Goal: Task Accomplishment & Management: Complete application form

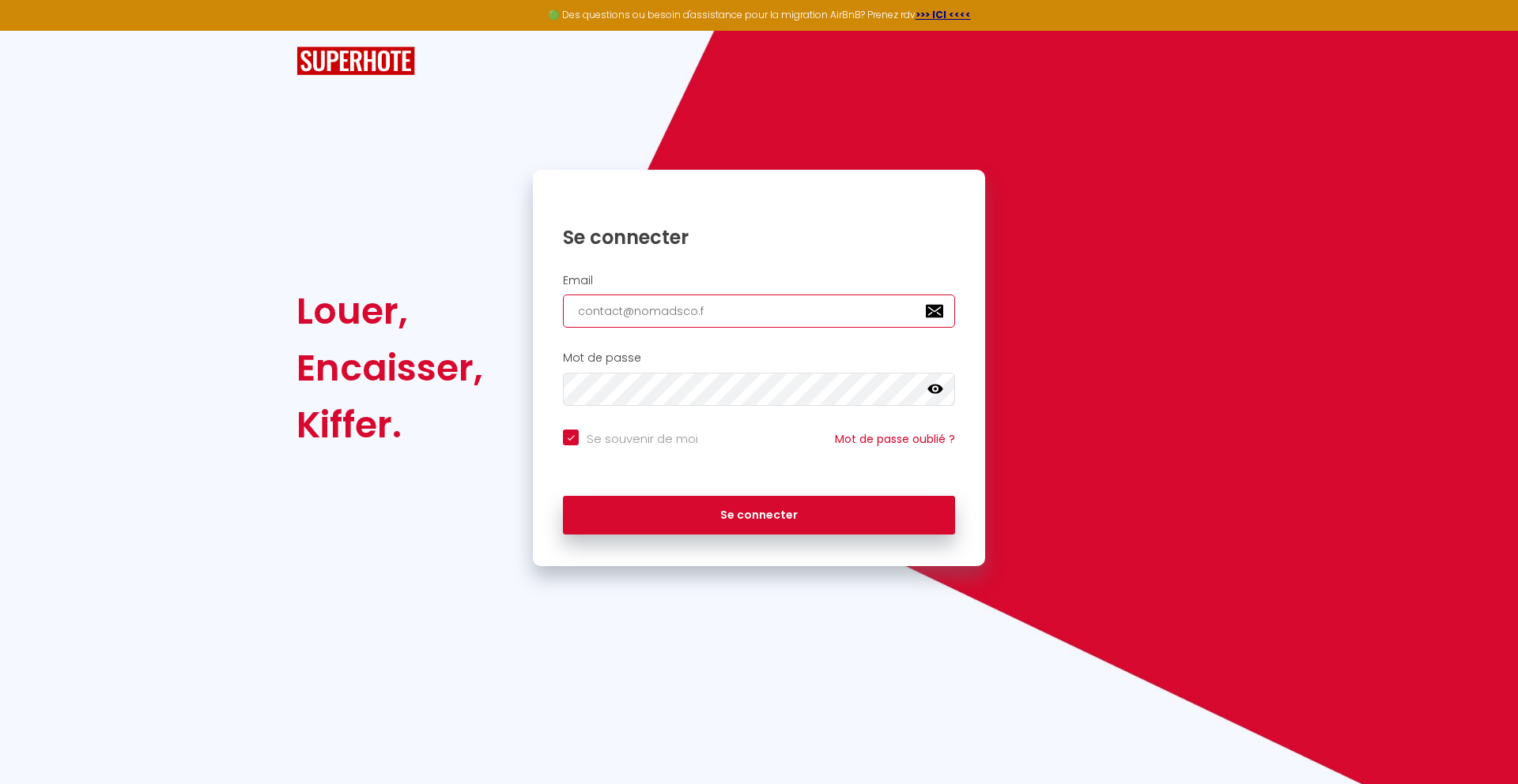
type input "[EMAIL_ADDRESS][DOMAIN_NAME]"
checkbox input "true"
type input "[EMAIL_ADDRESS][DOMAIN_NAME]"
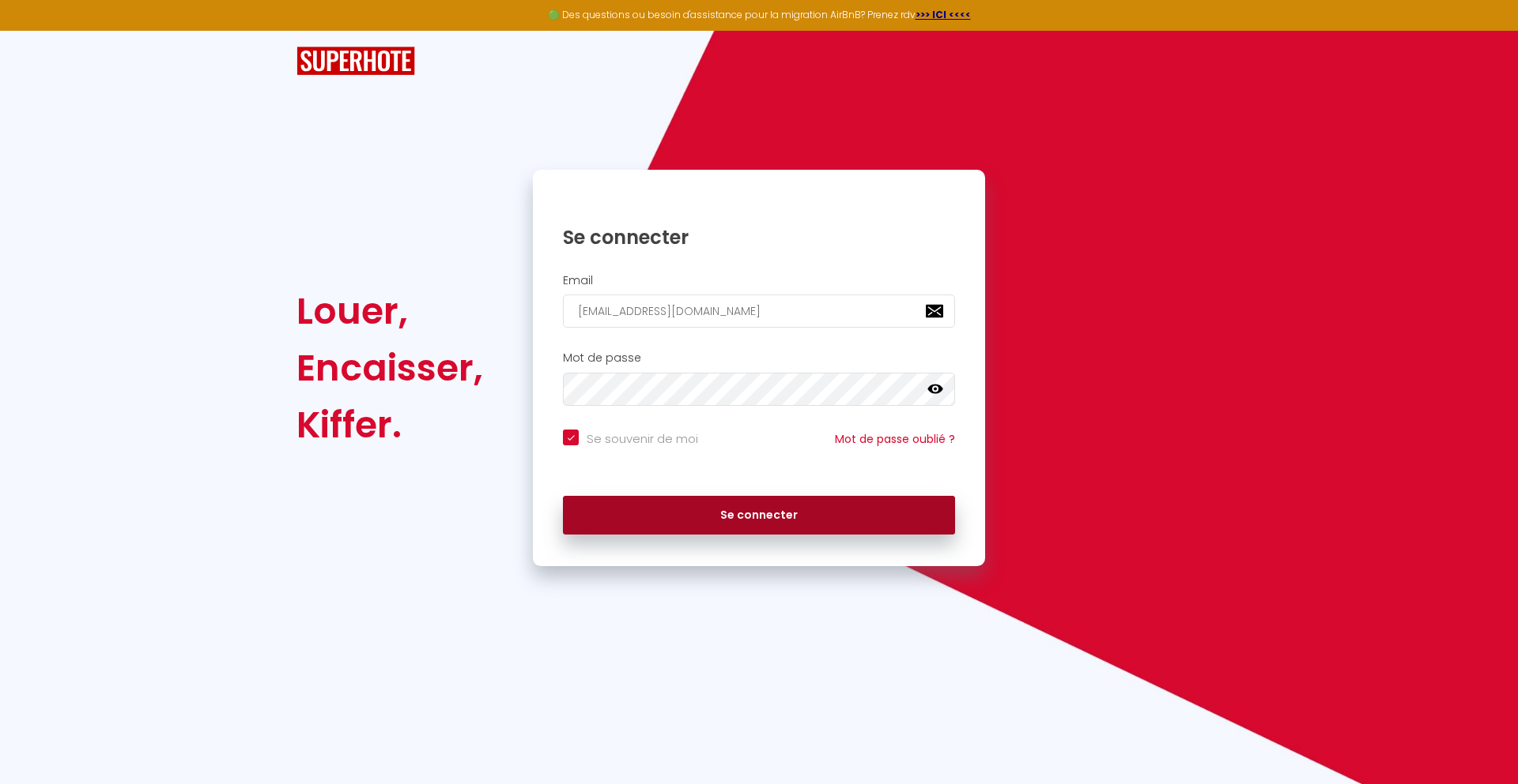
click at [759, 515] on button "Se connecter" at bounding box center [758, 516] width 392 height 40
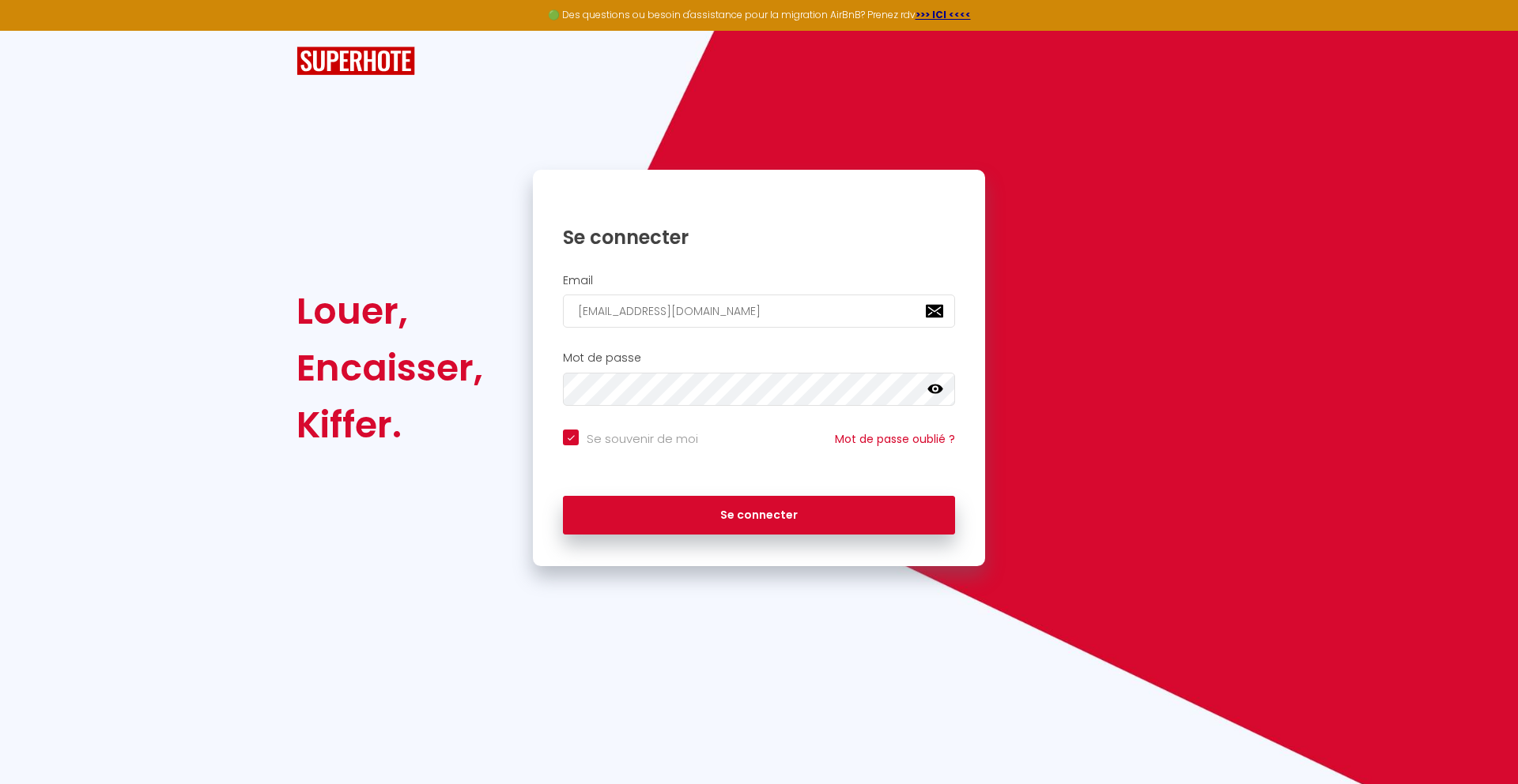
checkbox input "true"
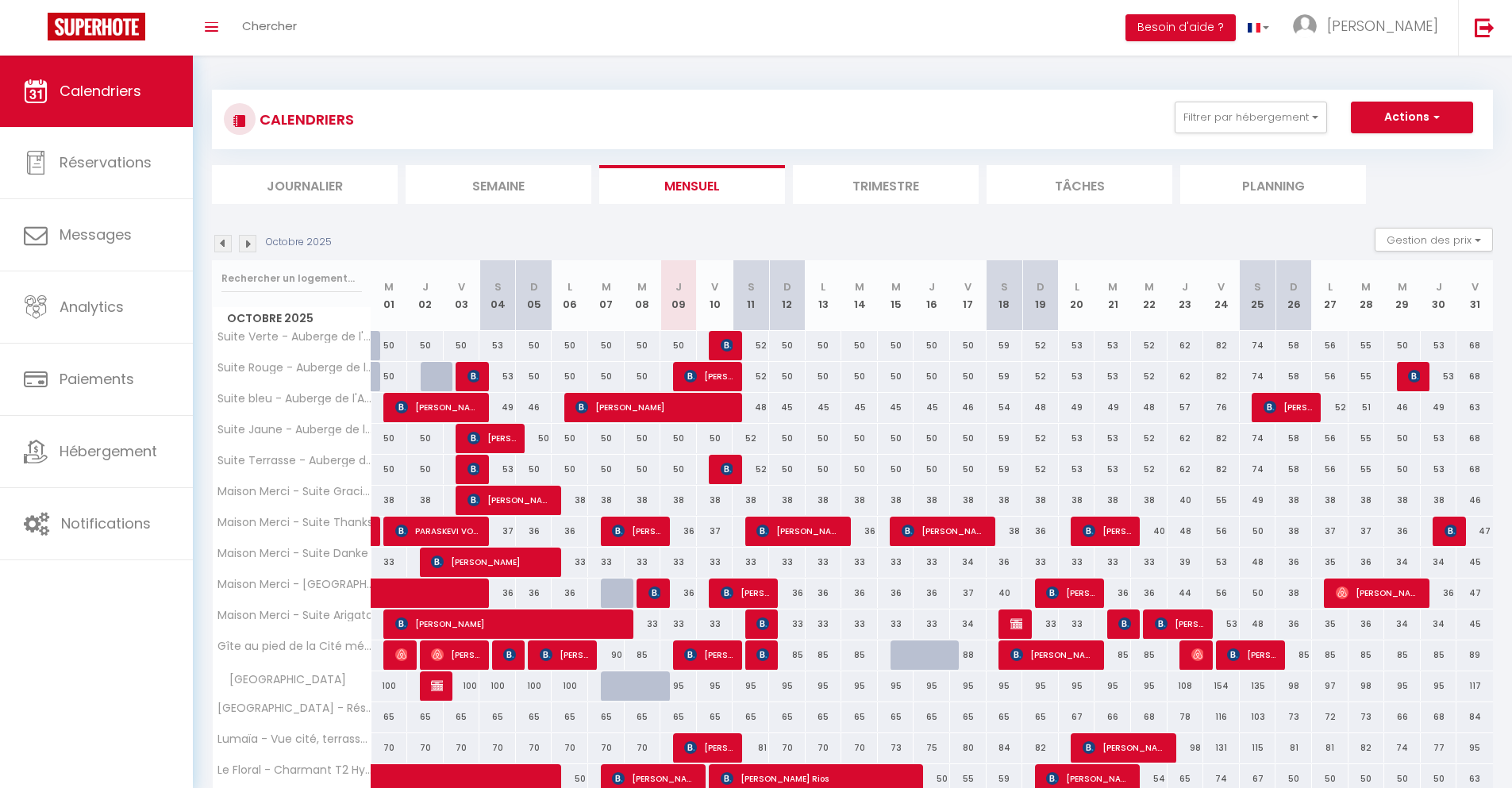
click at [305, 184] on li "Journalier" at bounding box center [305, 184] width 186 height 39
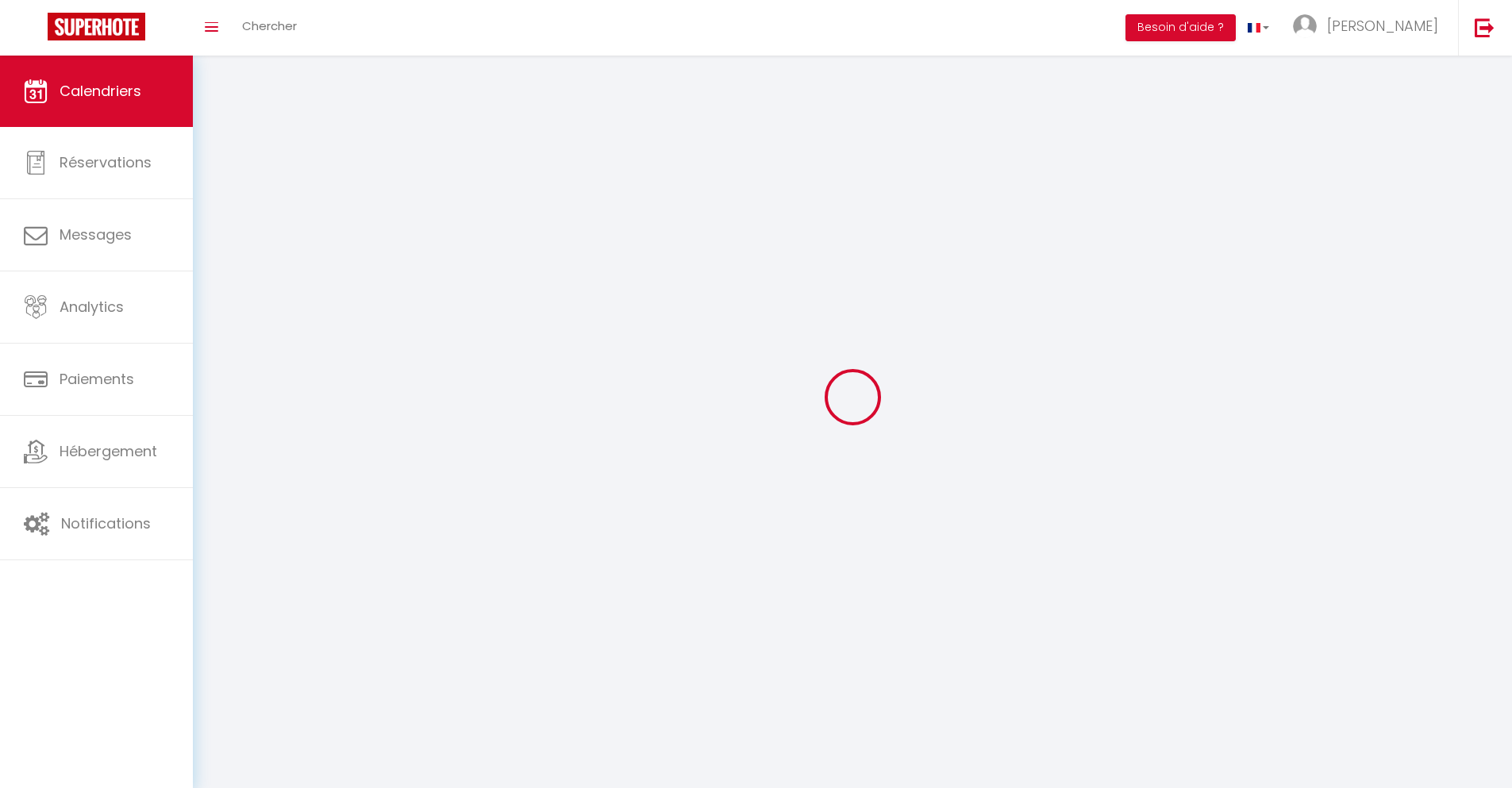
select select
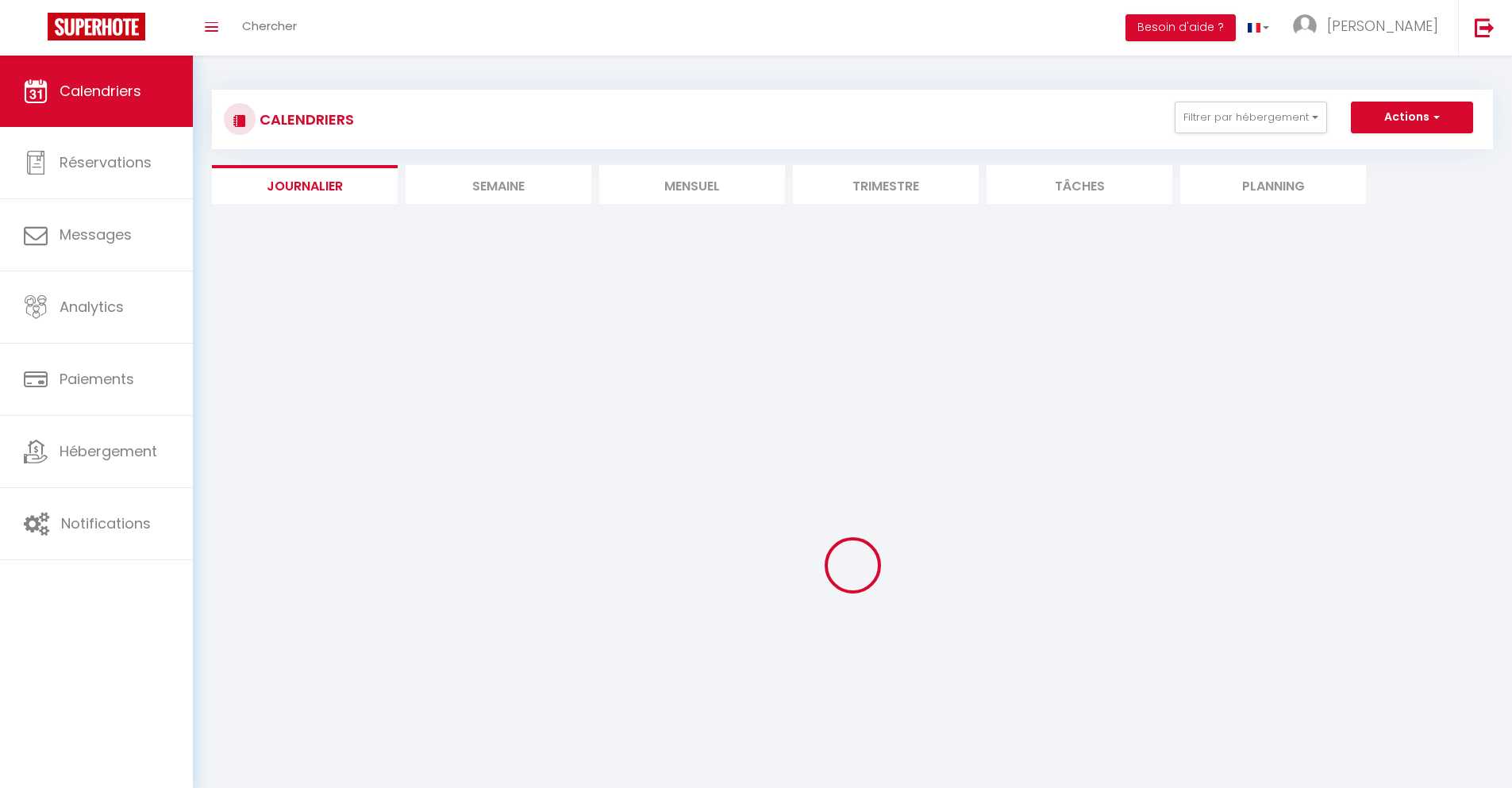
select select
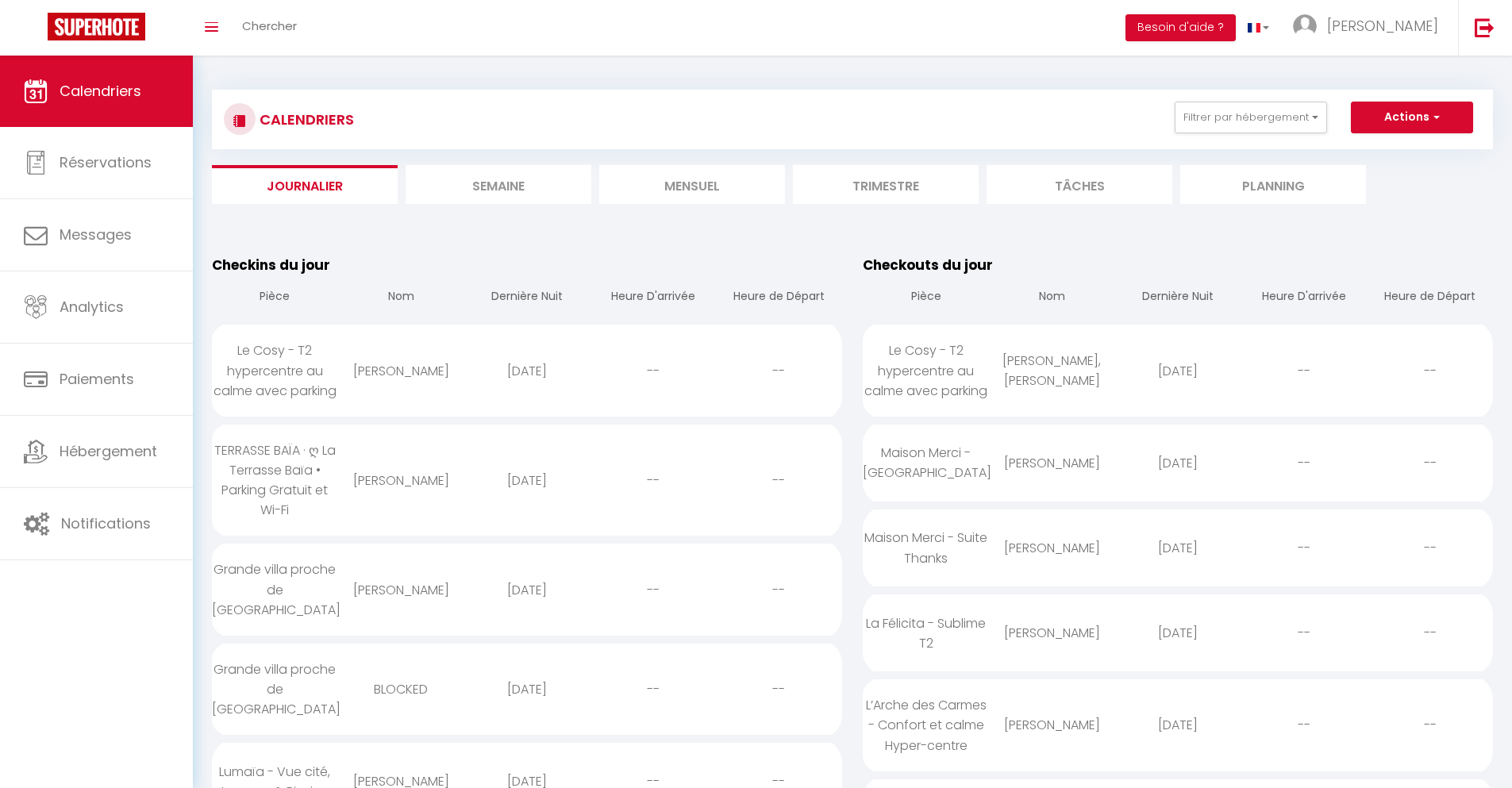
click at [1178, 371] on div "[DATE]" at bounding box center [1177, 371] width 126 height 51
select select "0"
select select "1"
select select
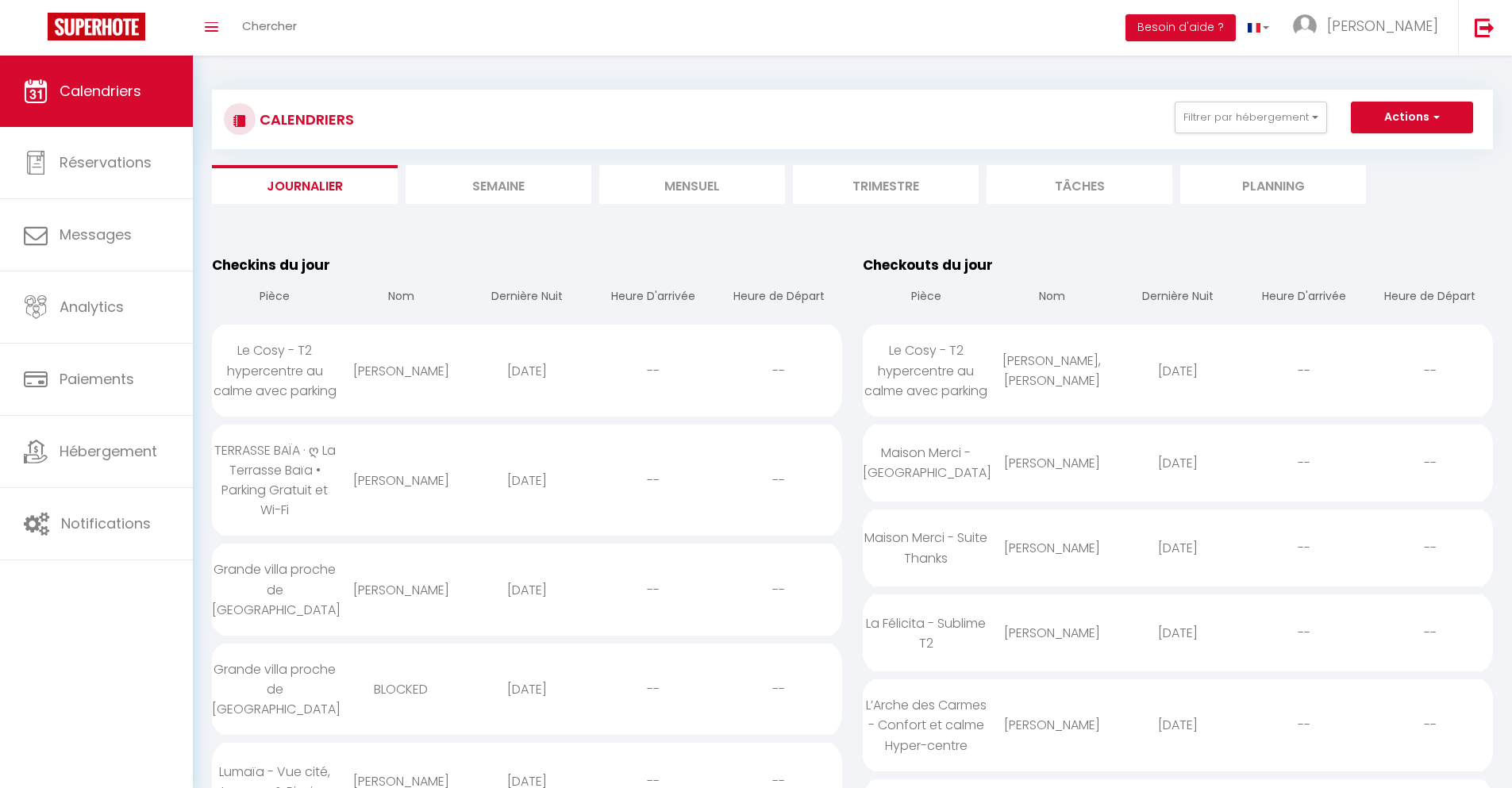
select select
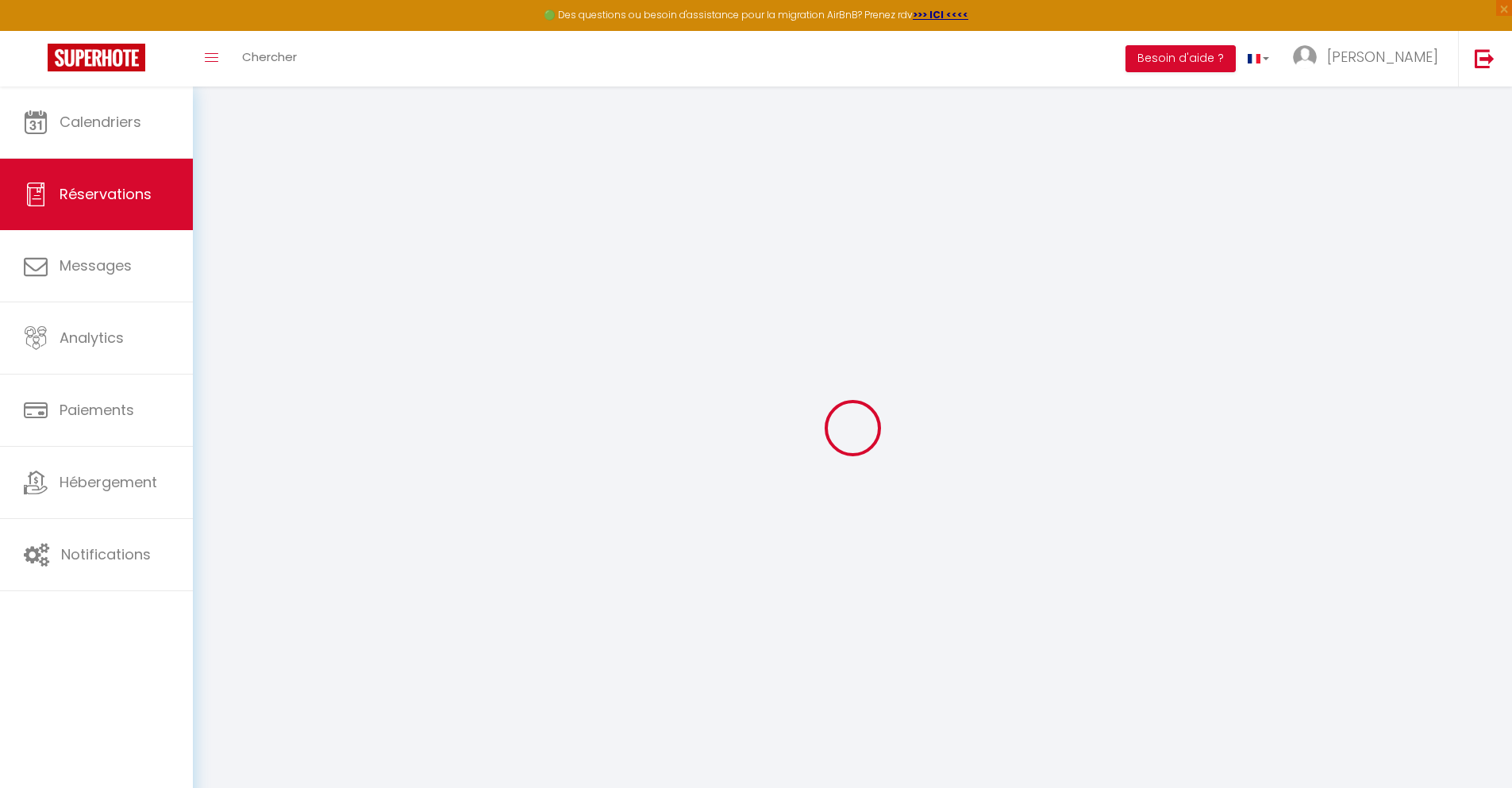
select select
checkbox input "false"
select select
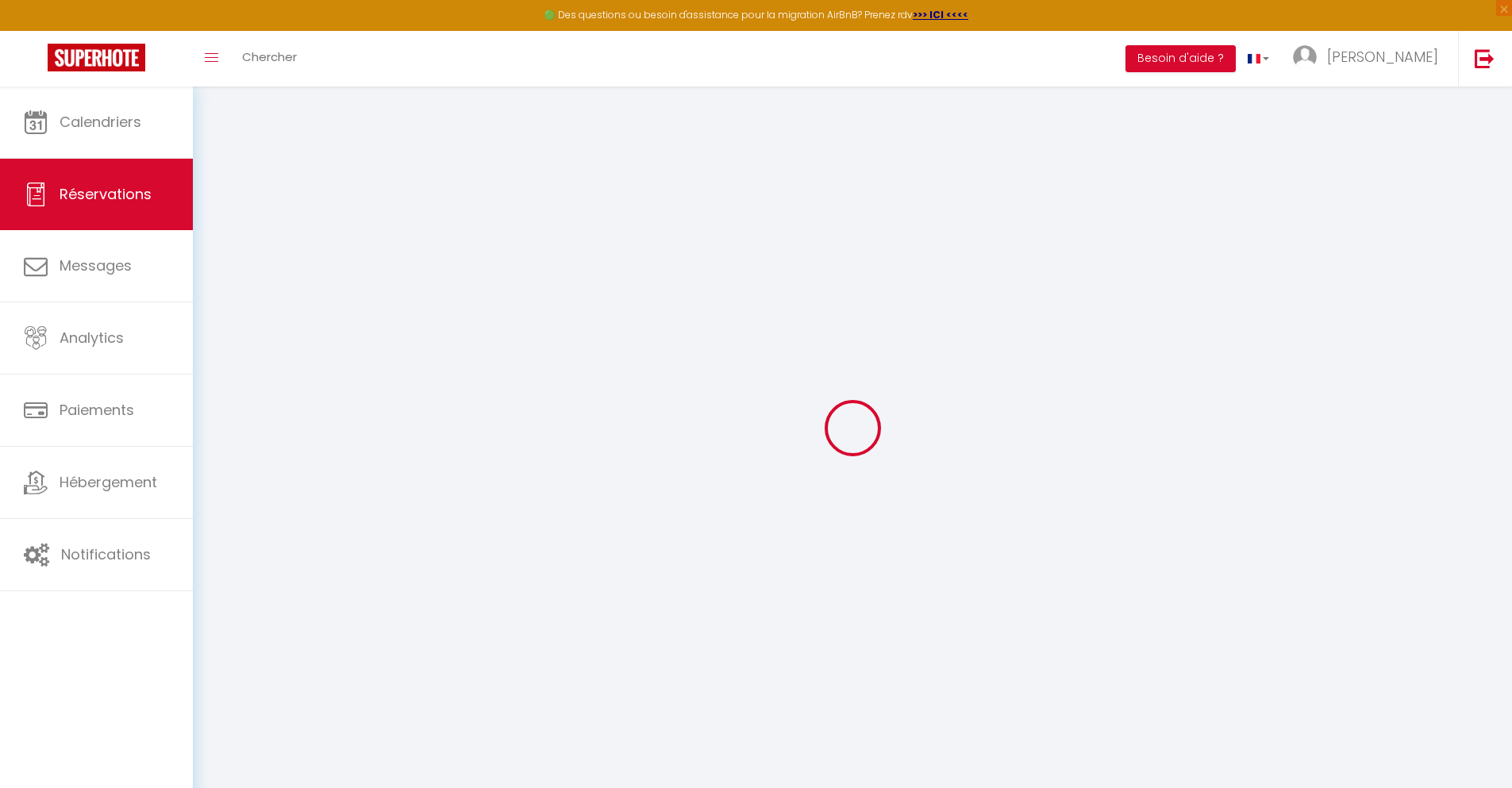
checkbox input "false"
type textarea "** THIS RESERVATION HAS BEEN PRE-PAID ** BOOKING NOTE : Payment charge is EUR 1…"
type input "40"
type input "3.95"
select select
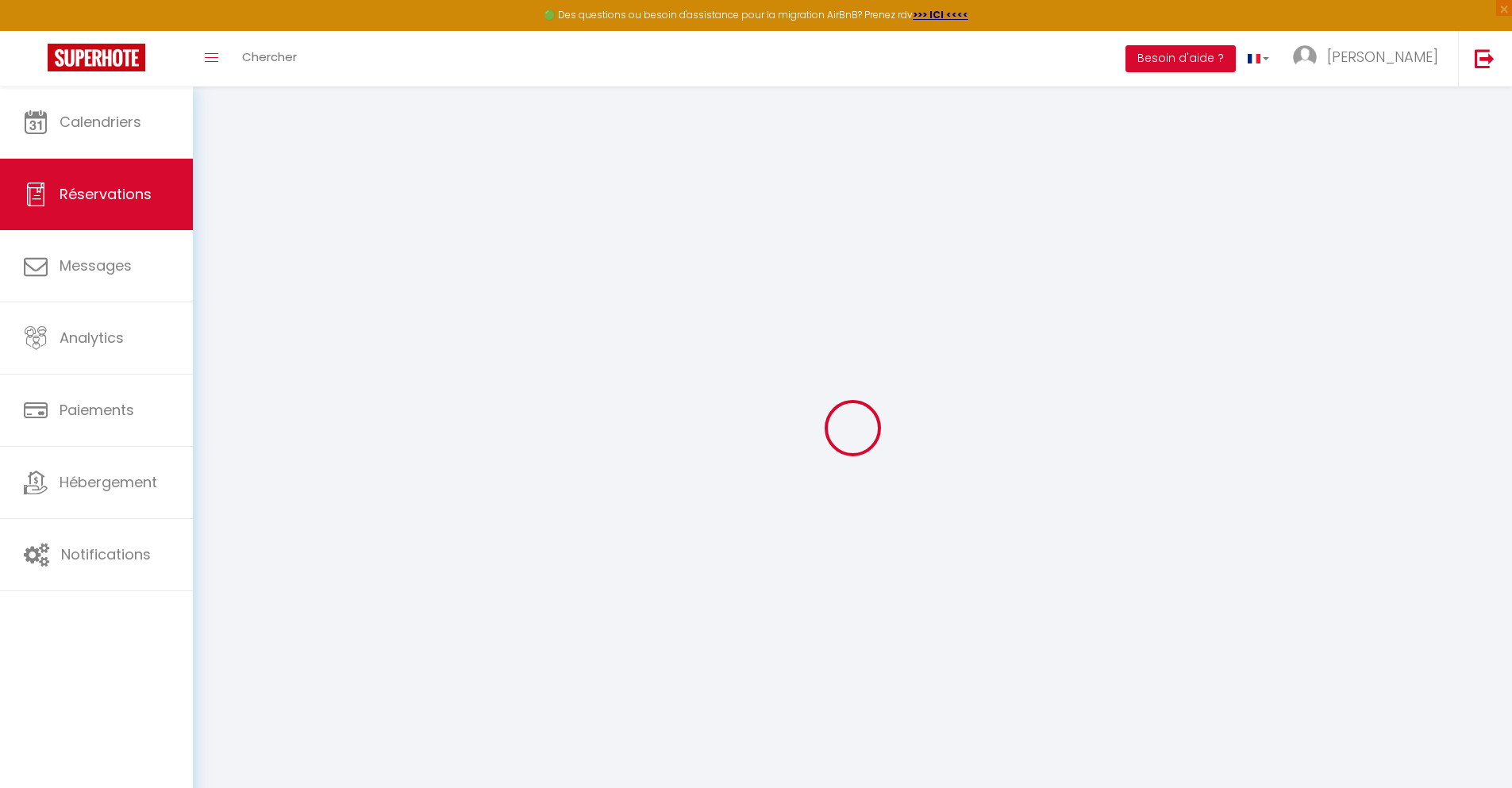
select select
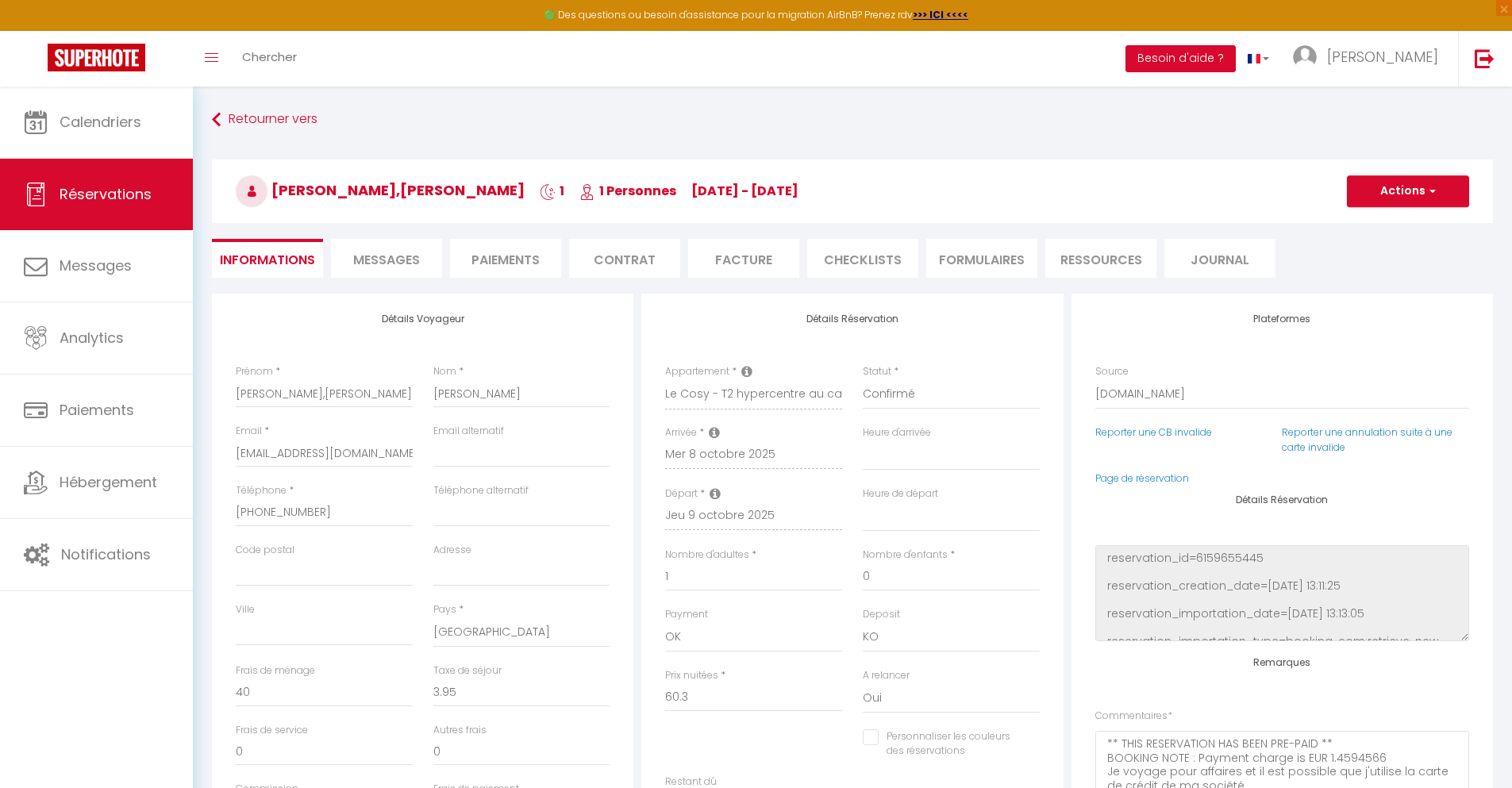
checkbox input "false"
select select
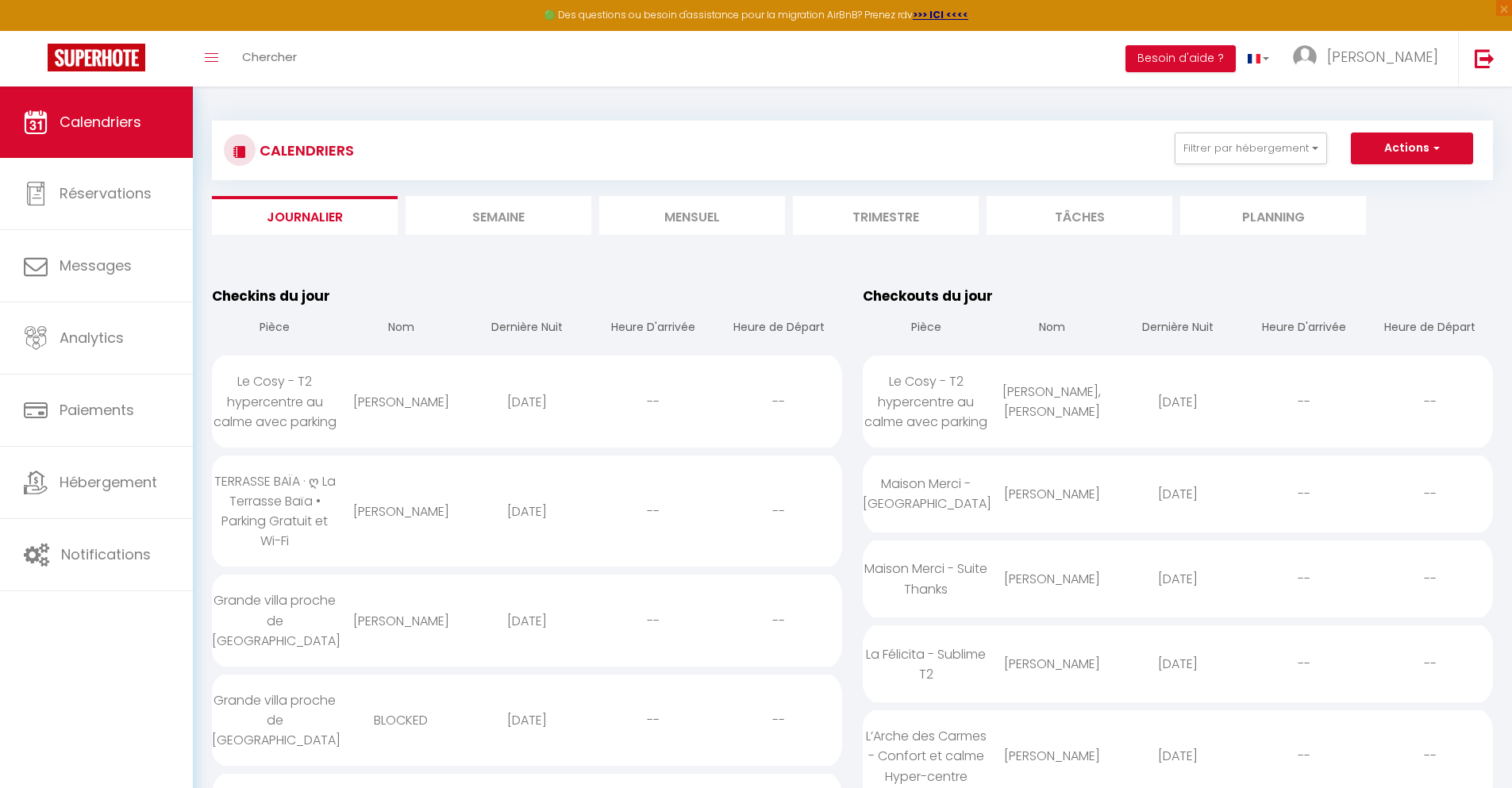
click at [1178, 494] on div "[DATE]" at bounding box center [1177, 494] width 126 height 51
select select "0"
select select "1"
select select
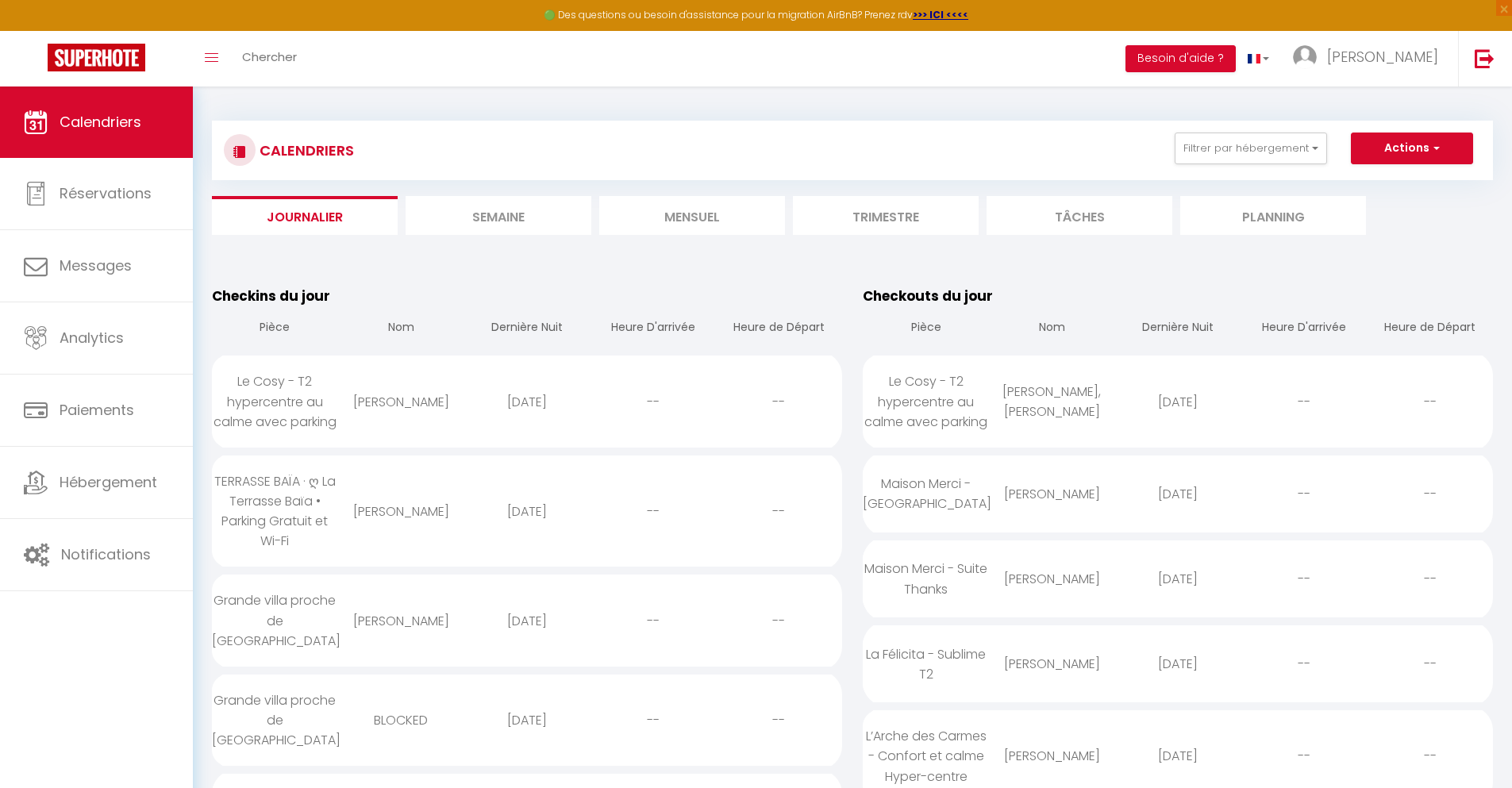
select select
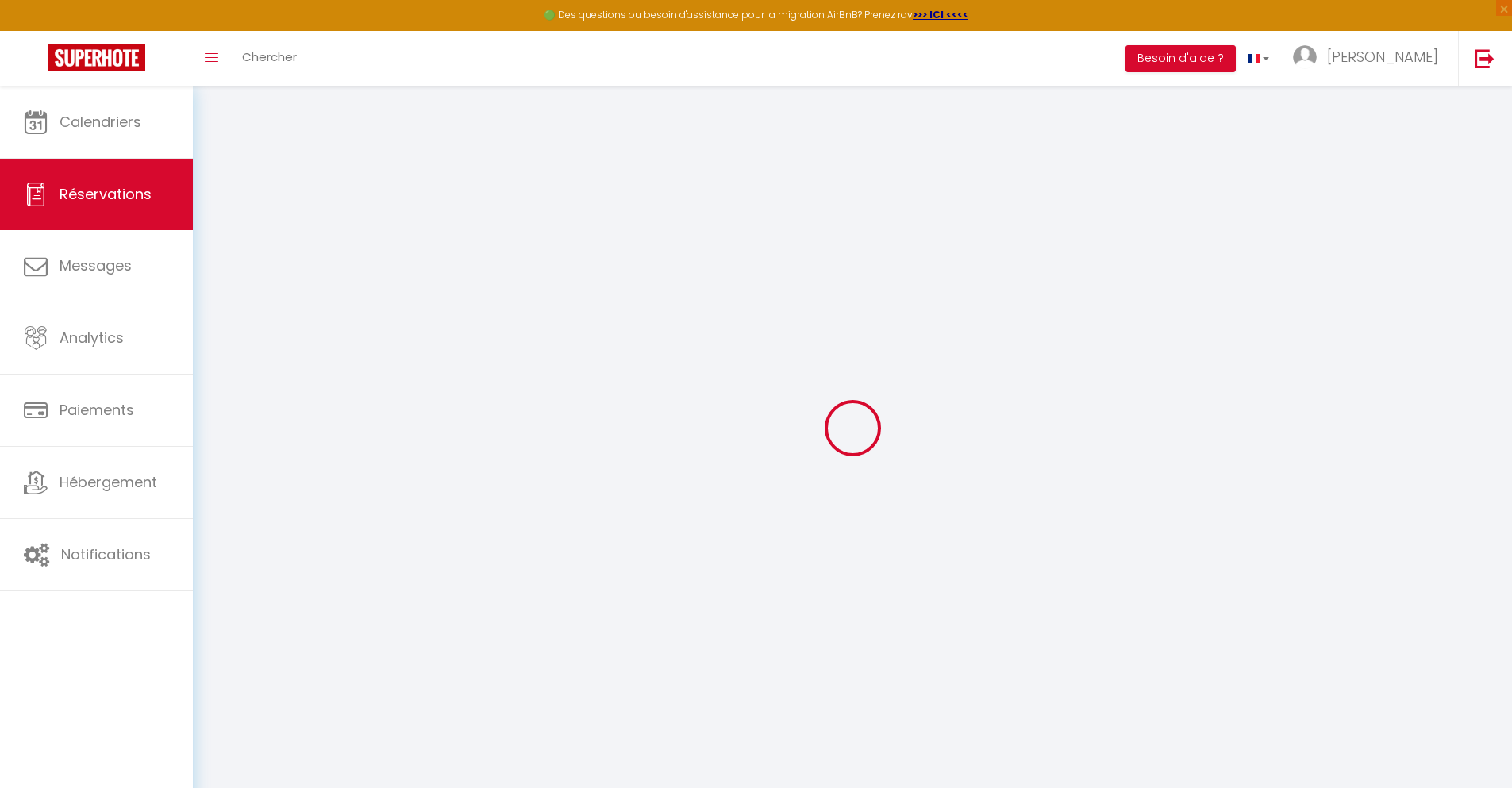
select select
checkbox input "false"
select select
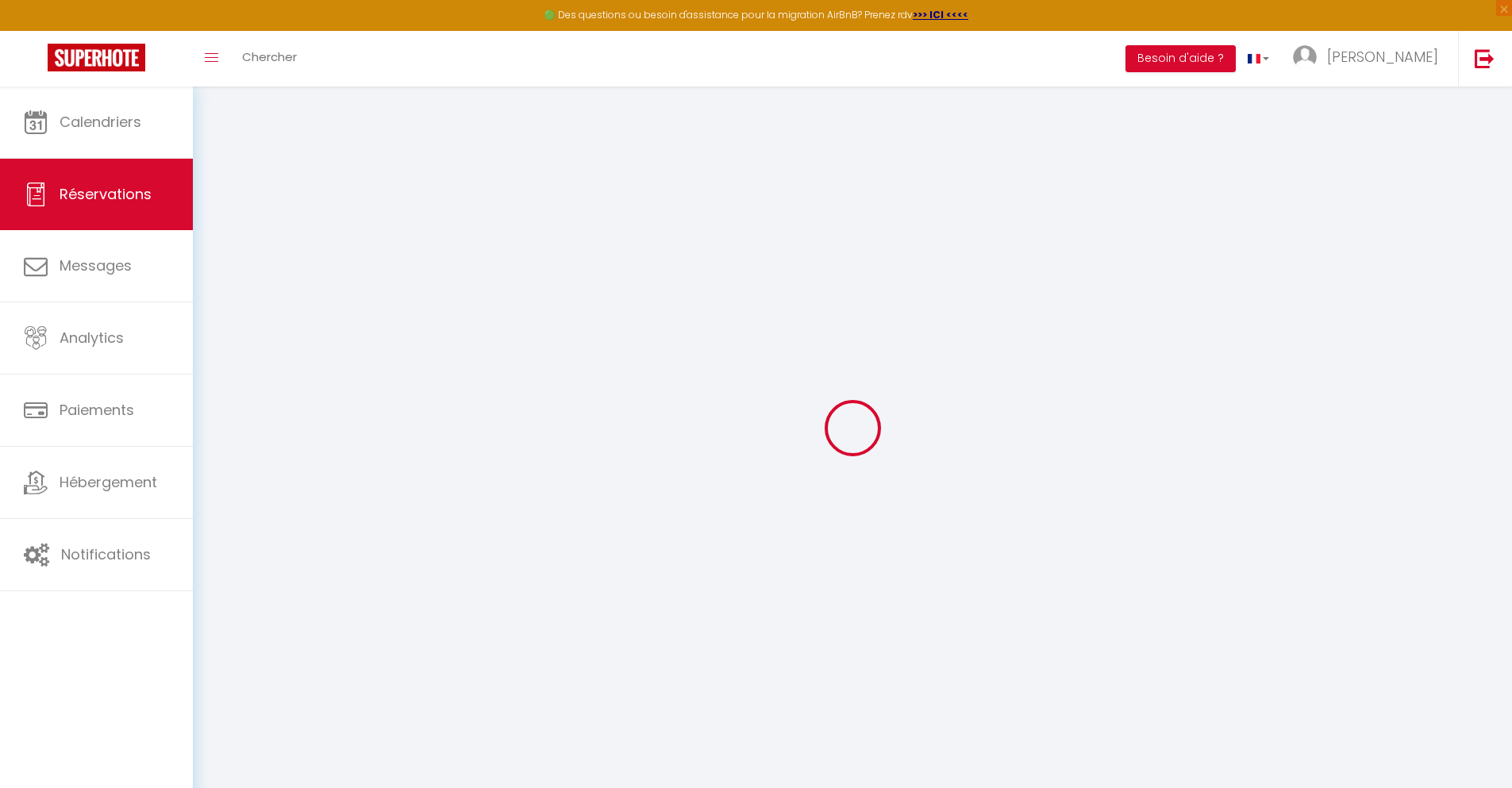
checkbox input "false"
type textarea "** THIS RESERVATION HAS BEEN PRE-PAID ** BOOKING NOTE : Payment charge is EUR 0…"
type input "30"
type input "2.47"
select select
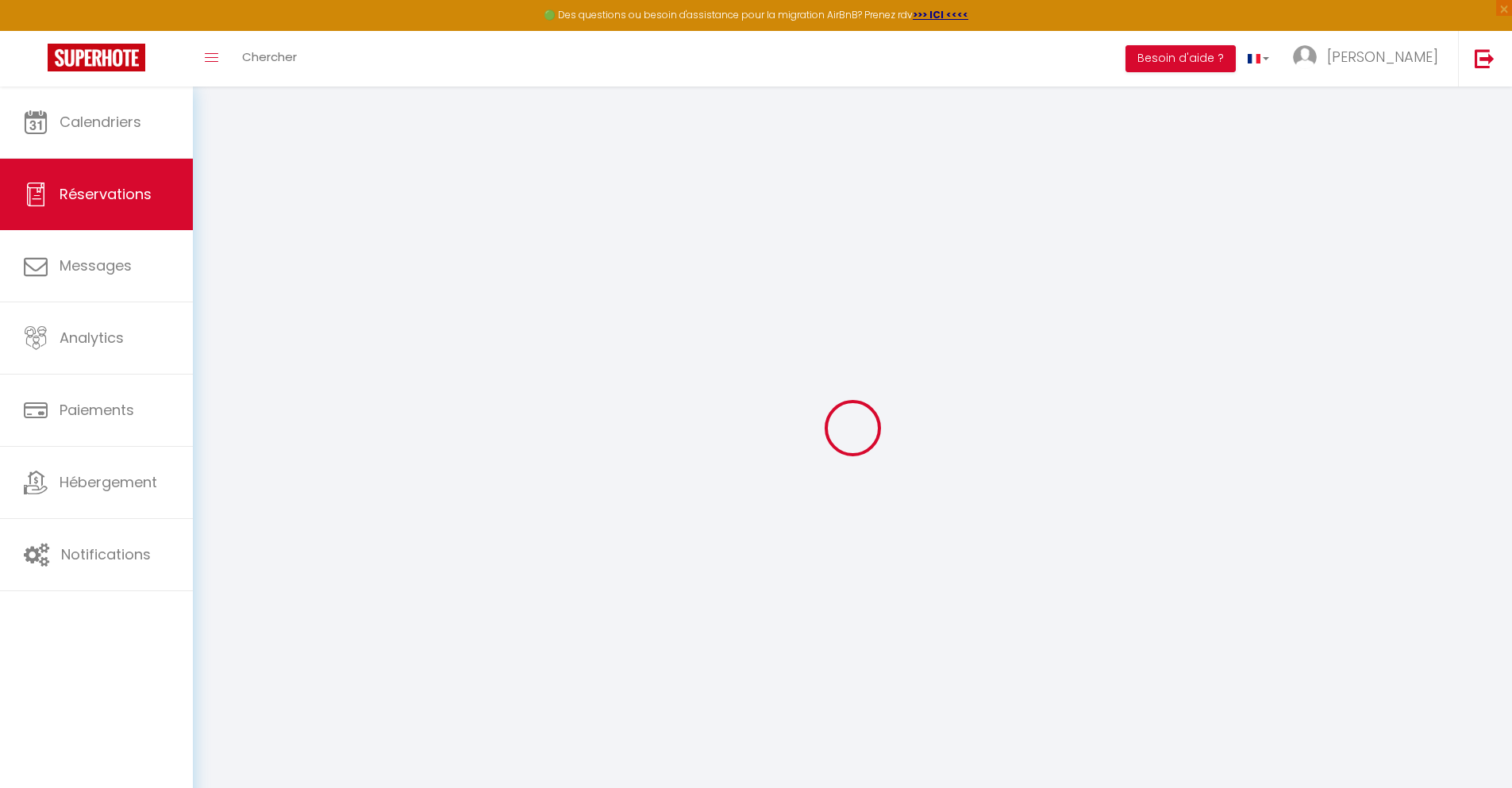
select select
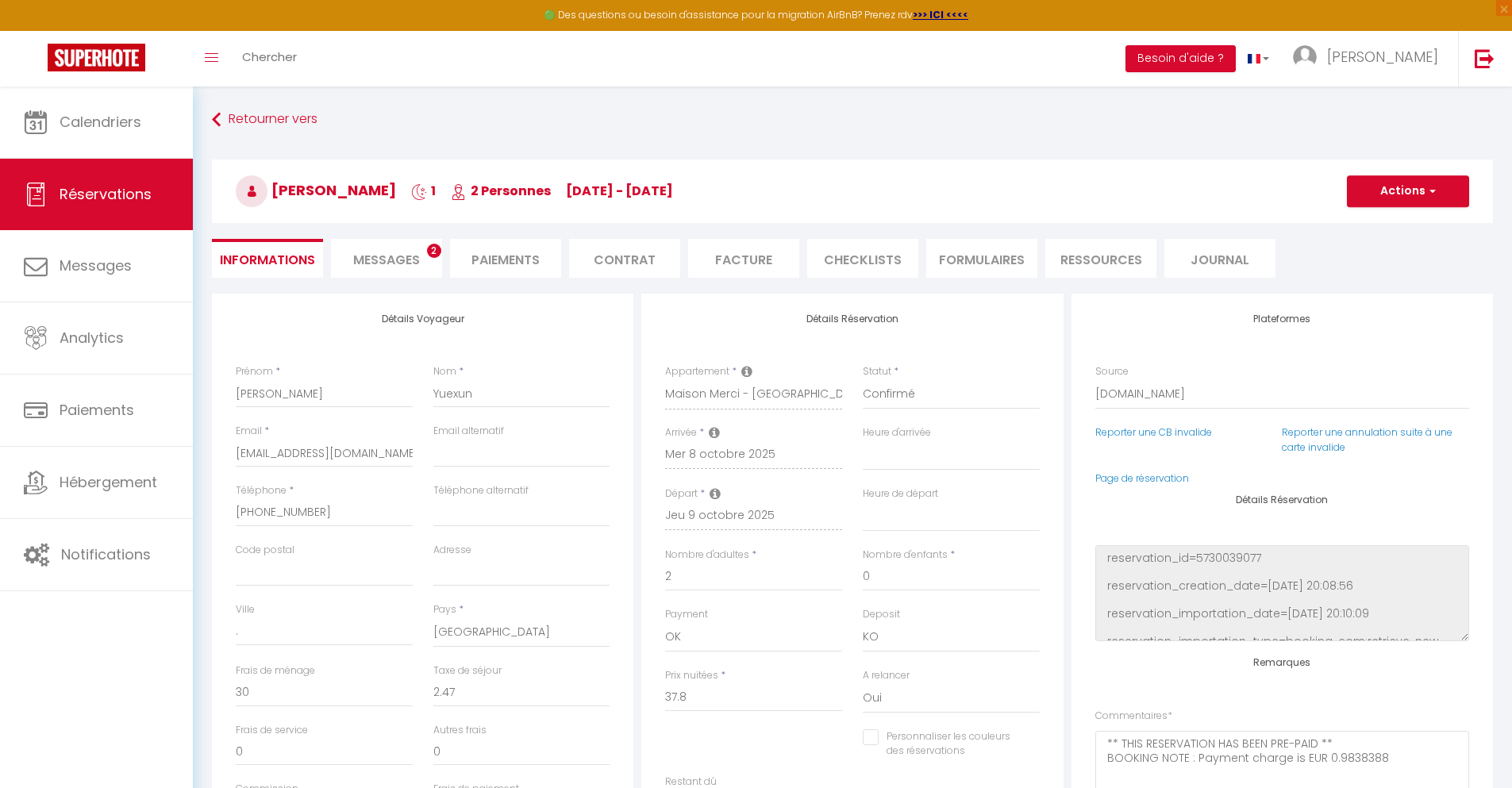
checkbox input "false"
select select
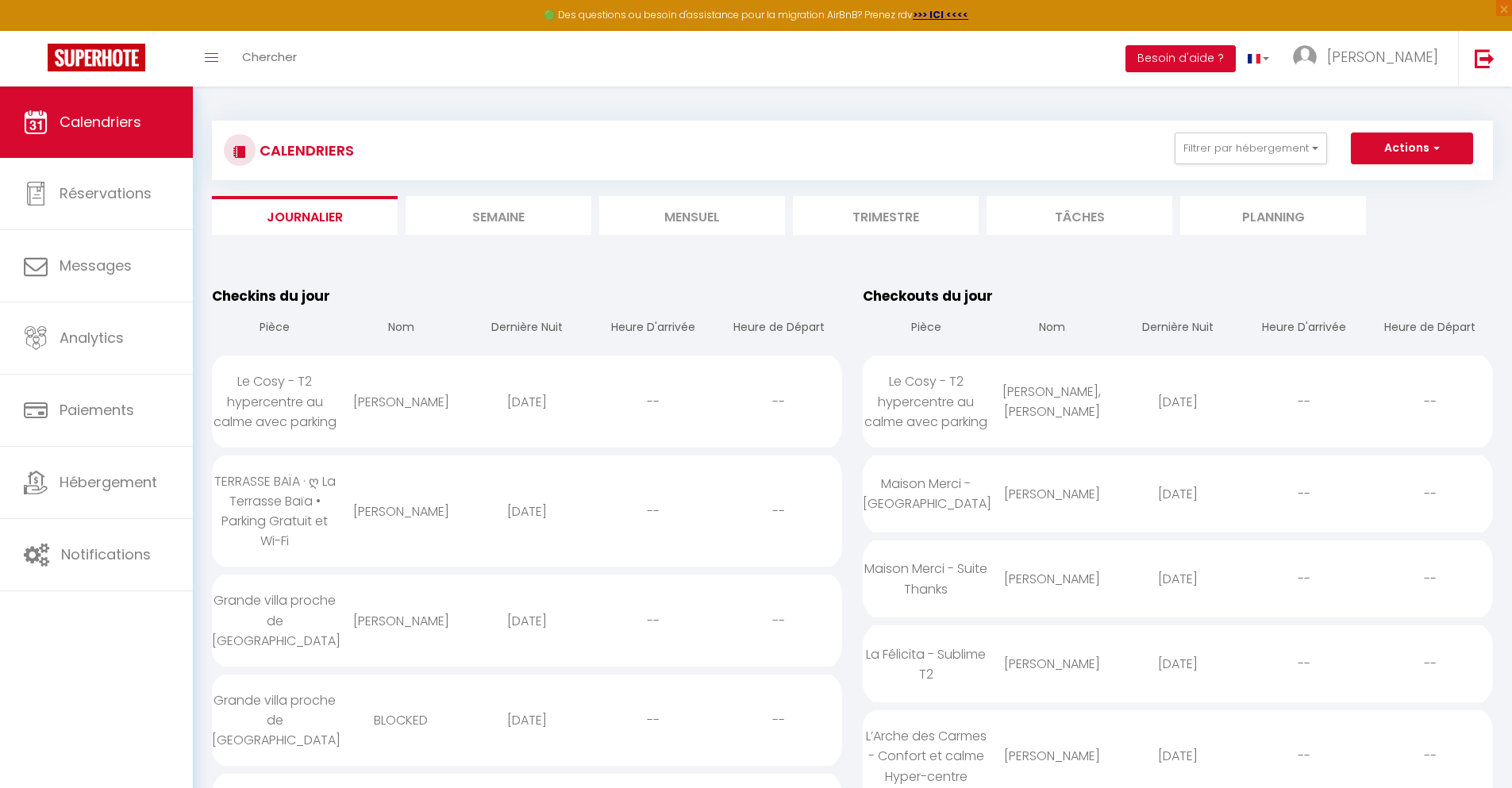
click at [1178, 578] on div "[DATE]" at bounding box center [1177, 579] width 126 height 51
select select "0"
select select "1"
select select
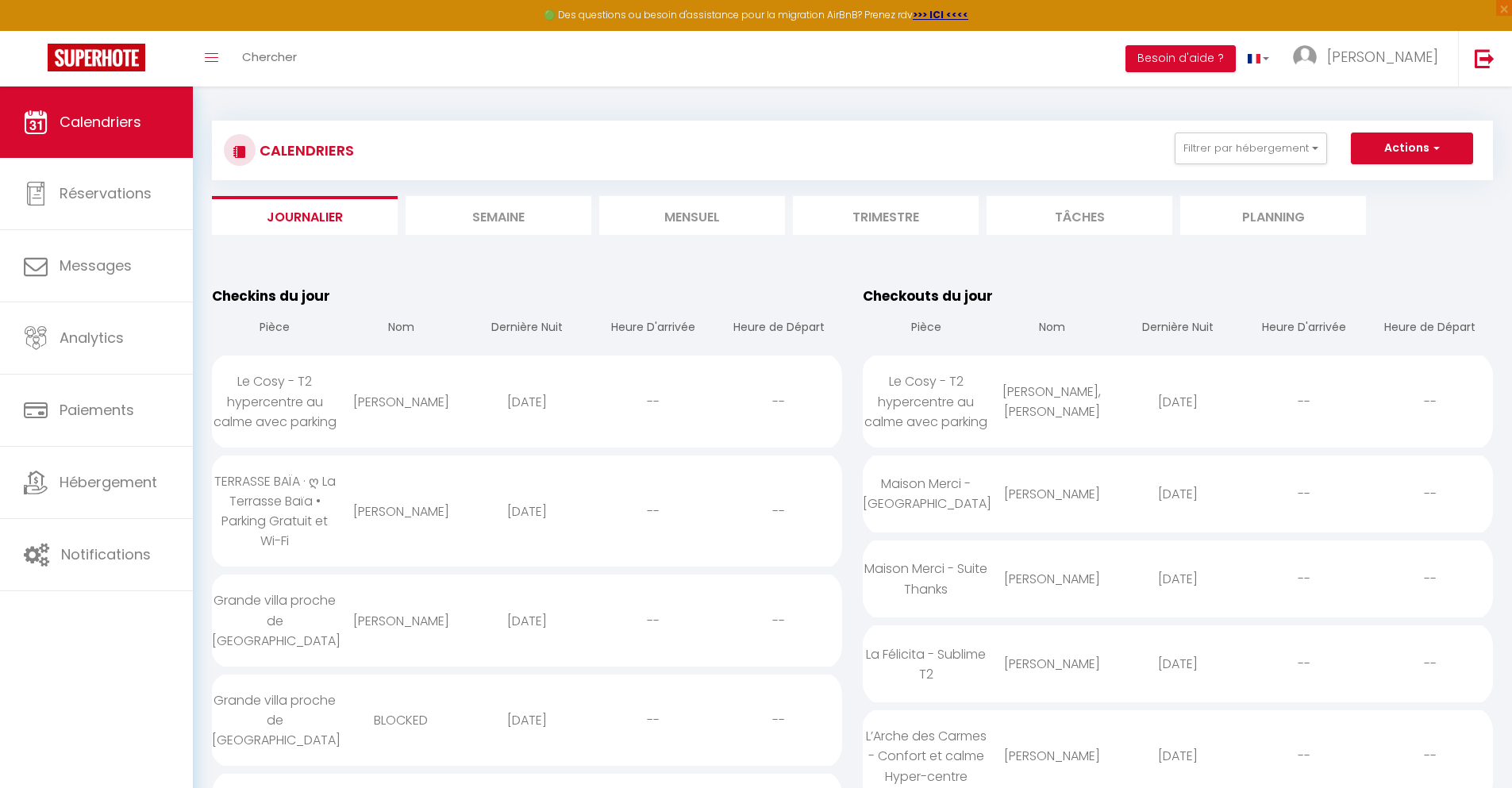
select select
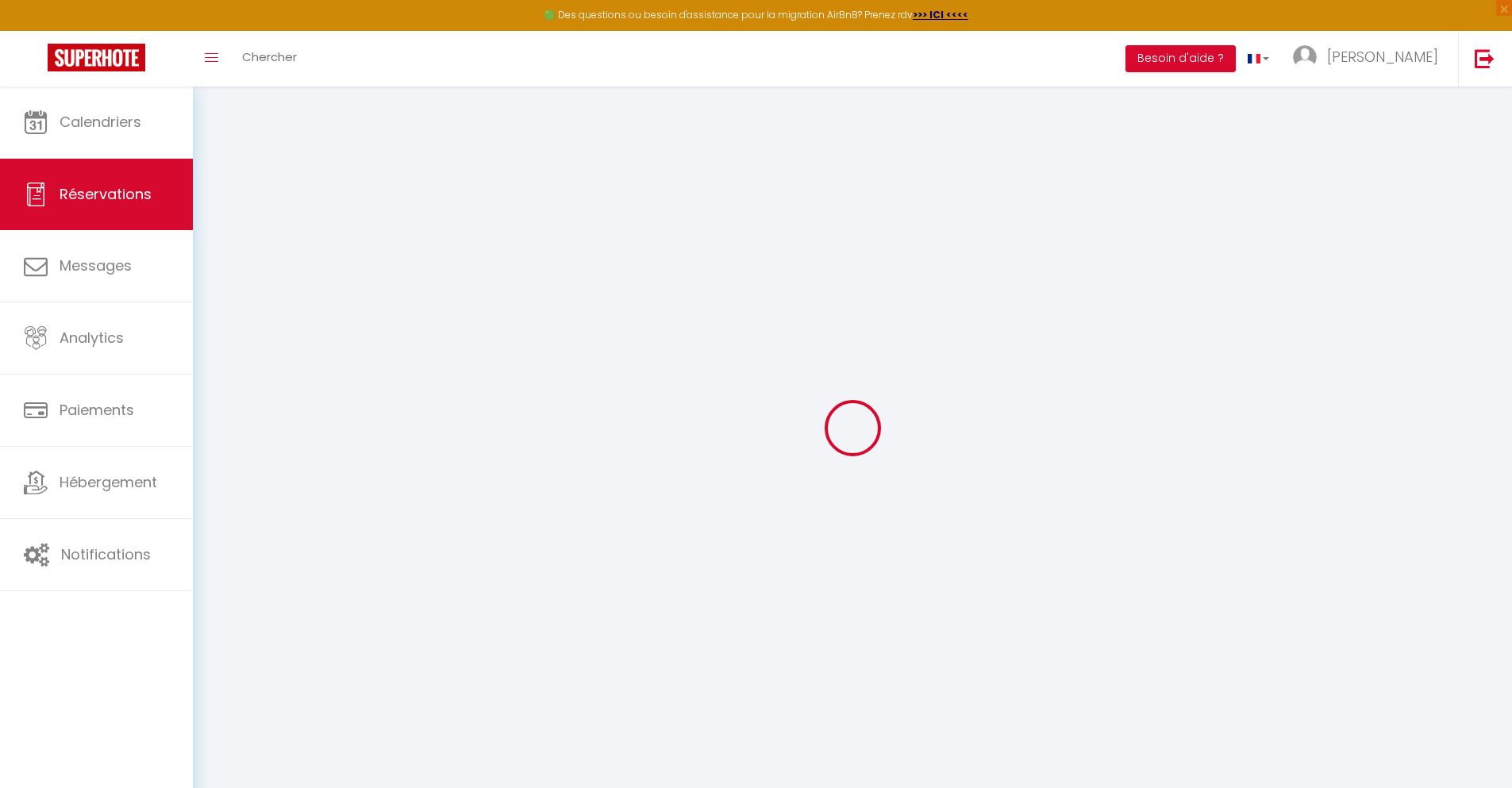
select select
checkbox input "false"
select select
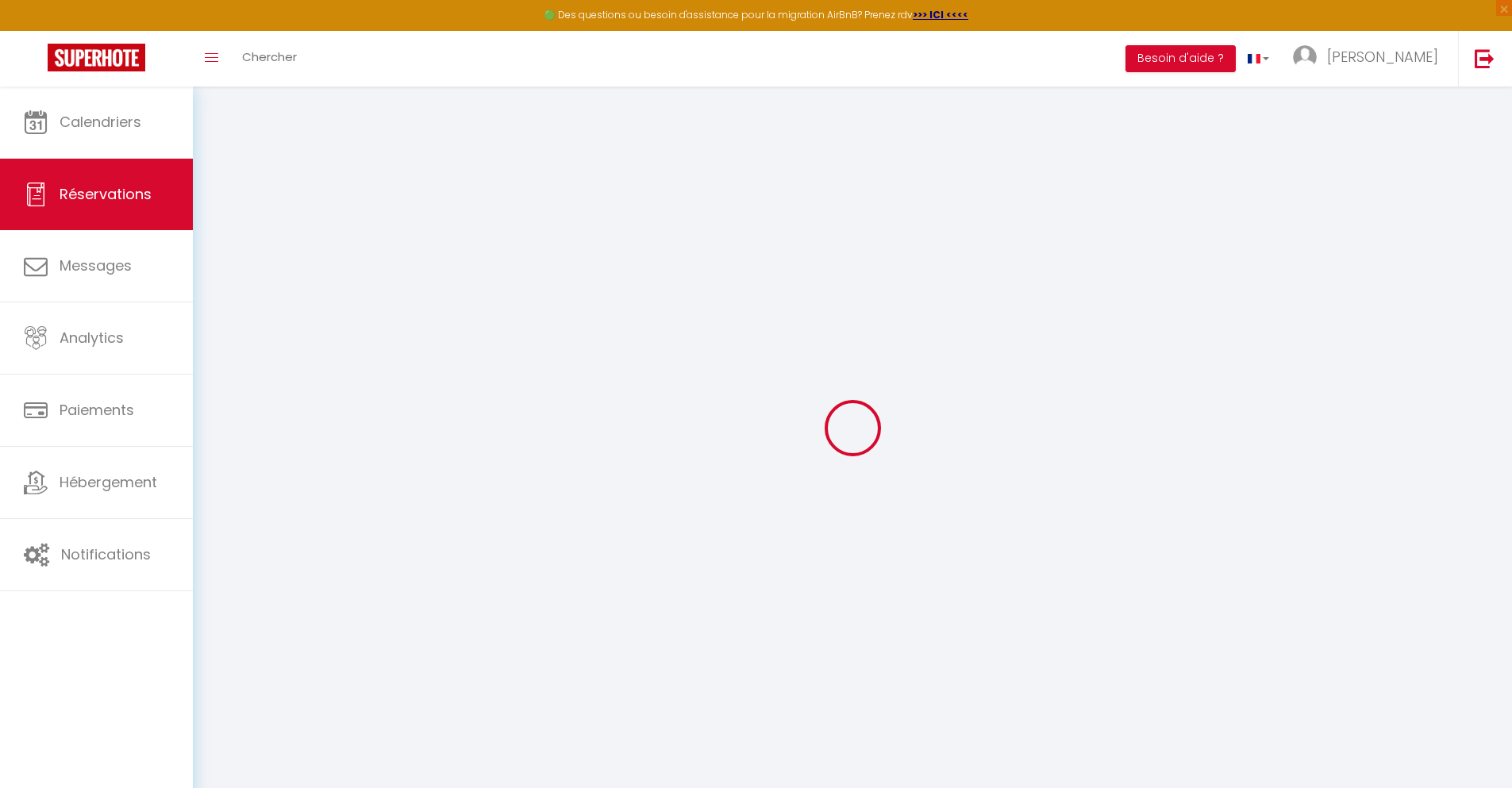
checkbox input "false"
type textarea "** THIS RESERVATION HAS BEEN PRE-PAID ** Approximate time of arrival: between 1…"
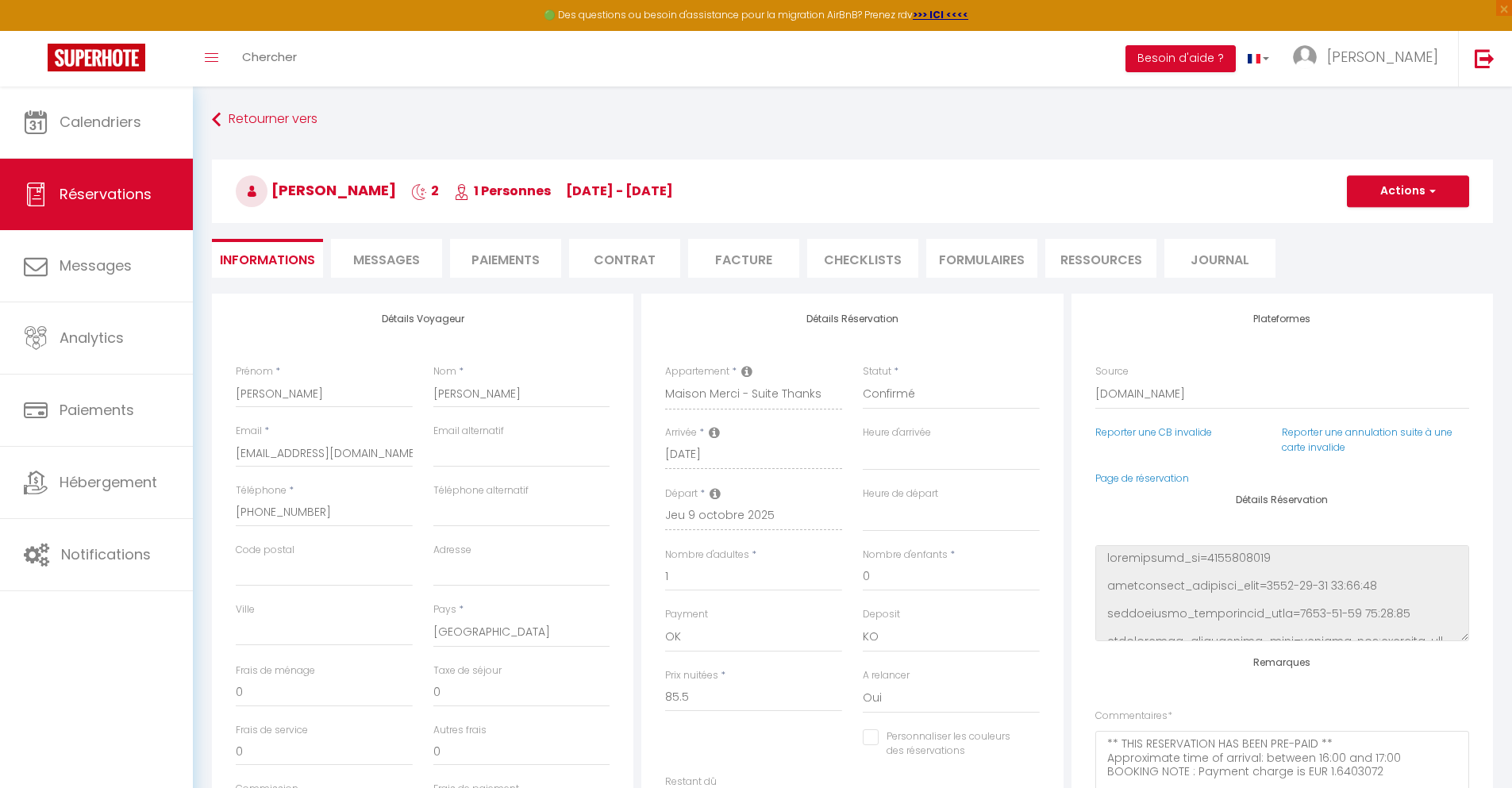
type input "30"
type input "5.6"
select select
checkbox input "false"
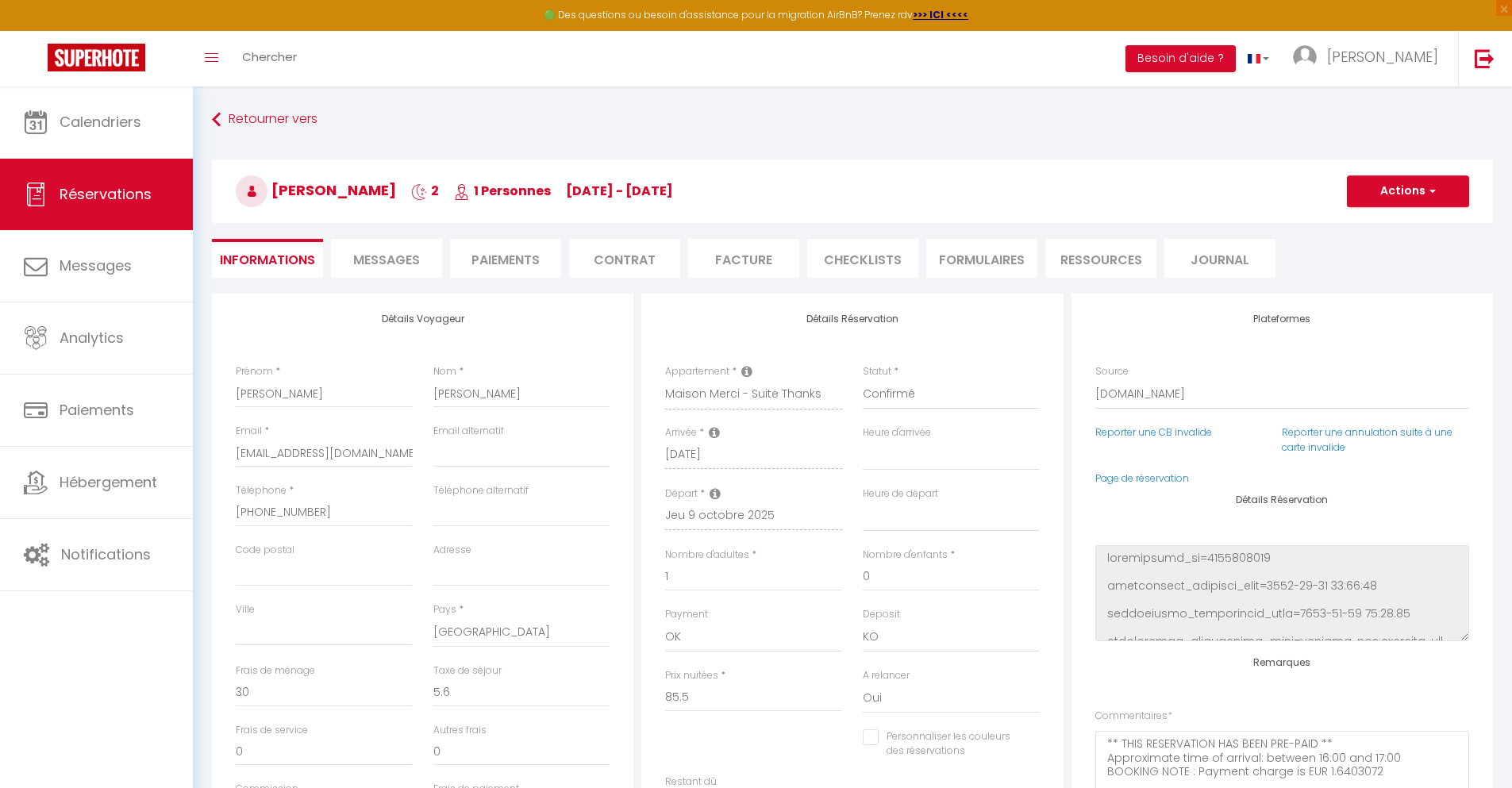
select select
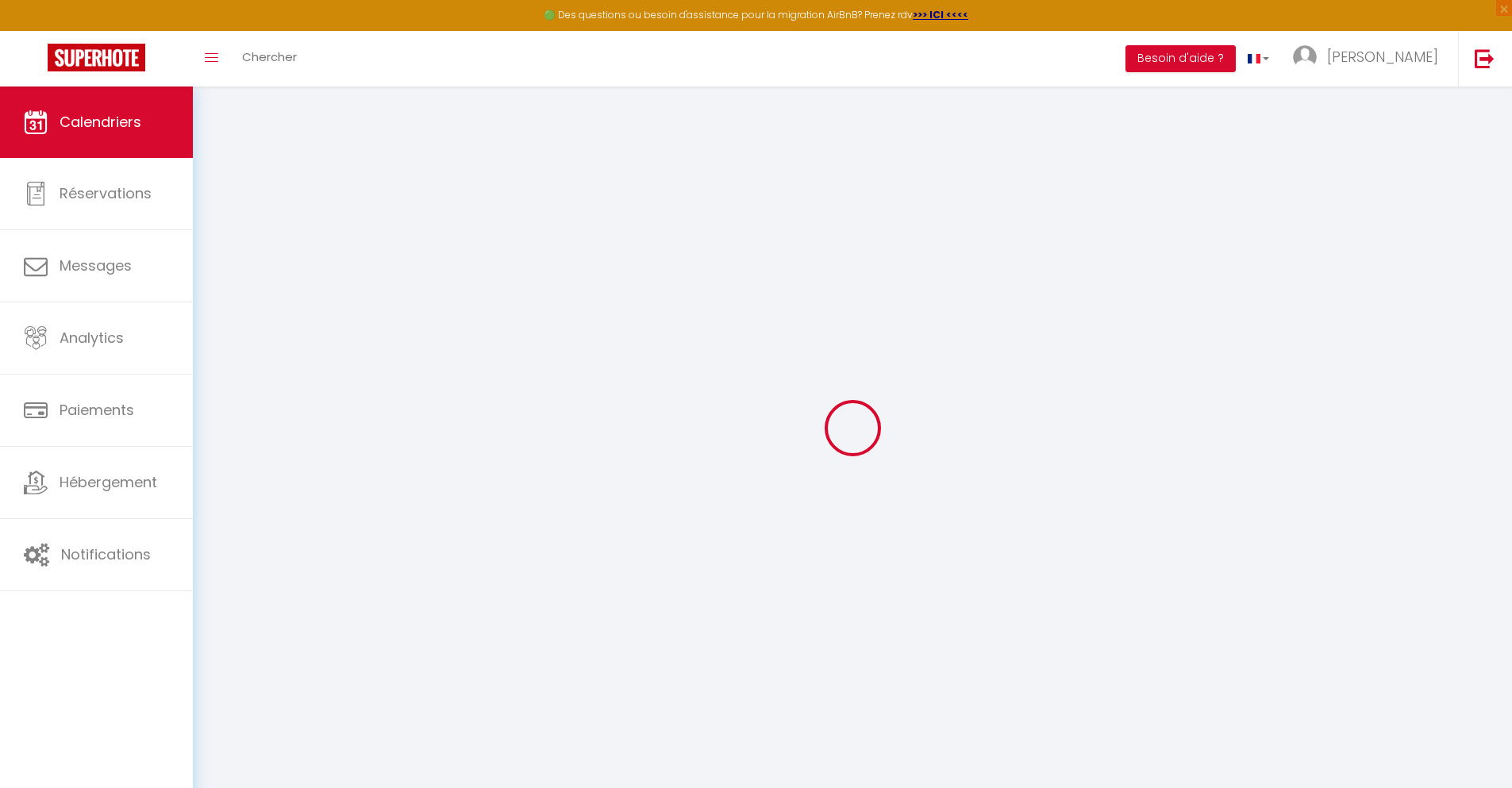
select select
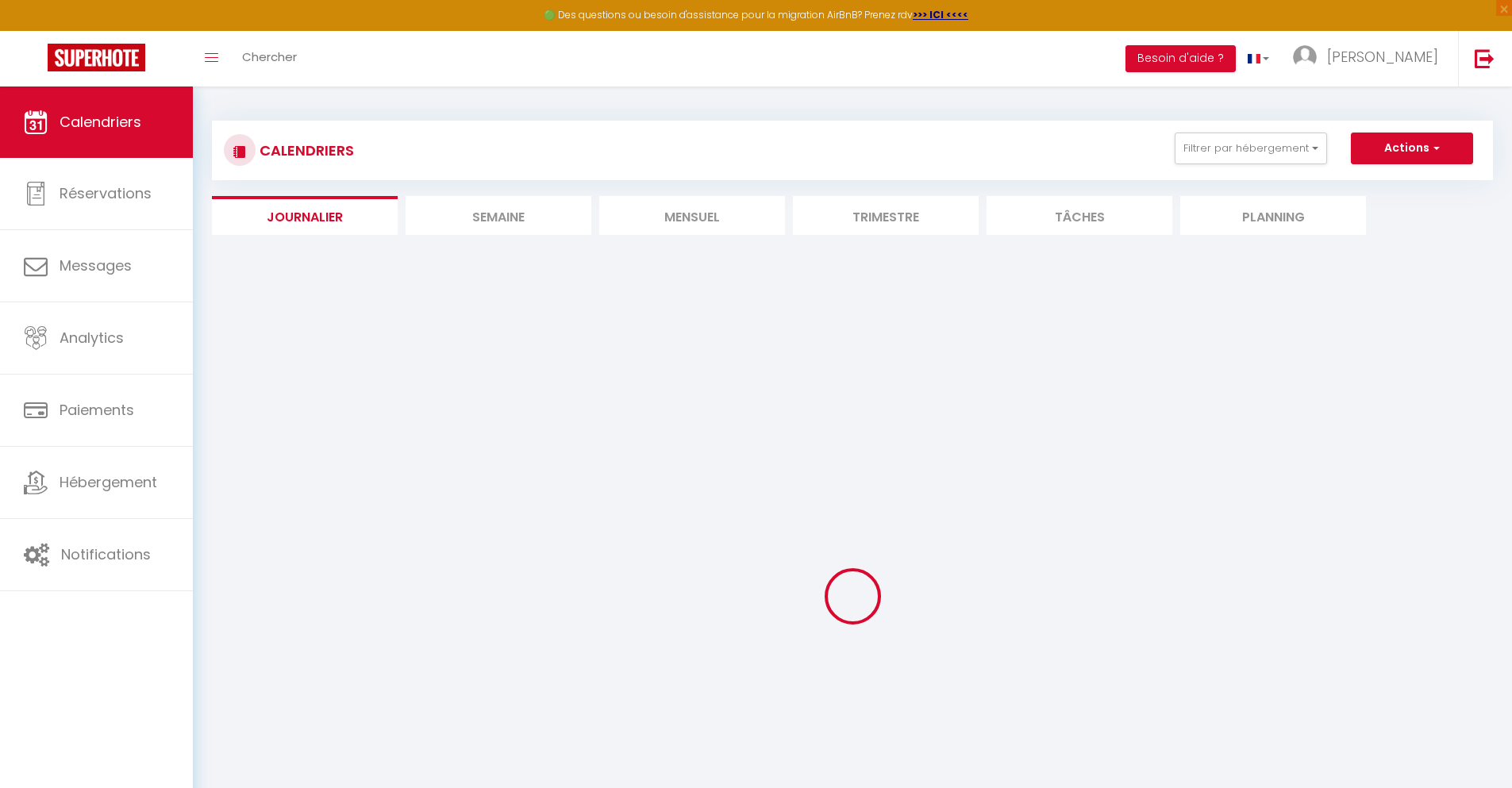
select select
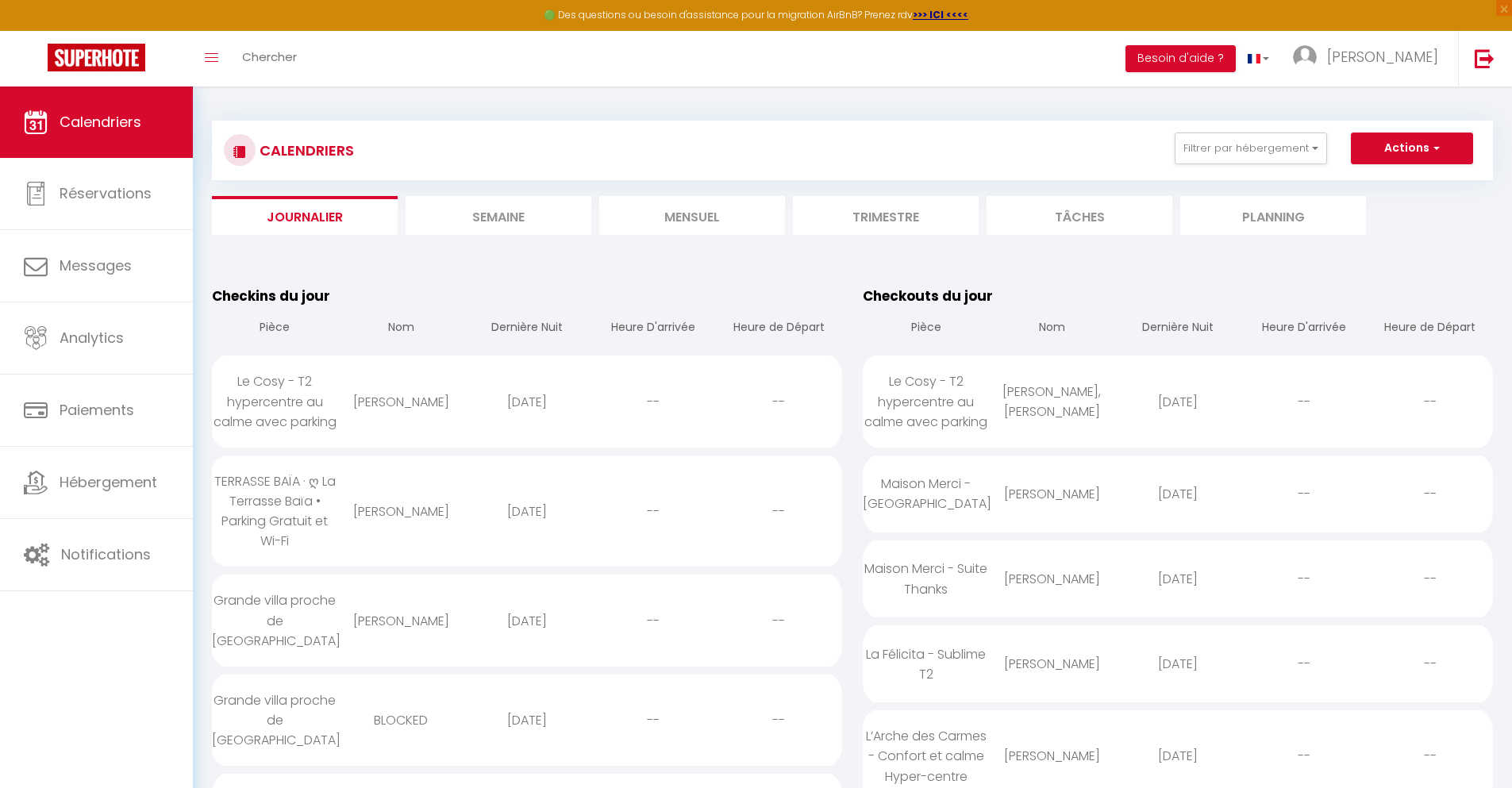
click at [1178, 664] on div "[DATE]" at bounding box center [1177, 664] width 126 height 51
select select "0"
select select "1"
select select
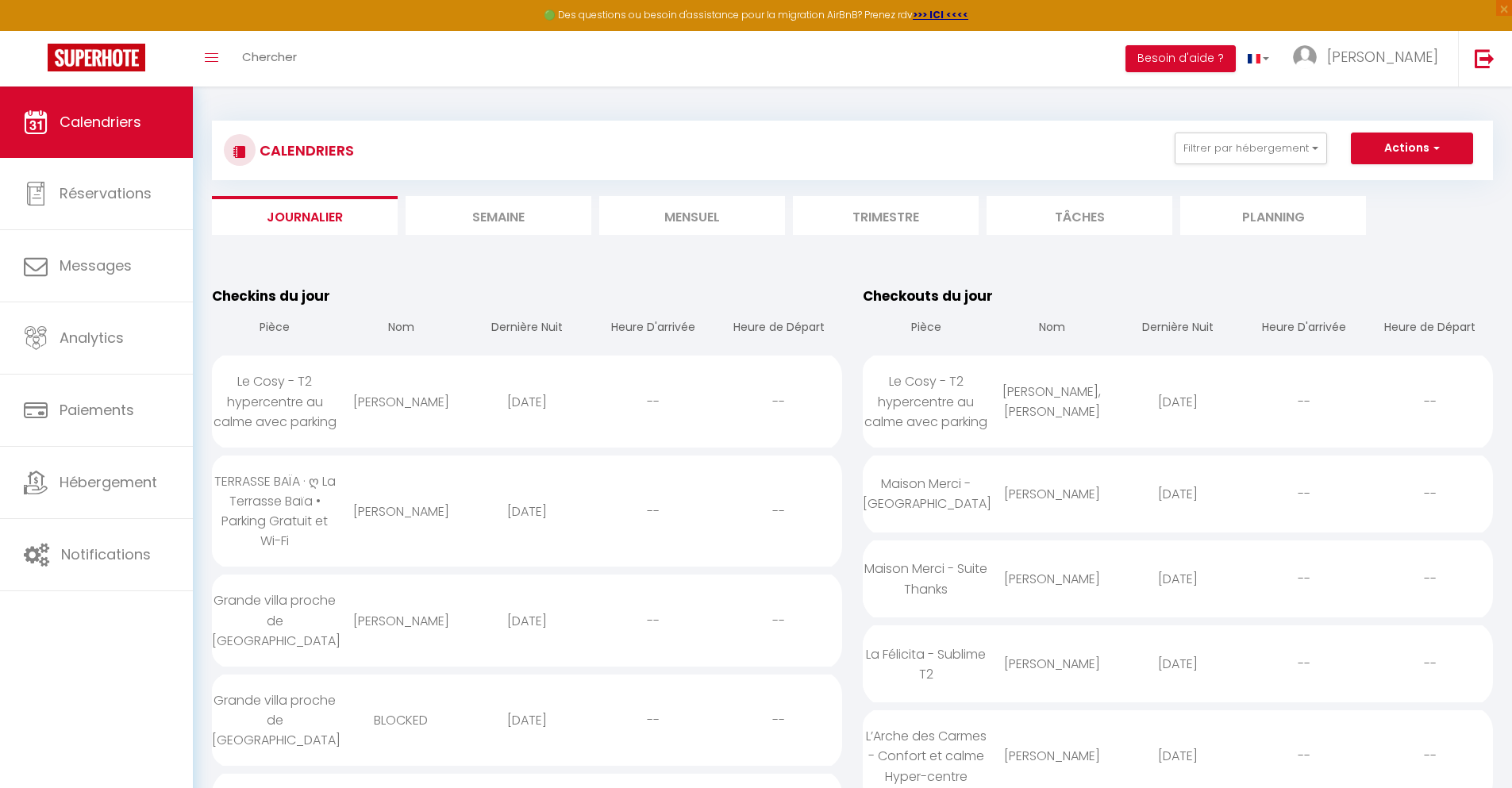
select select
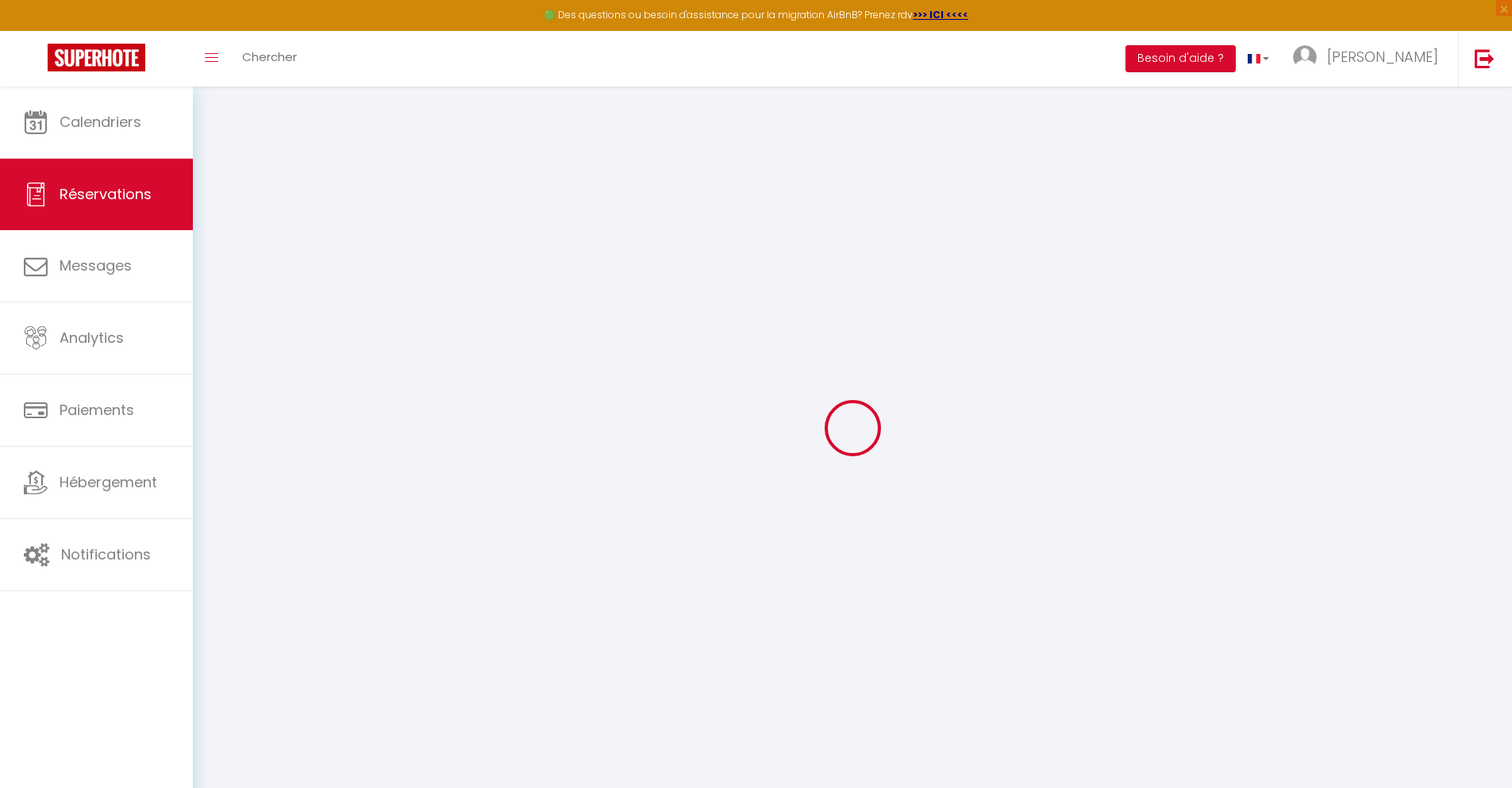
type input "[PERSON_NAME]"
type input "[GEOGRAPHIC_DATA]"
type input "[EMAIL_ADDRESS][DOMAIN_NAME]"
type input "[PHONE_NUMBER]"
select select "FR"
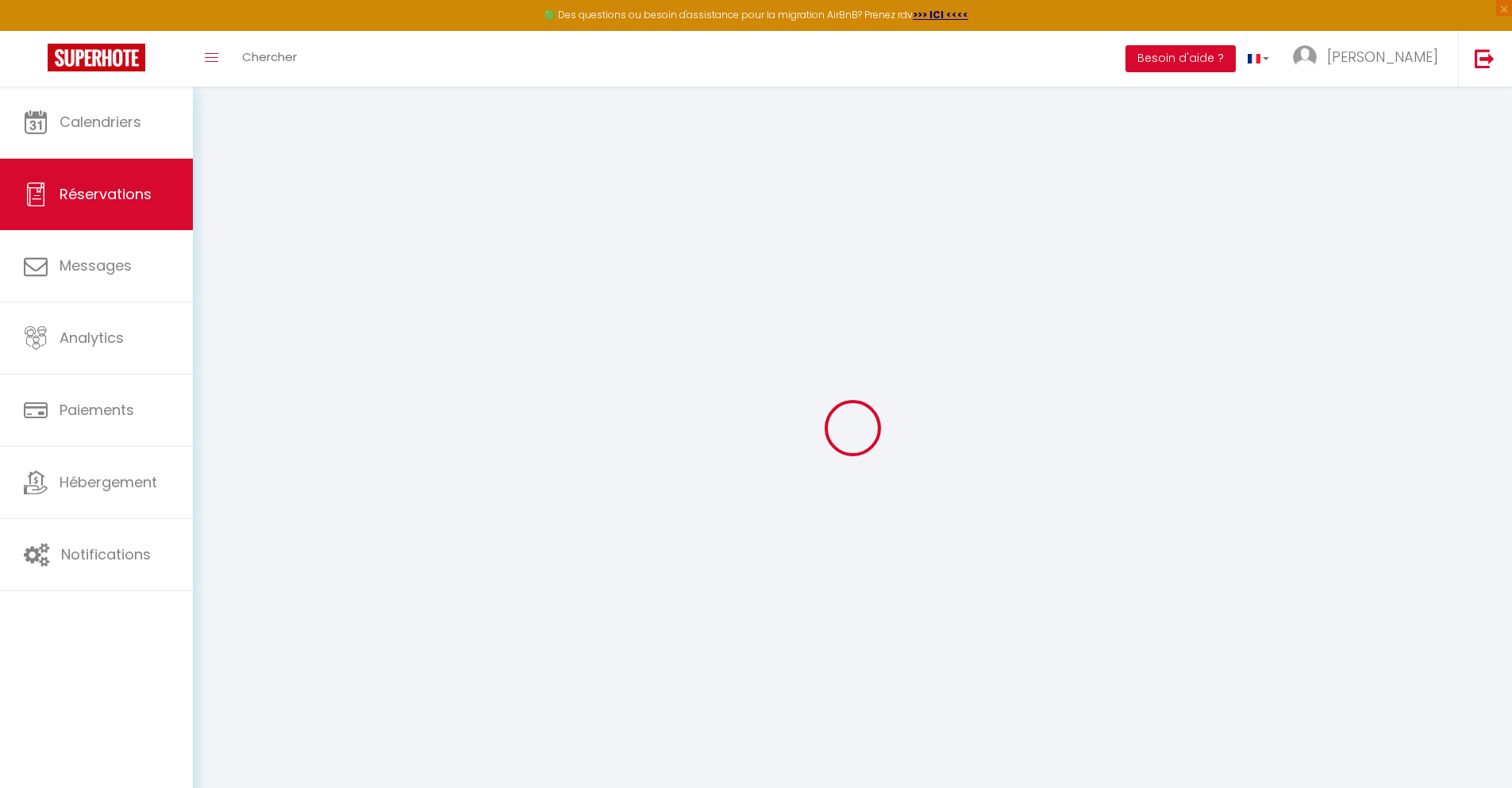
type input "186.77"
type input "16.35"
select select "42751"
select select "1"
select select
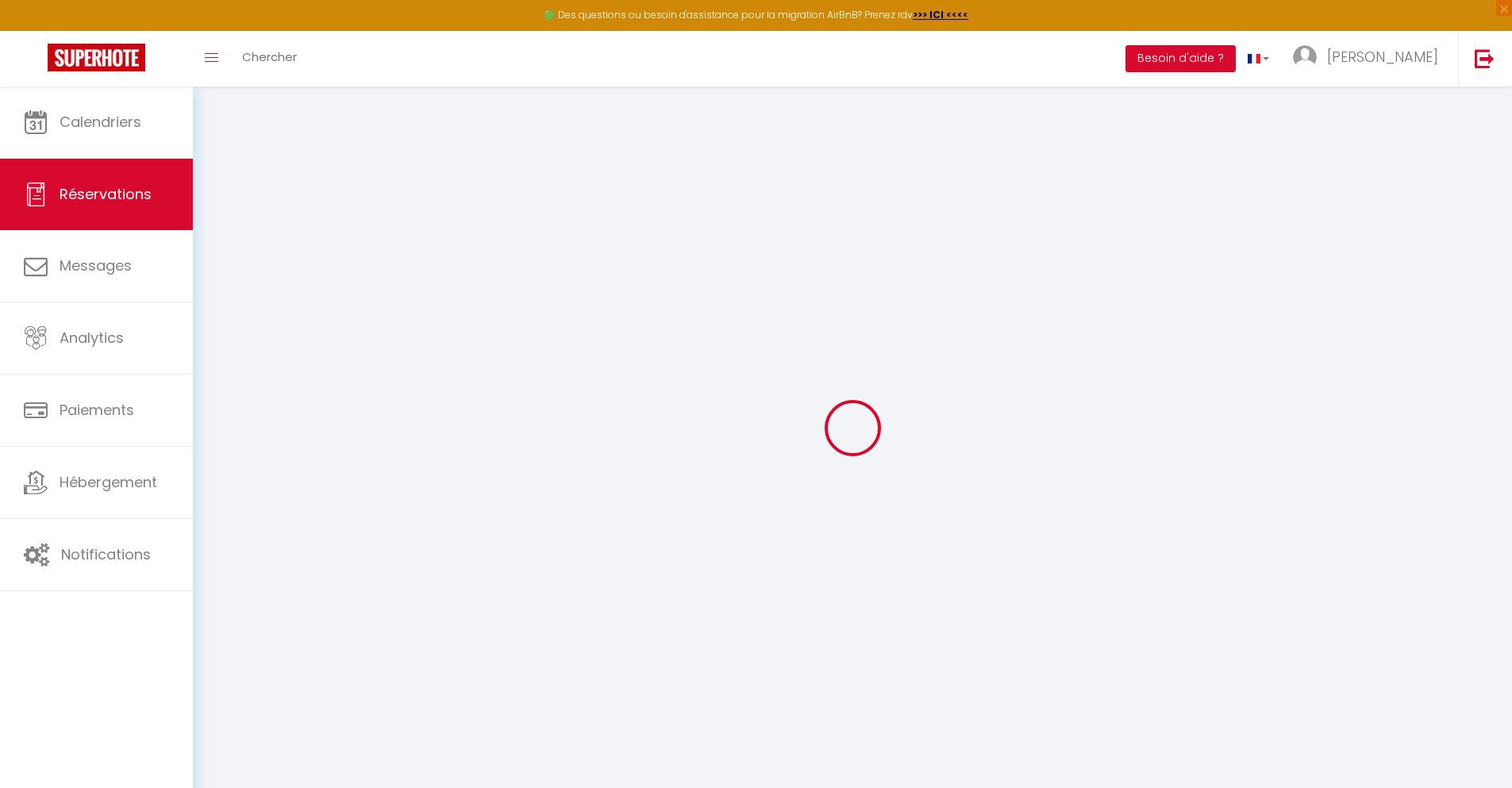
select select
type input "2"
select select "12"
select select
type input "1058.67"
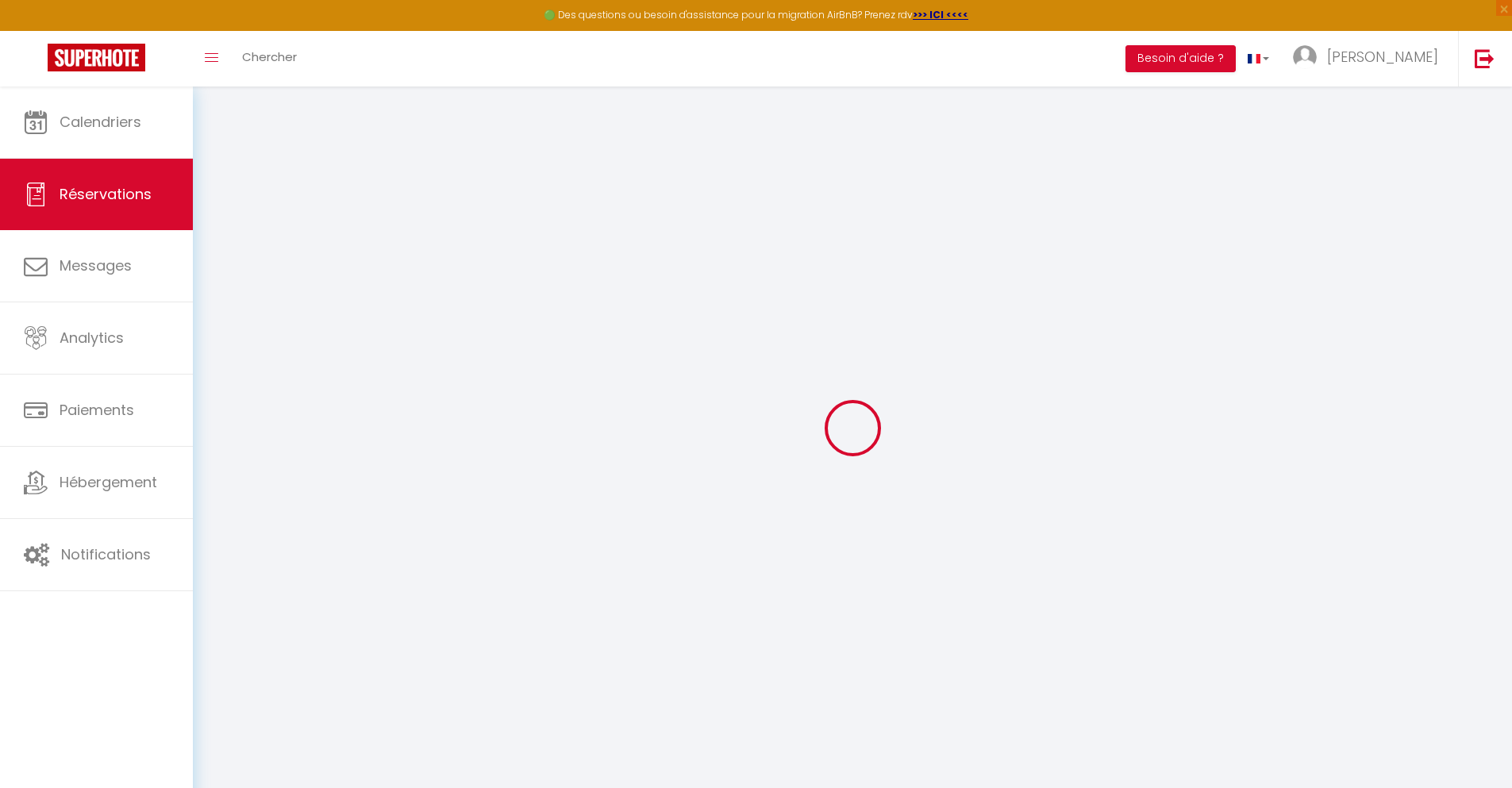
checkbox input "false"
type input "0"
select select "2"
type input "0"
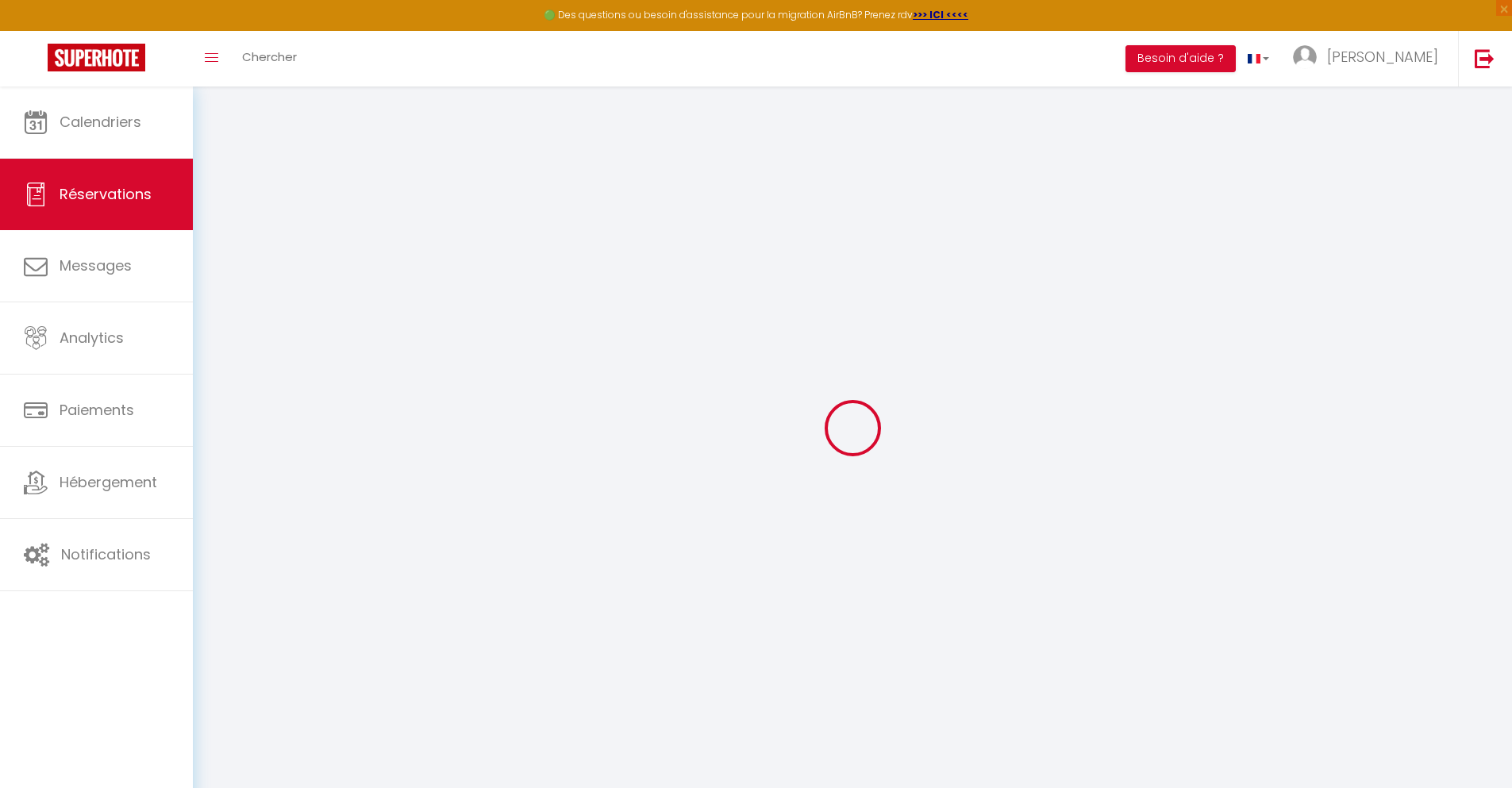
type input "0"
select select
select select "14"
checkbox input "false"
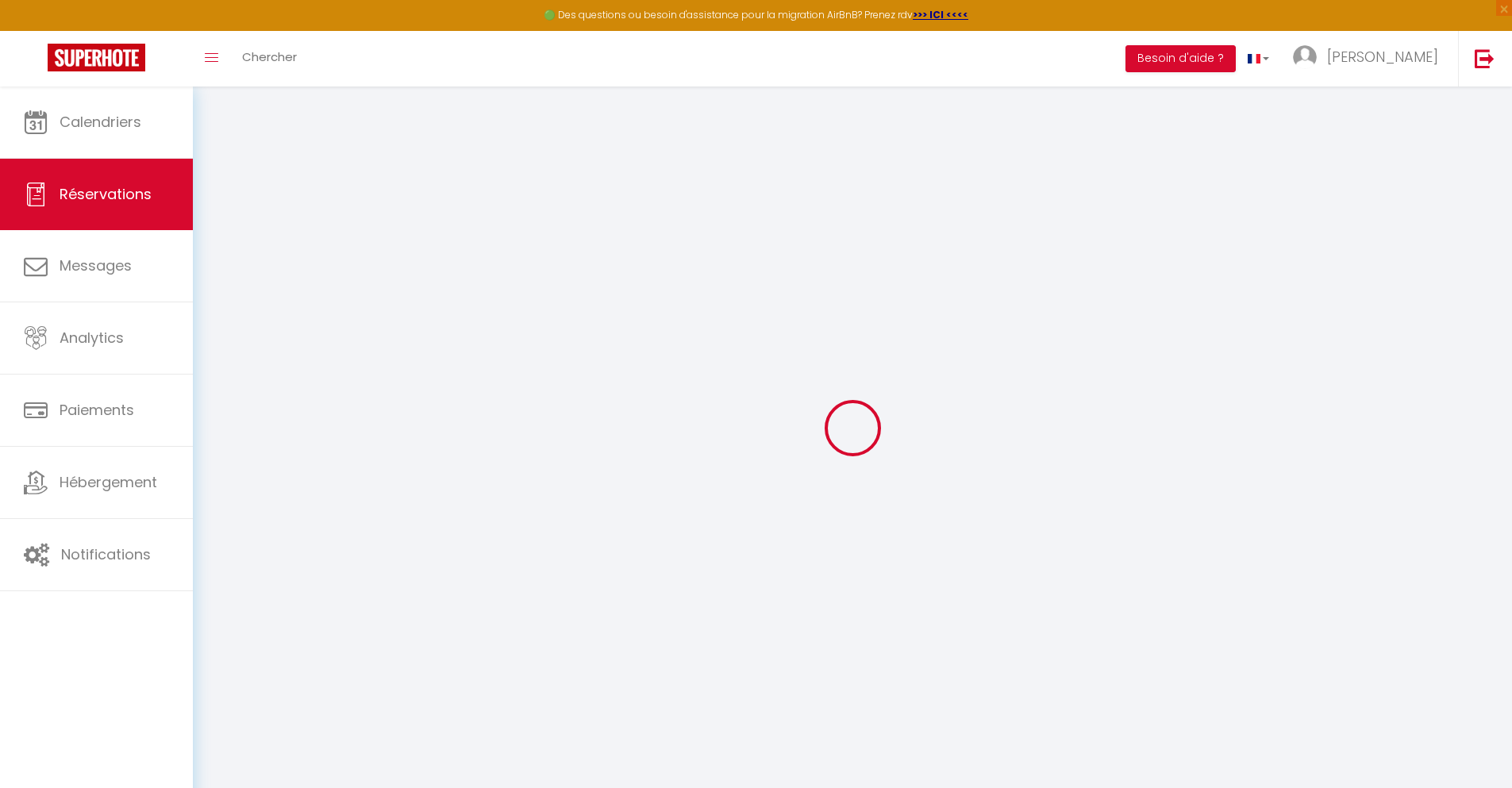
select select
checkbox input "false"
select select
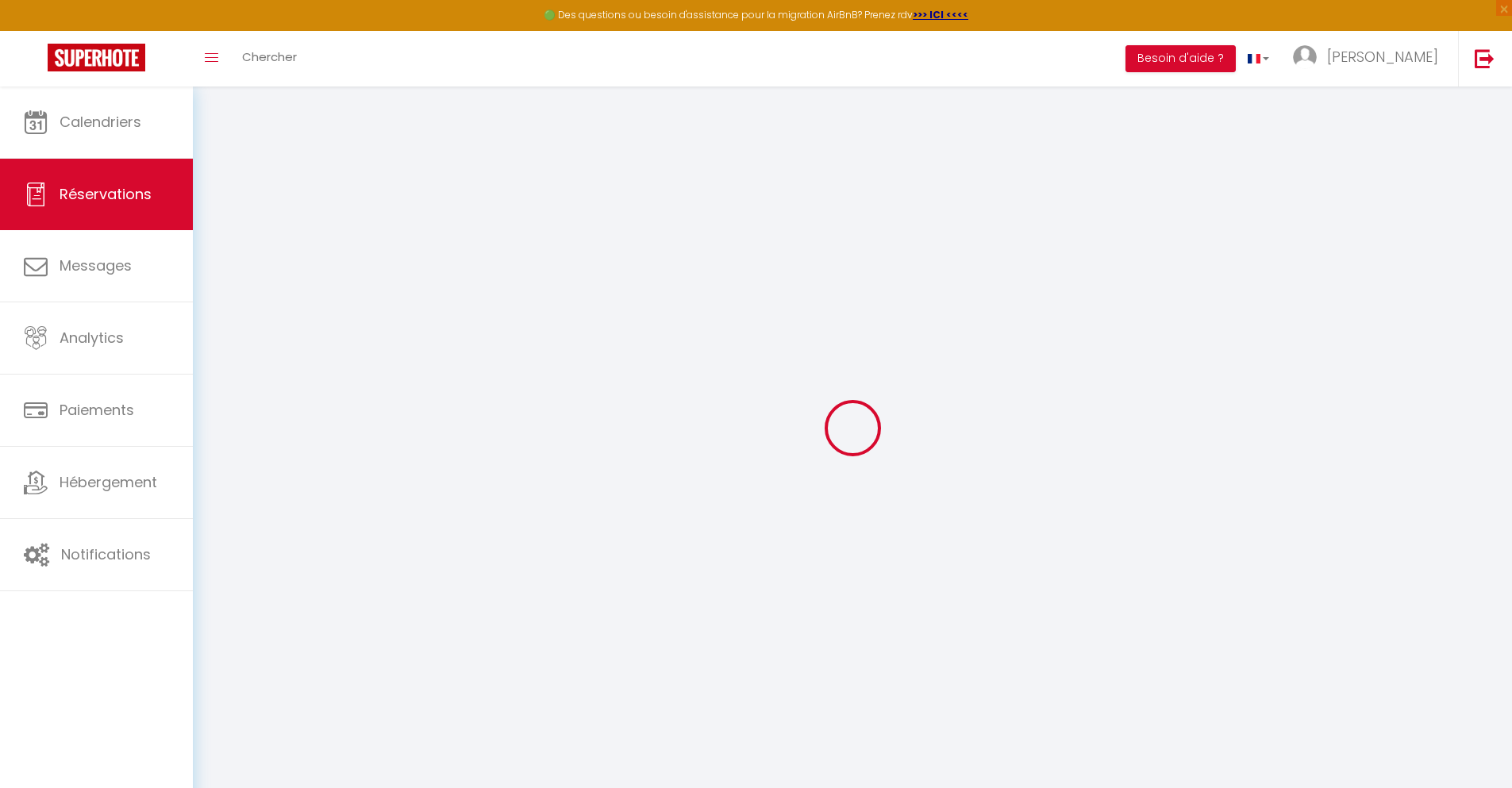
checkbox input "false"
type textarea "** THIS RESERVATION HAS BEEN PRE-PAID ** Approximate time of arrival: between 1…"
type input "40"
type input "69.29"
select select
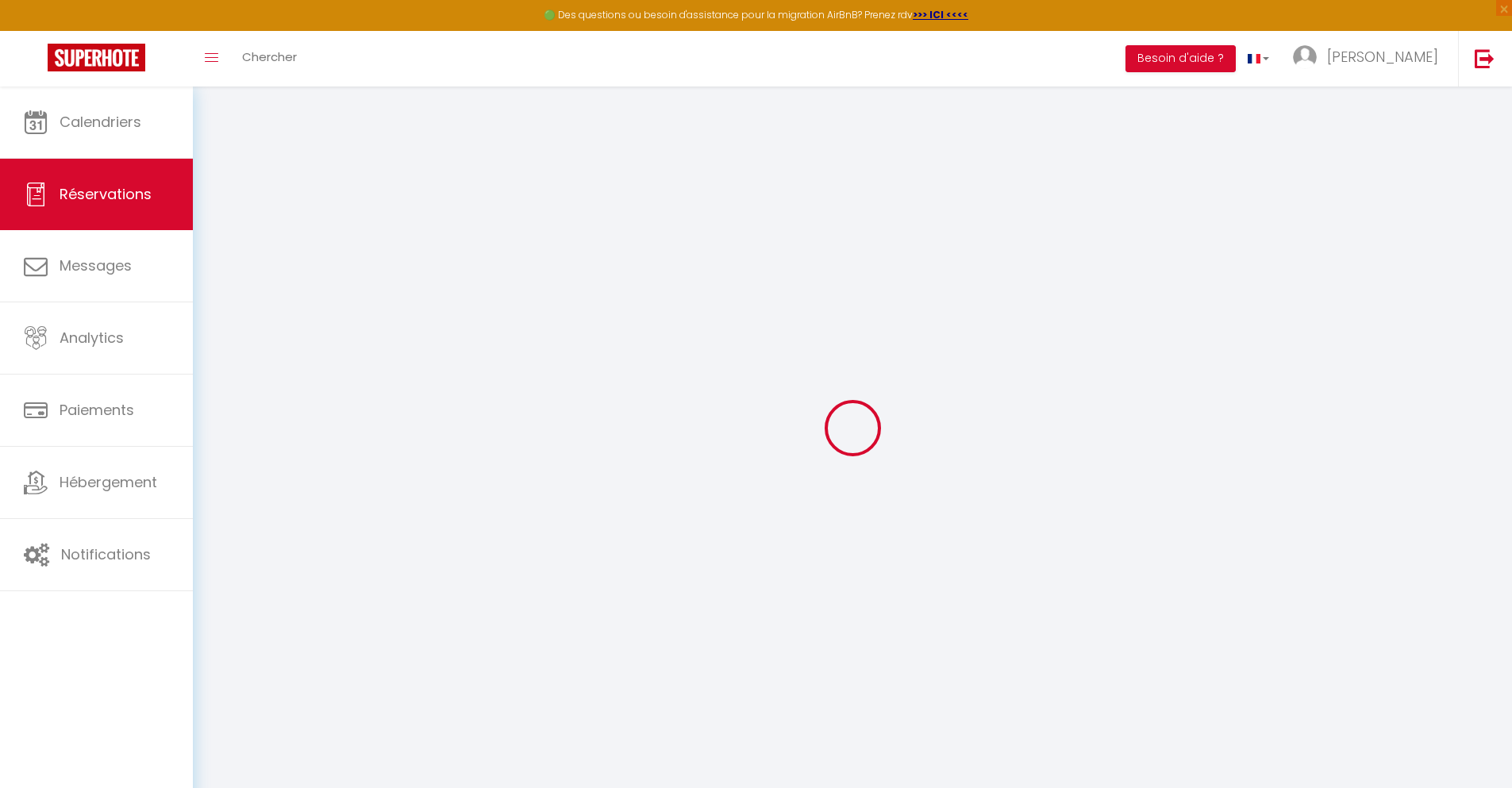
select select
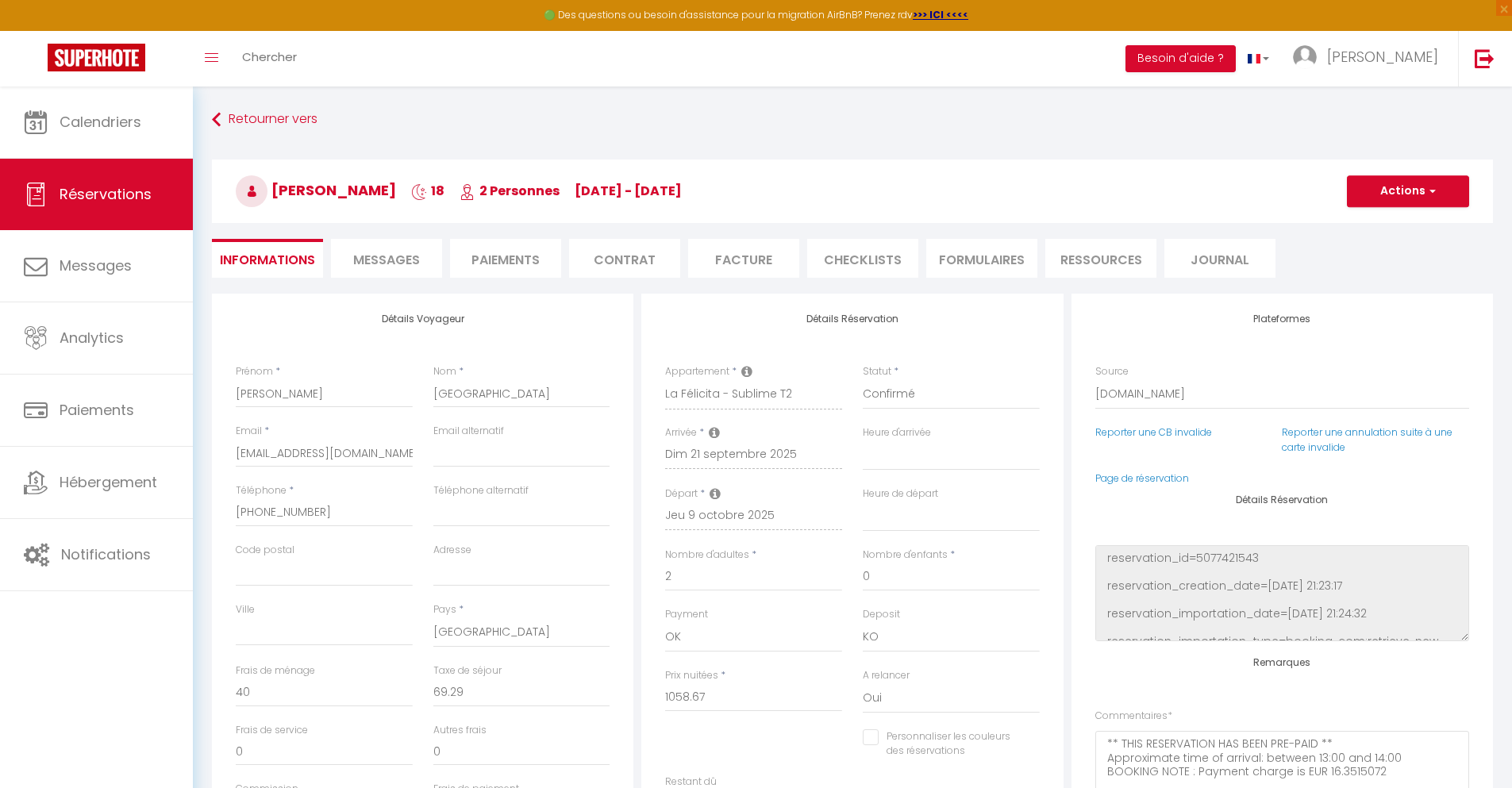
checkbox input "false"
select select
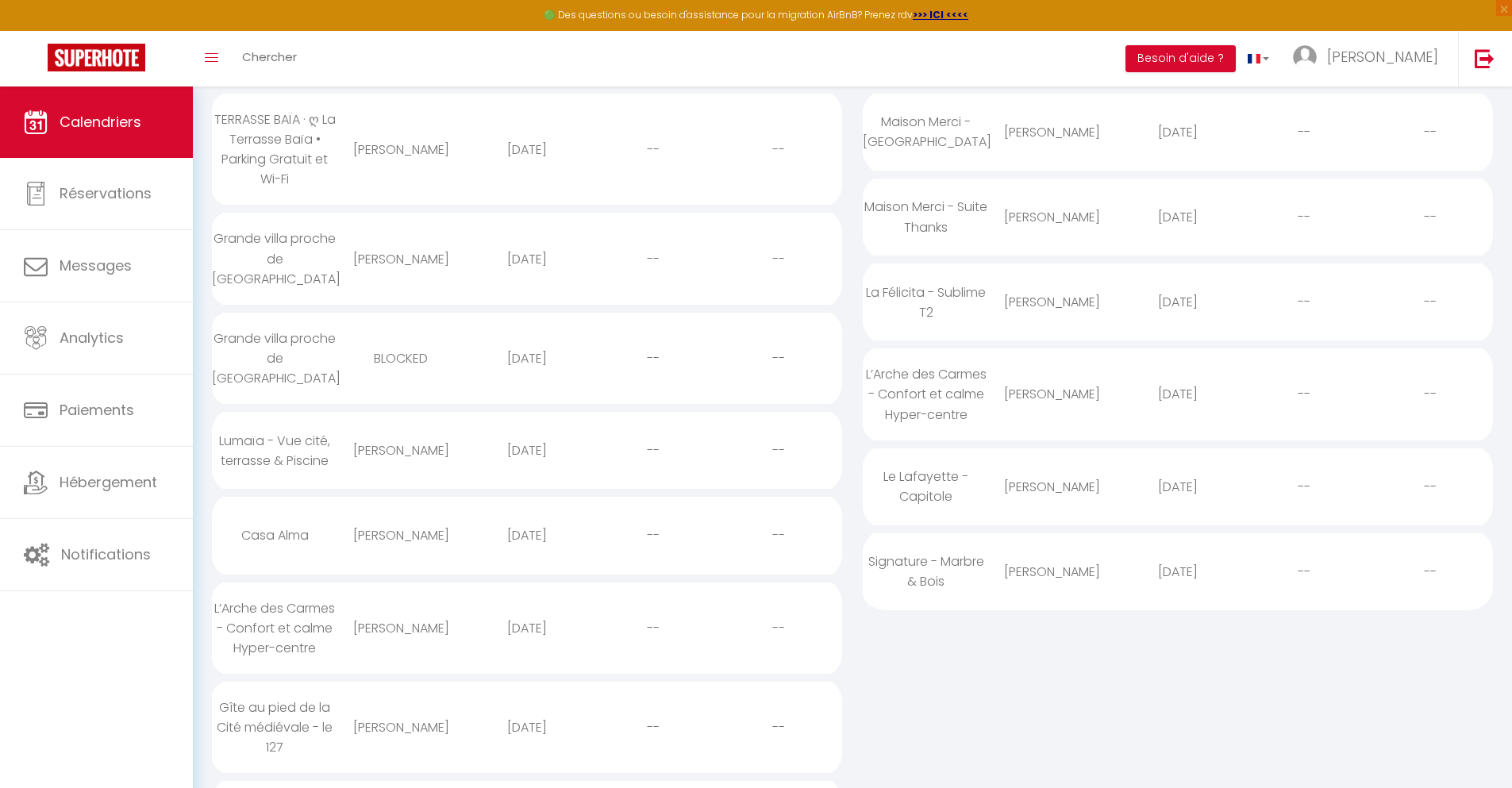
scroll to position [18, 0]
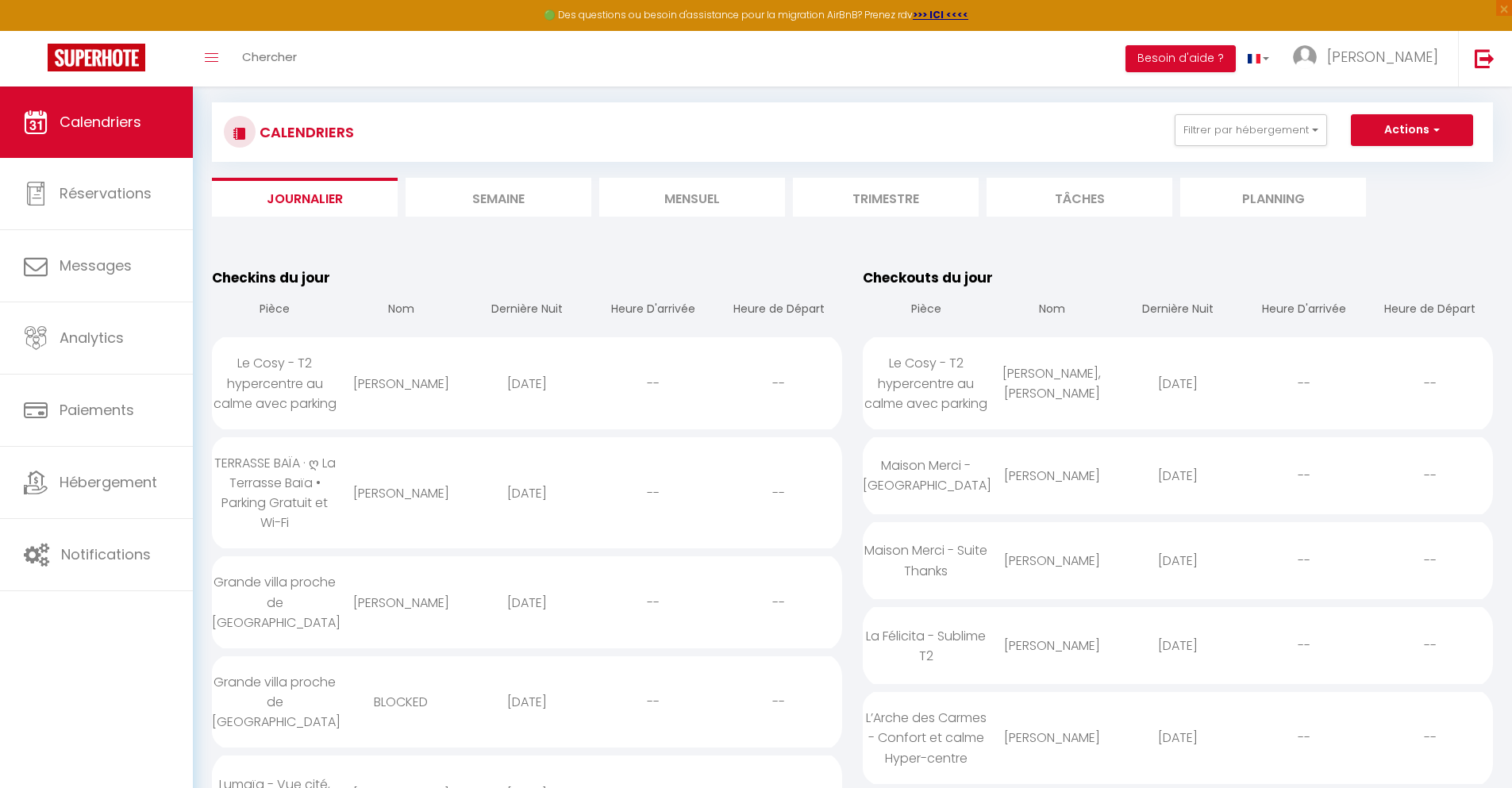
click at [1178, 738] on div "[DATE]" at bounding box center [1177, 738] width 126 height 51
select select "0"
select select "1"
select select
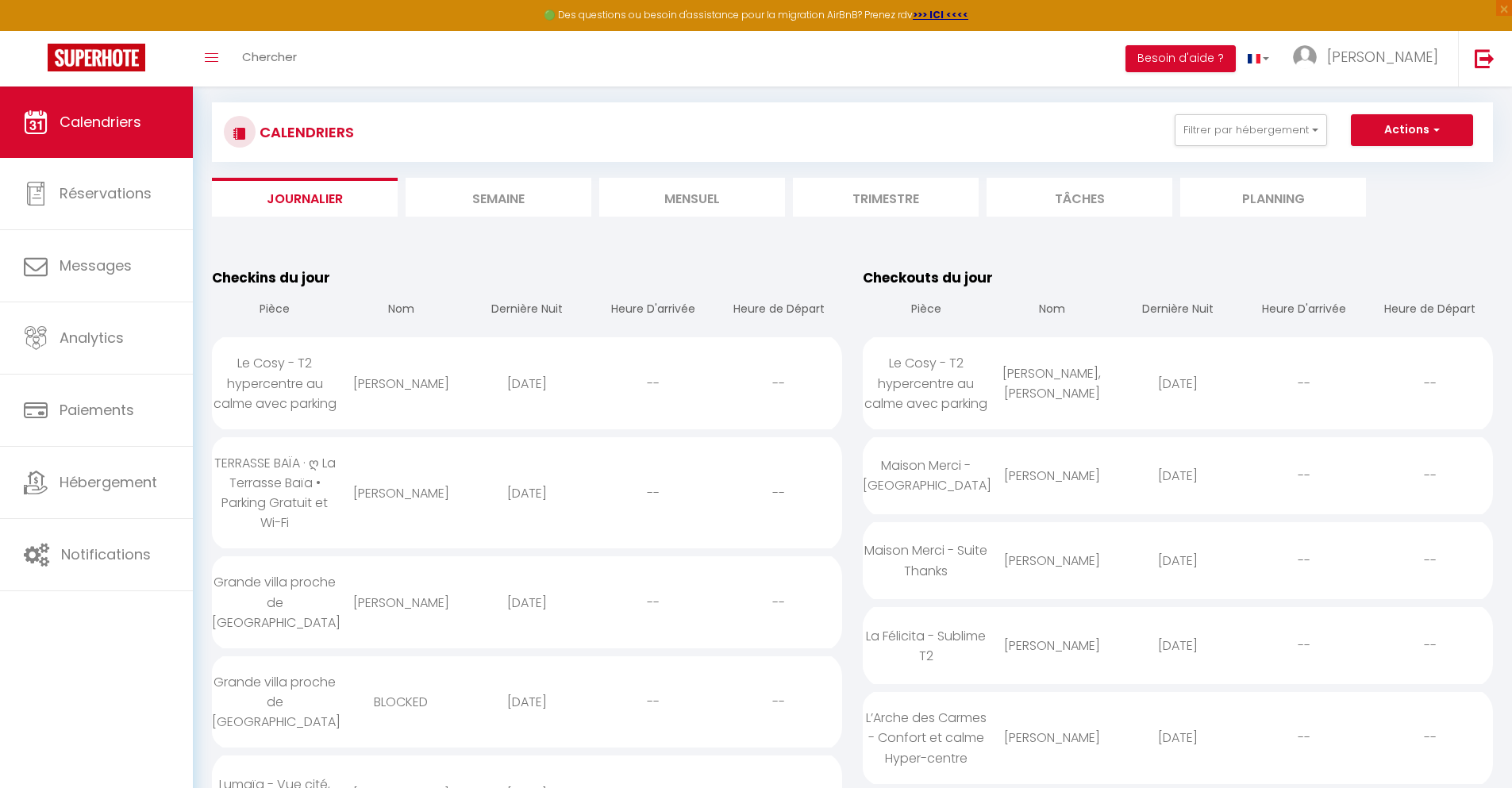
select select
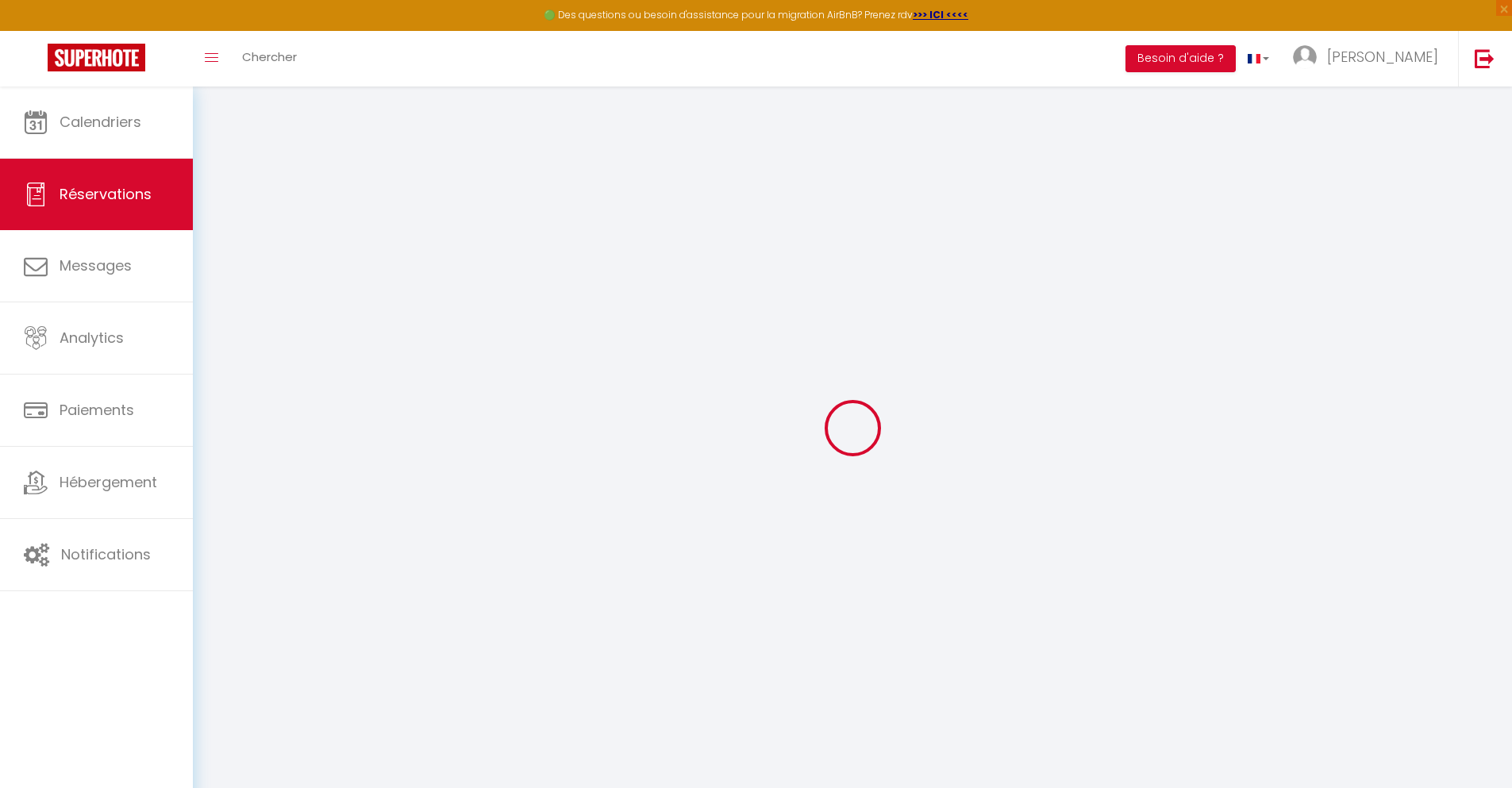
select select
checkbox input "false"
select select
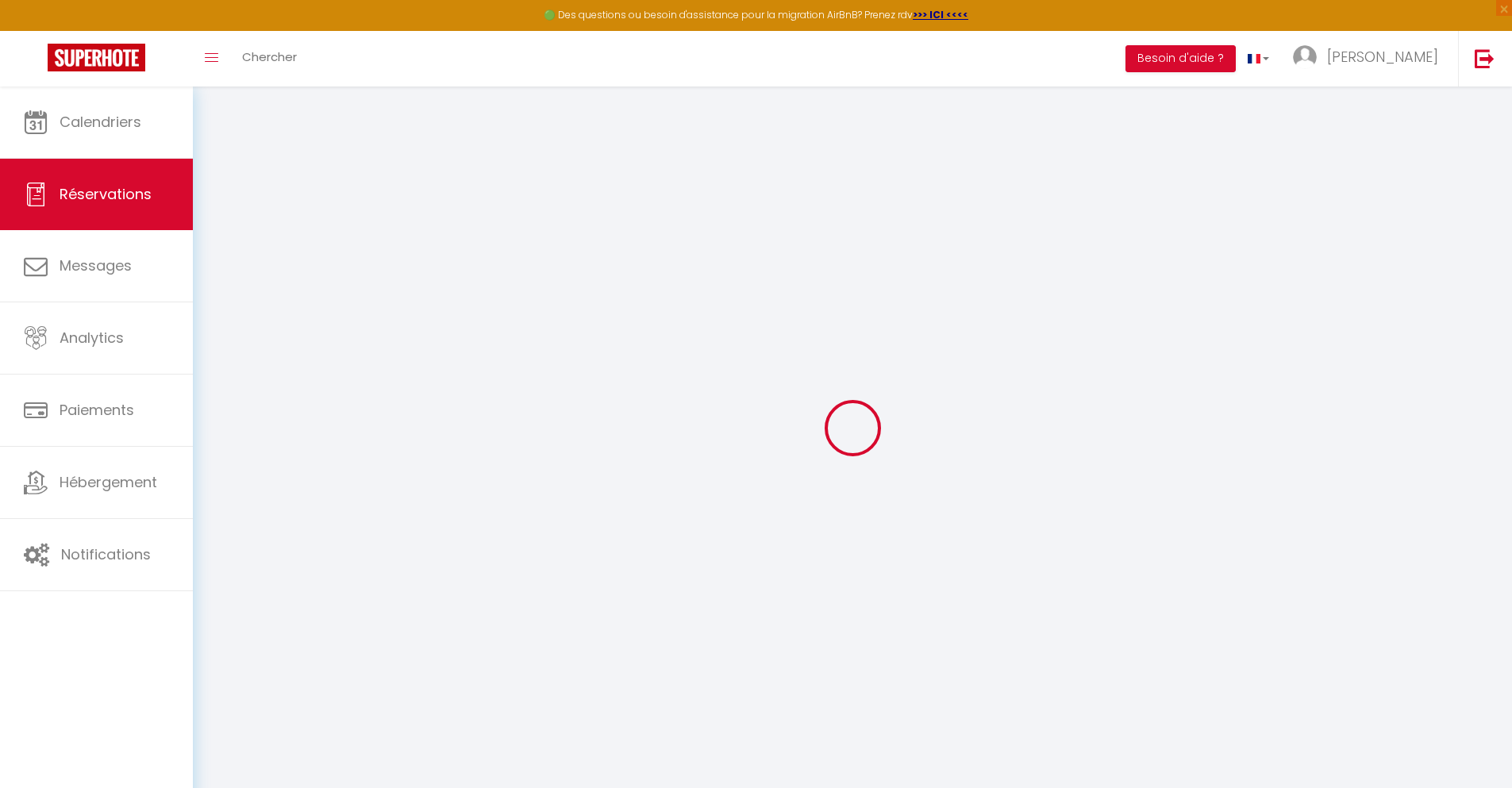
checkbox input "false"
type textarea "** THIS RESERVATION HAS BEEN PRE-PAID ** BOOKING NOTE : Payment charge is EUR 2…"
type input "45"
type input "8.25"
select select
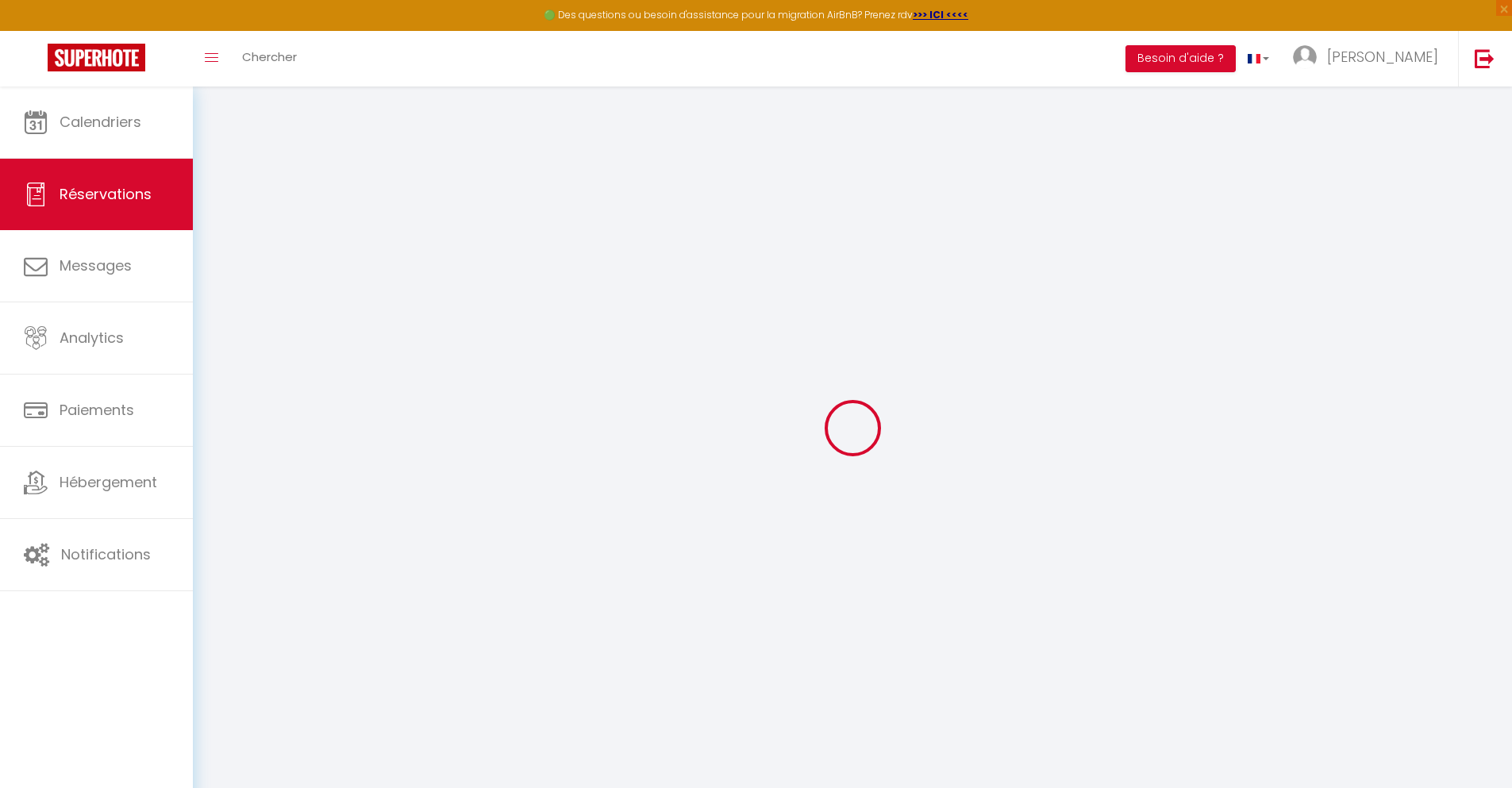
select select
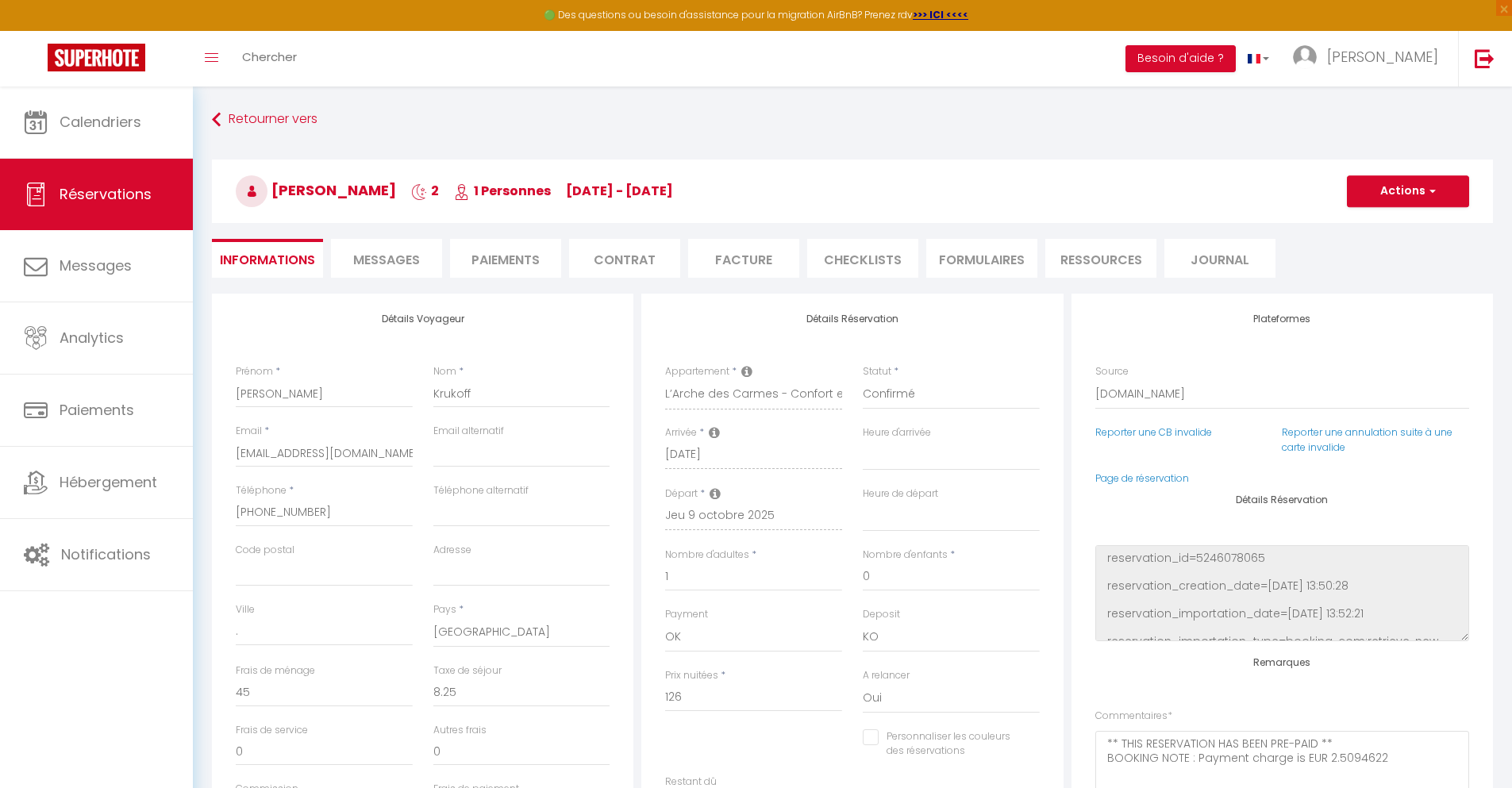
checkbox input "false"
select select
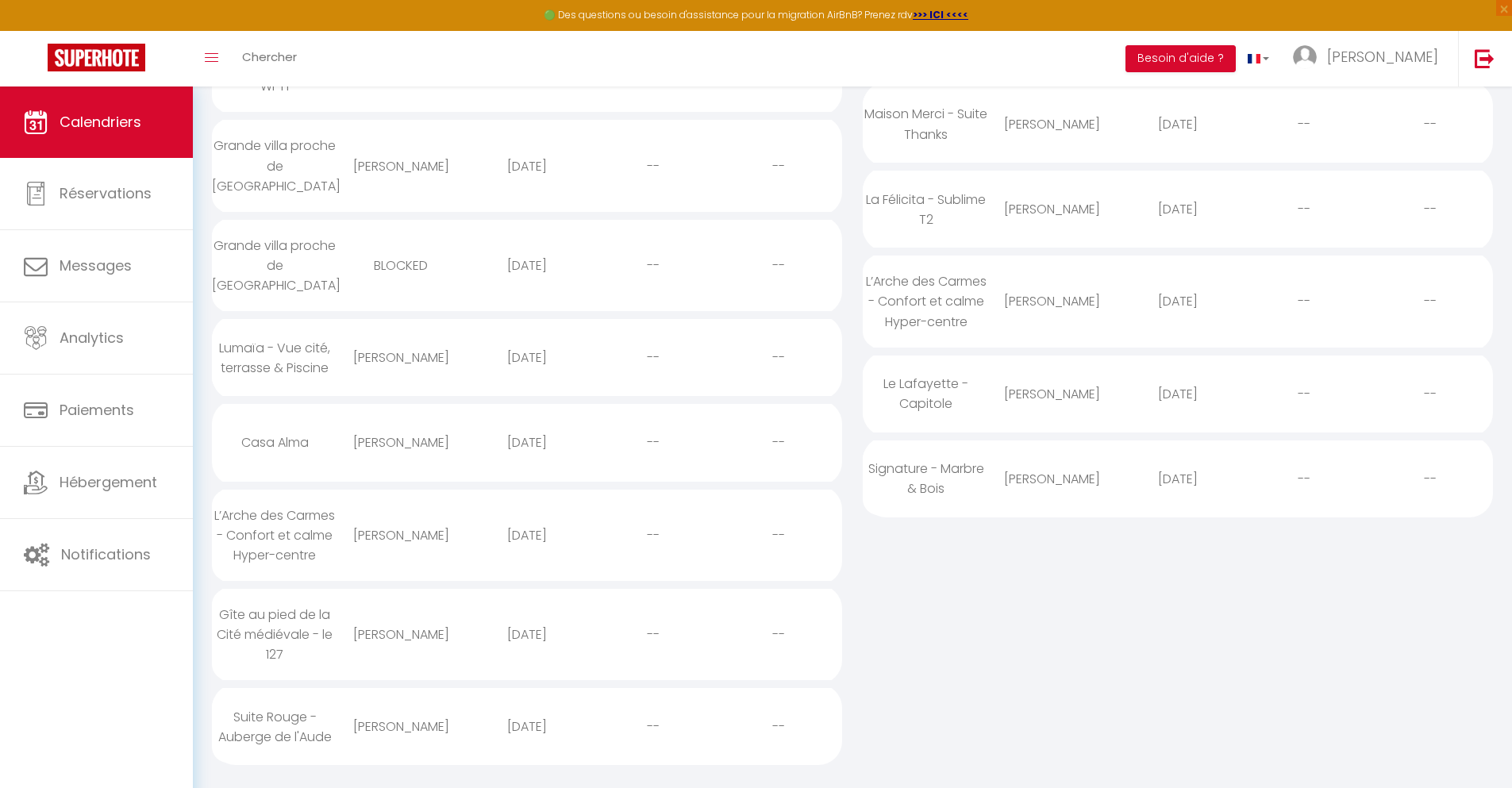
scroll to position [103, 0]
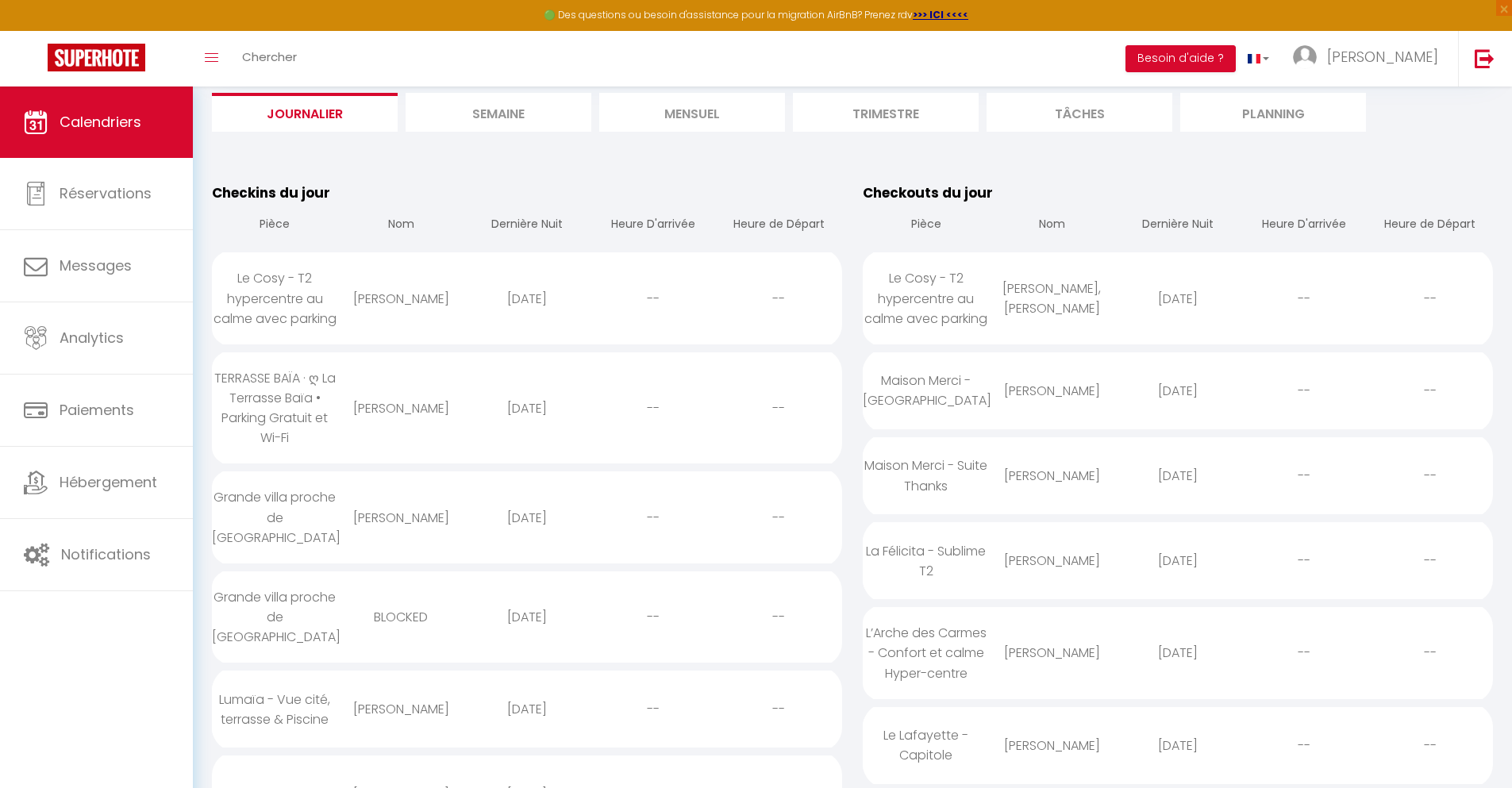
click at [1178, 745] on div "[DATE]" at bounding box center [1177, 745] width 126 height 51
select select "0"
select select "1"
select select
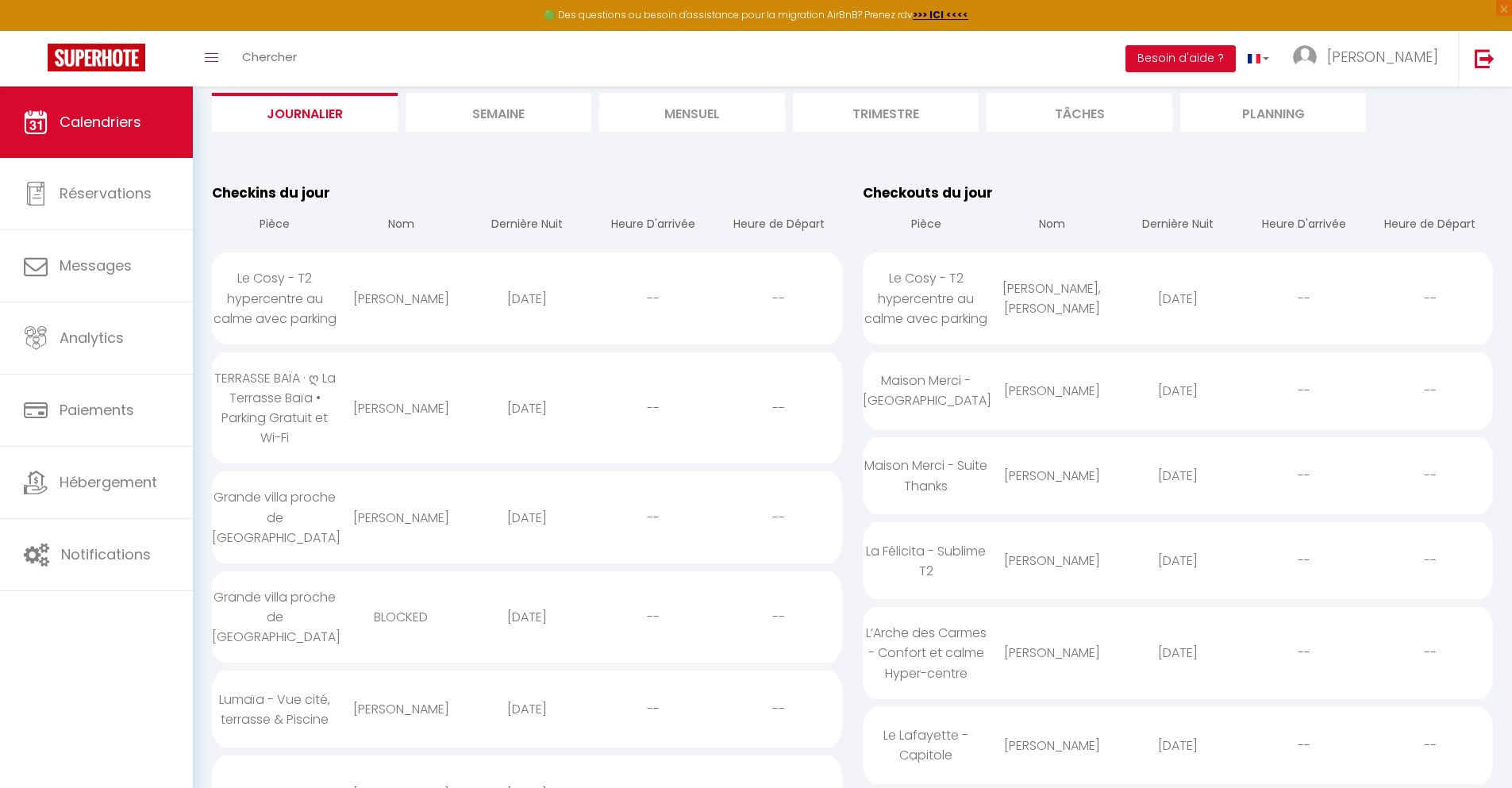
select select
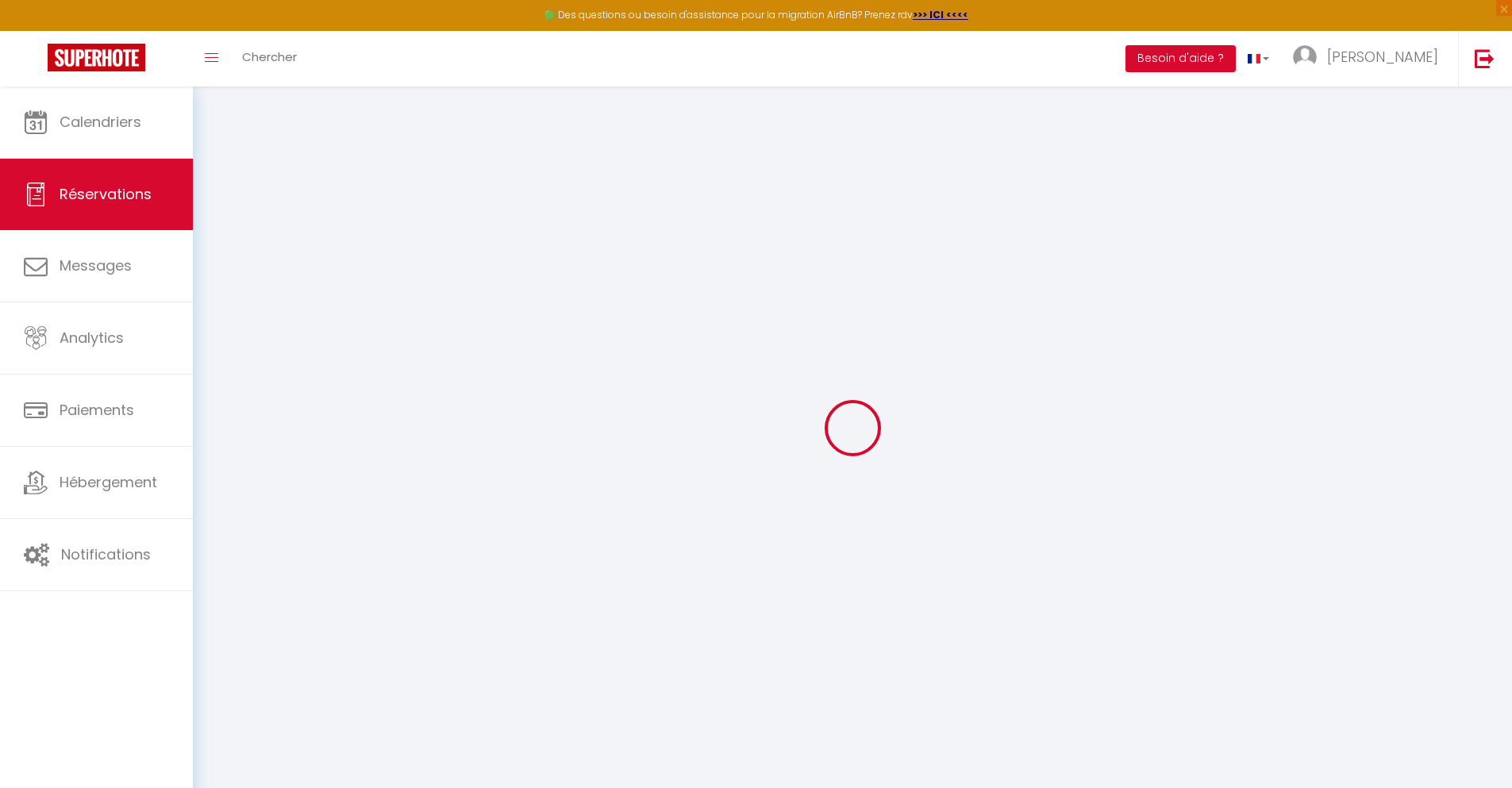
select select
checkbox input "false"
select select
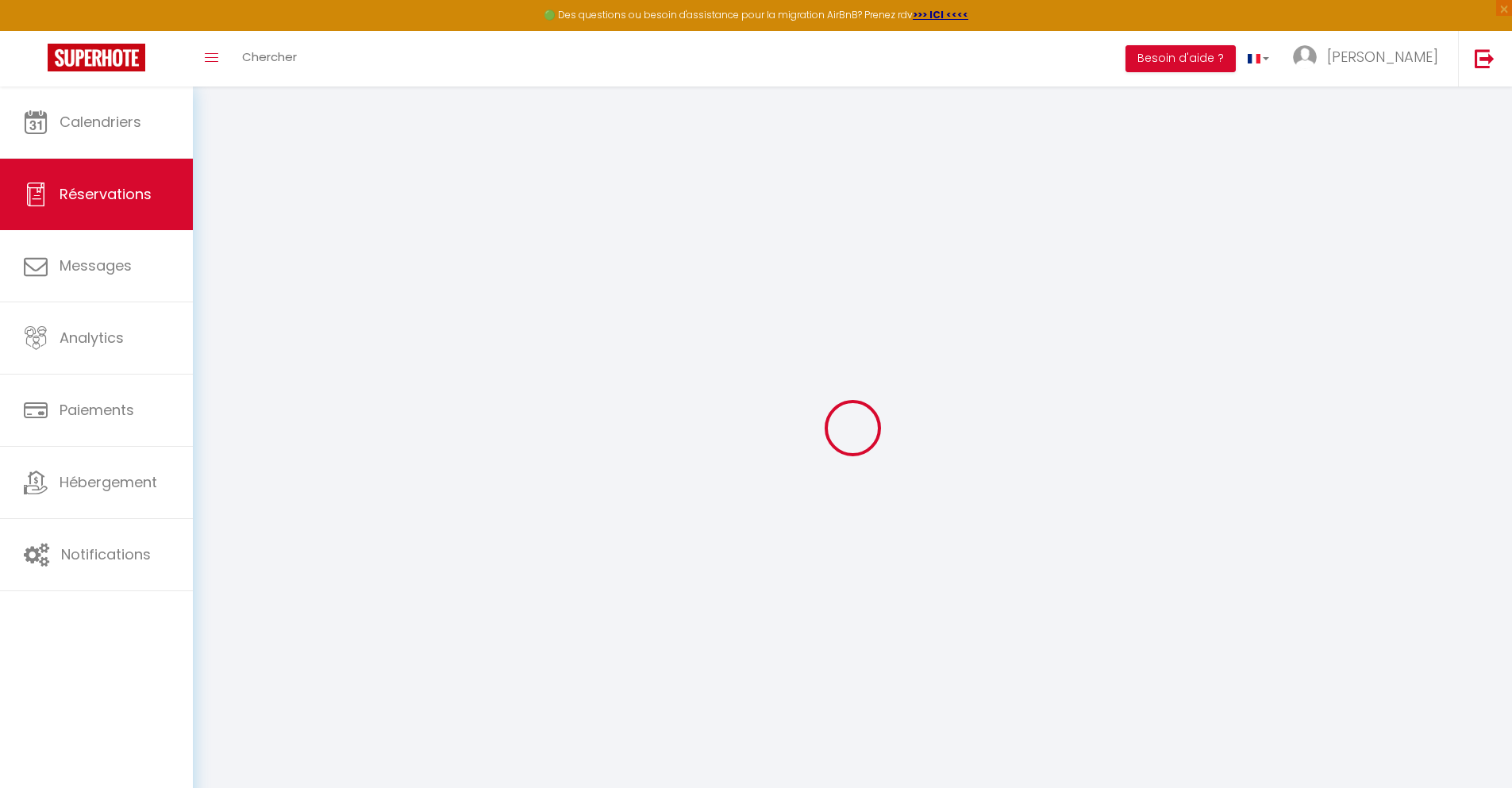
select select
checkbox input "false"
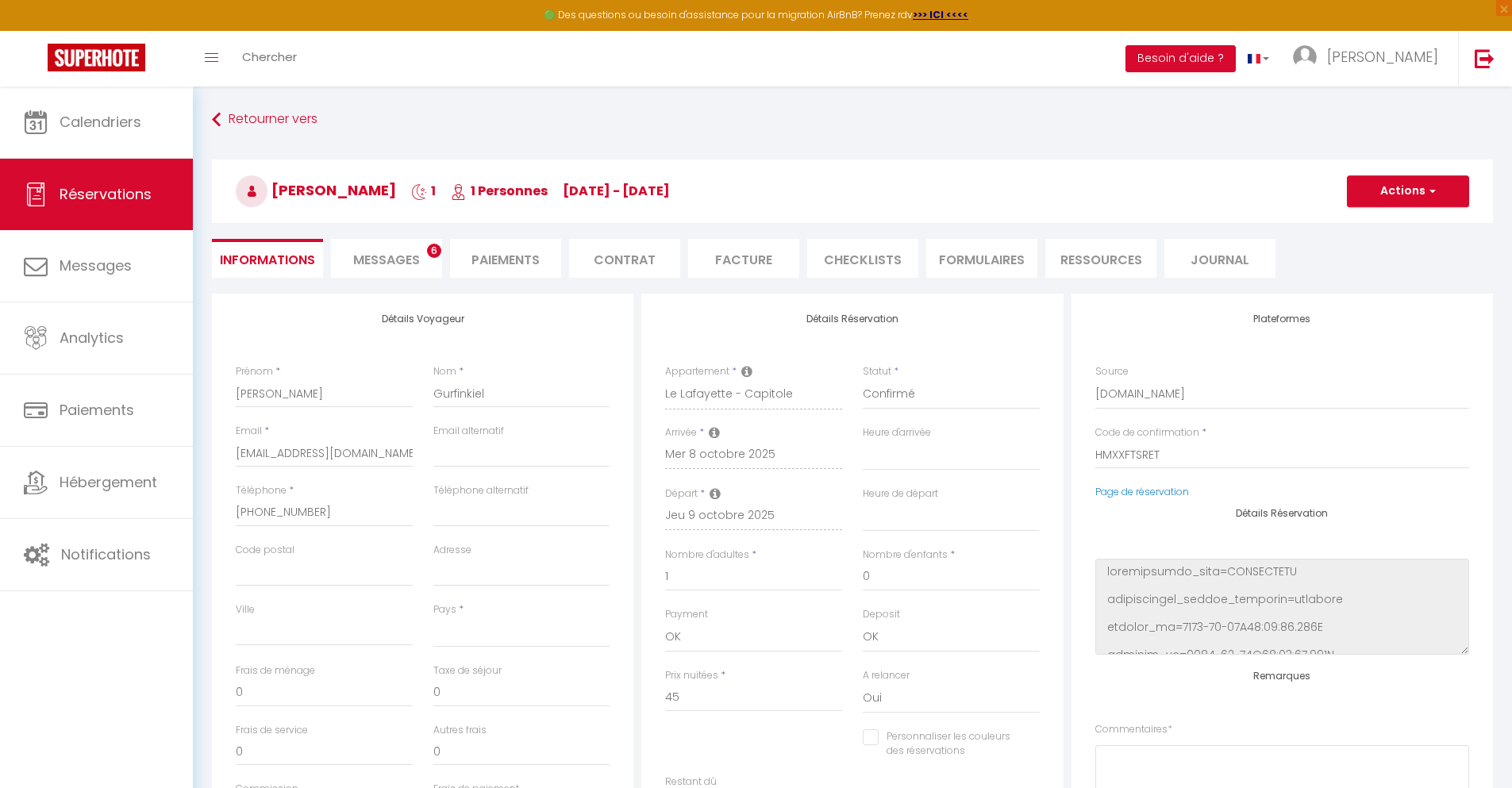
select select
type input "35"
type input "3.23"
select select
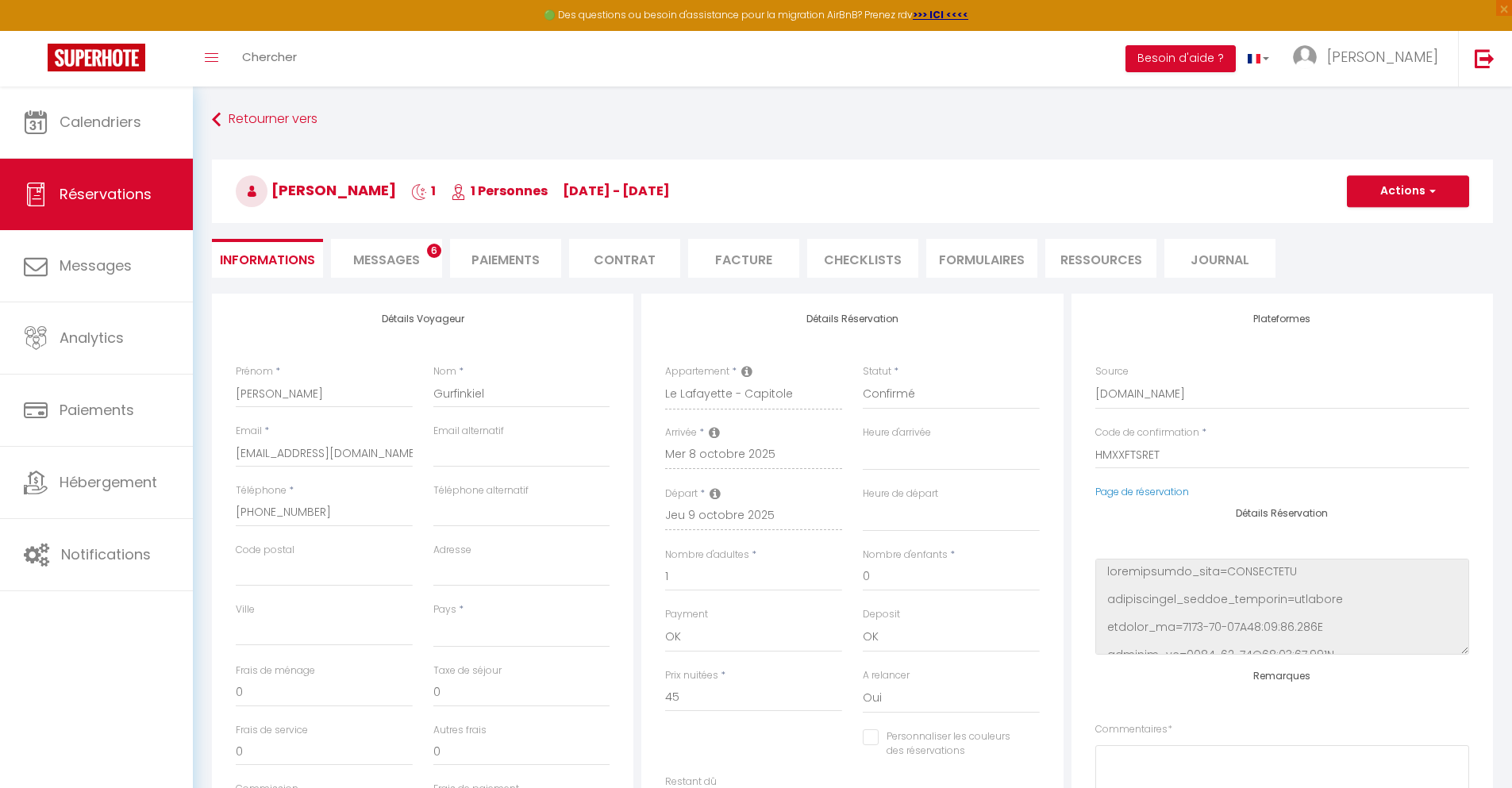
checkbox input "false"
select select
checkbox input "false"
select select
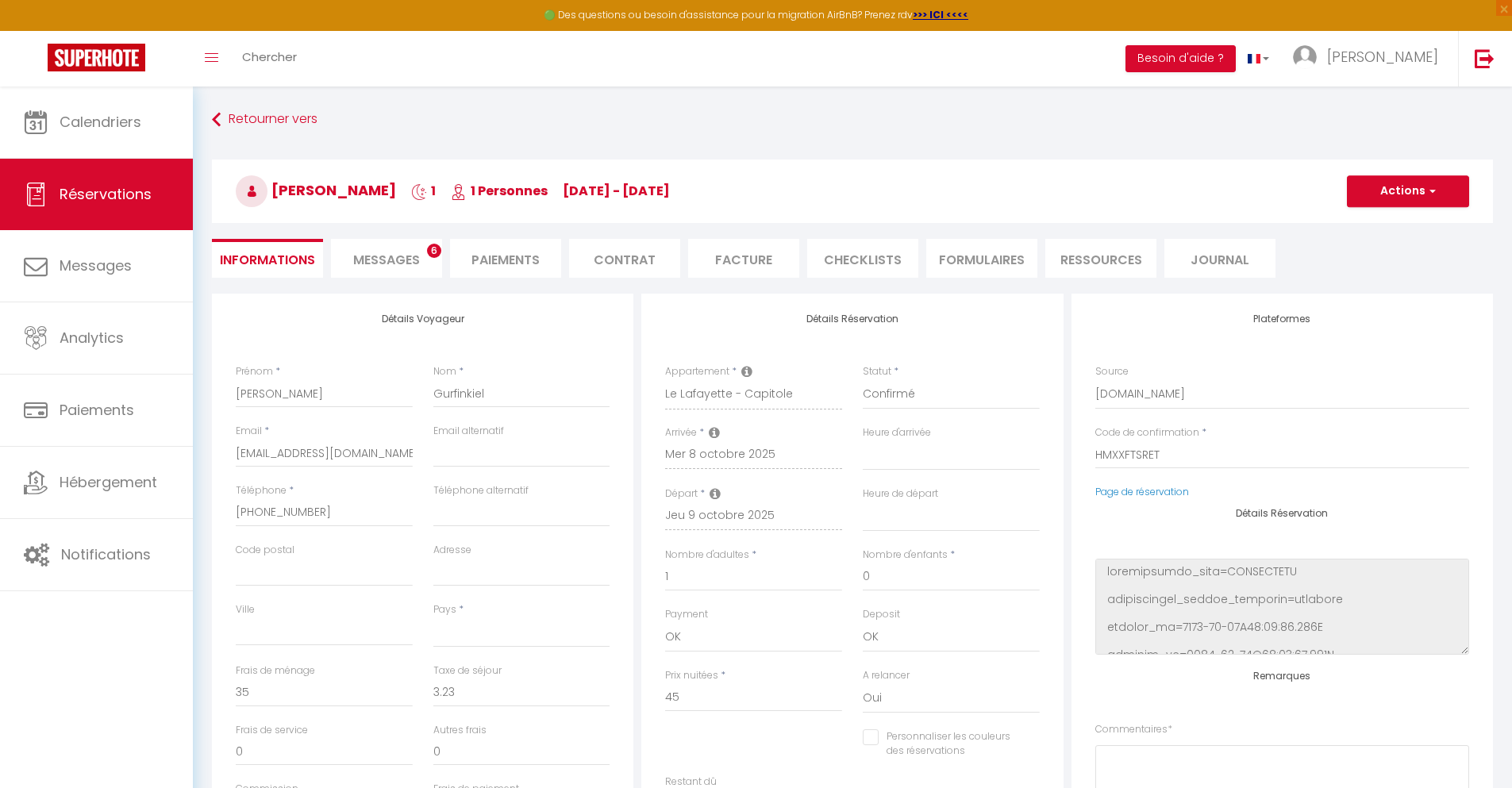
scroll to position [86, 0]
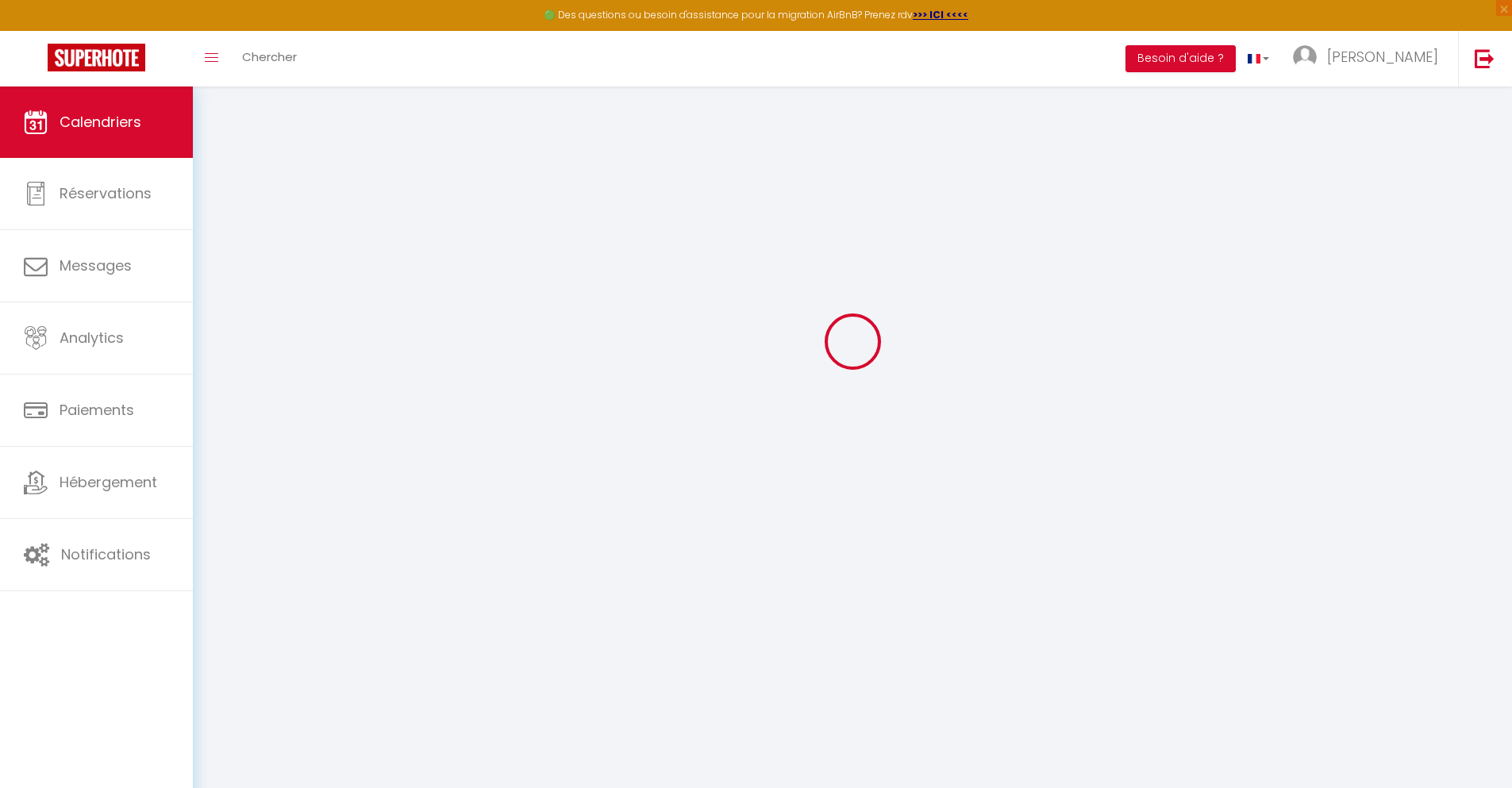
select select
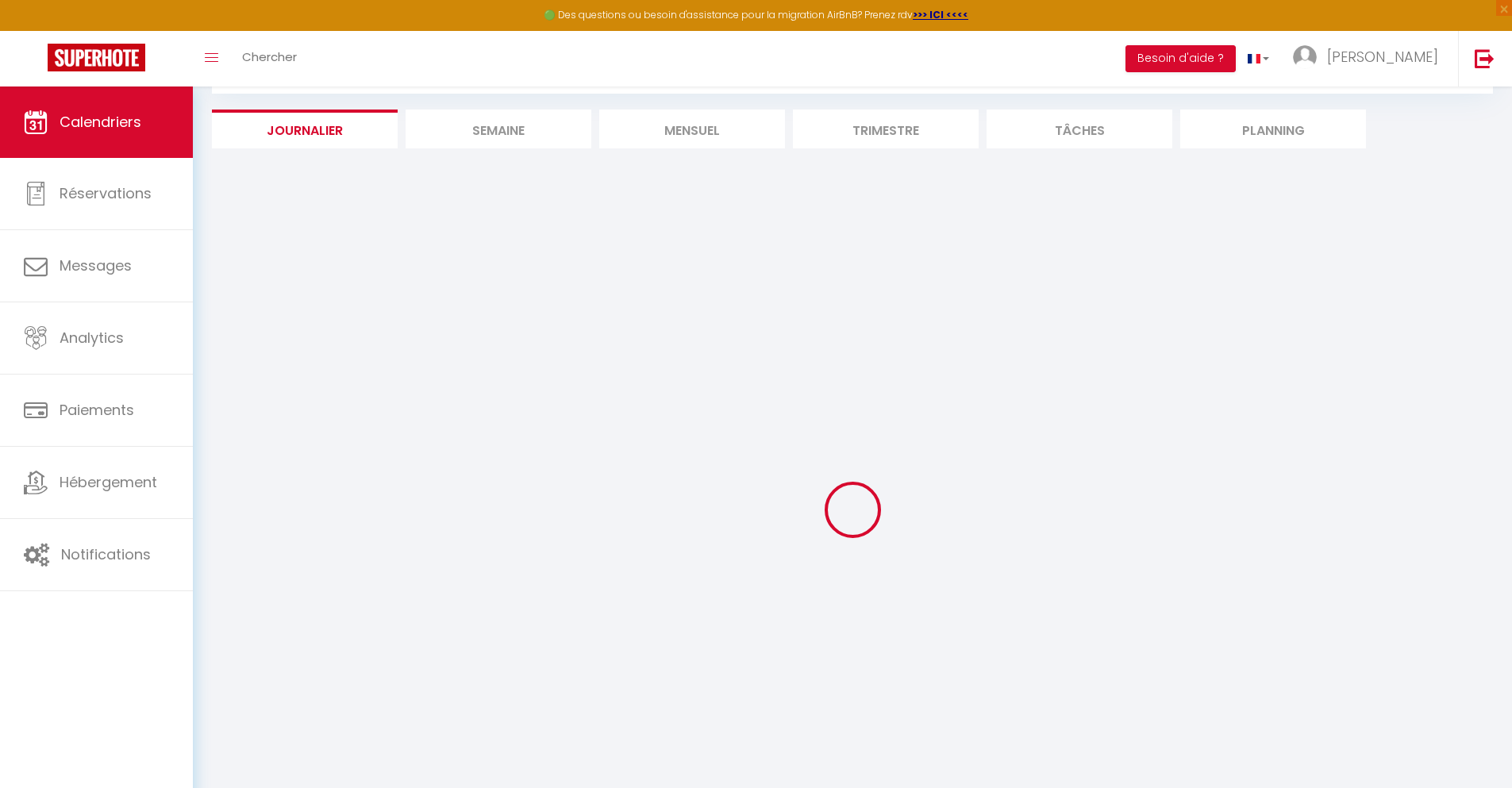
select select
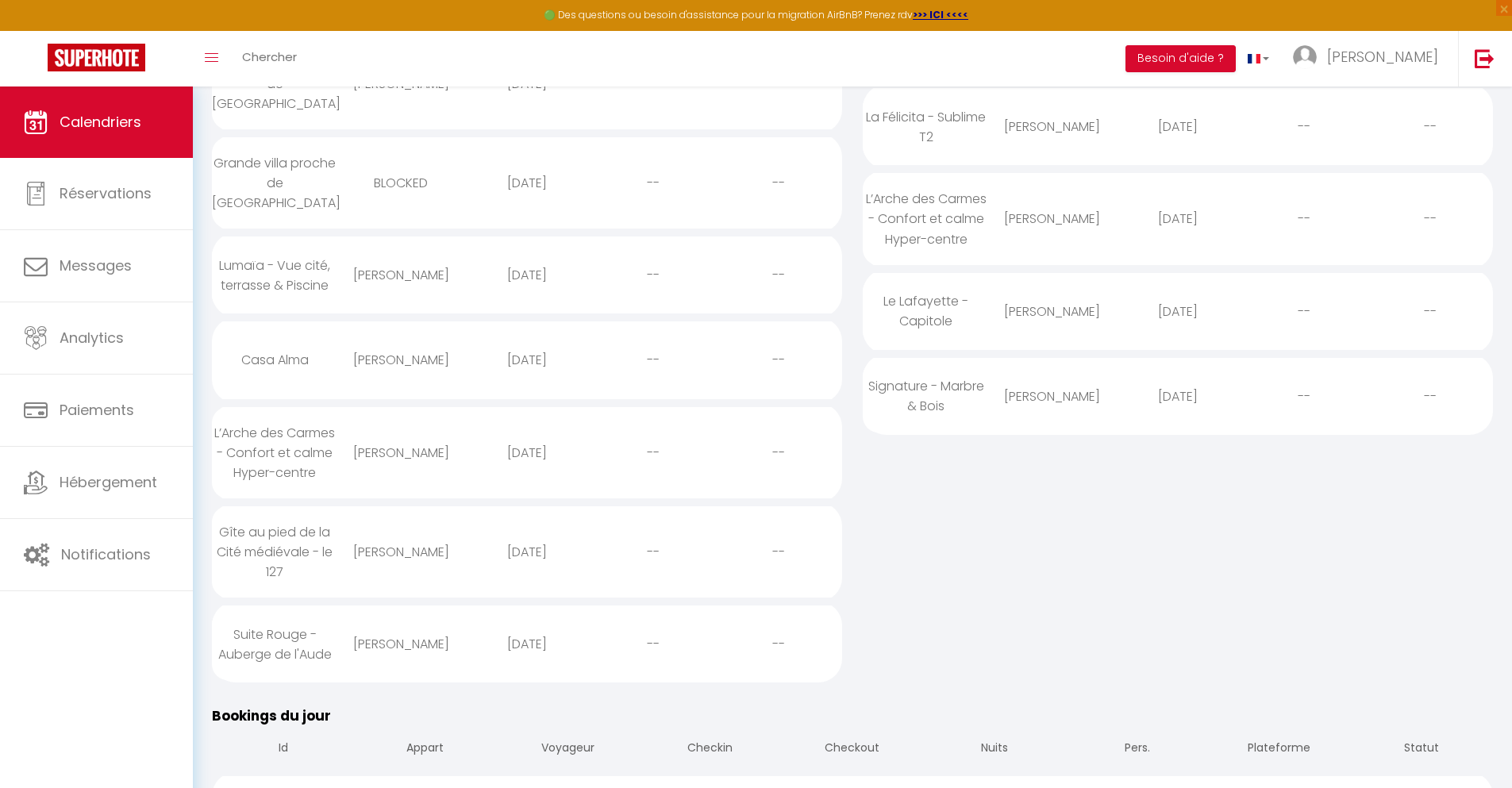
scroll to position [184, 0]
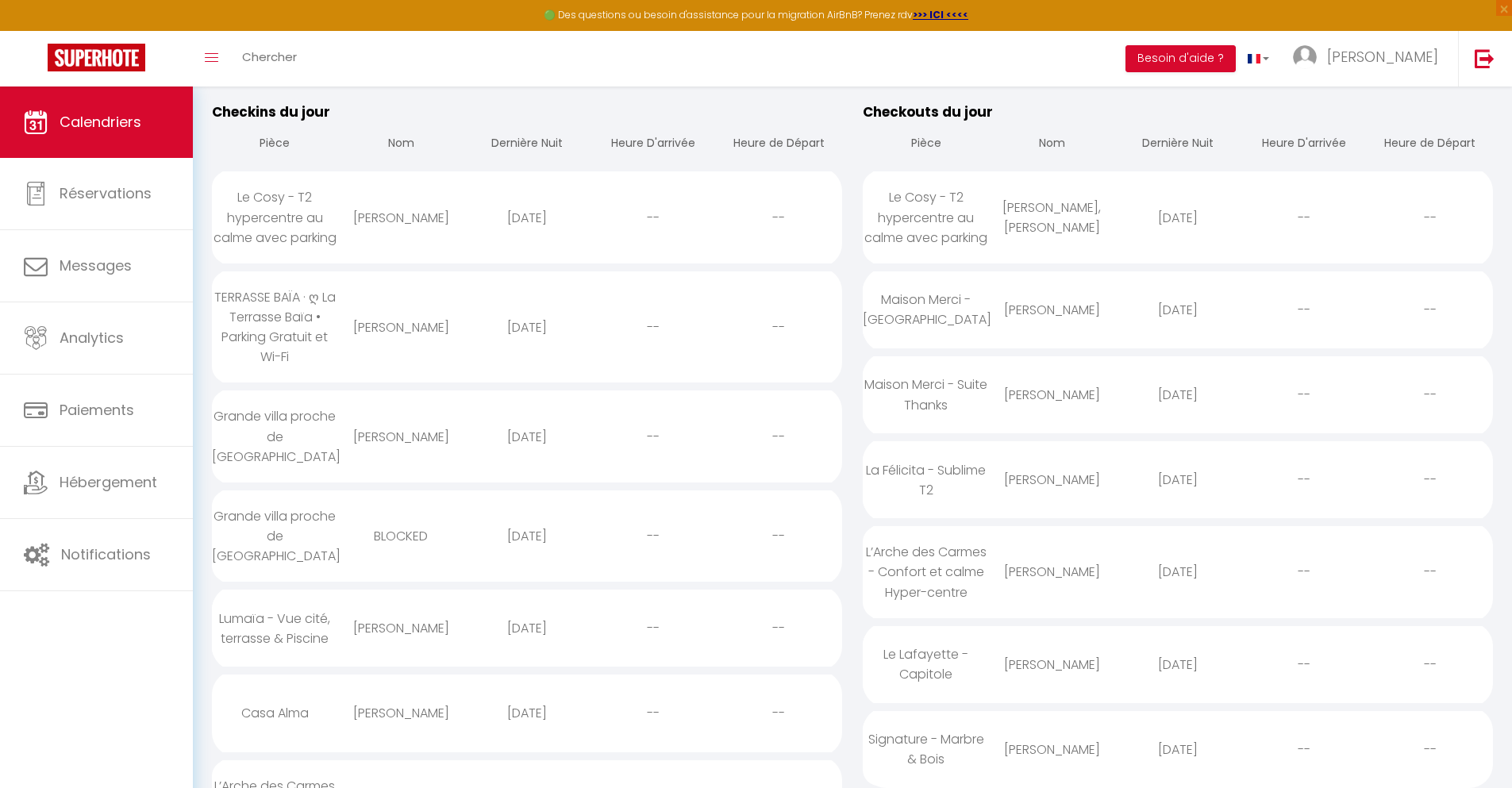
click at [1178, 747] on div "[DATE]" at bounding box center [1177, 750] width 126 height 51
select select "0"
select select "1"
select select
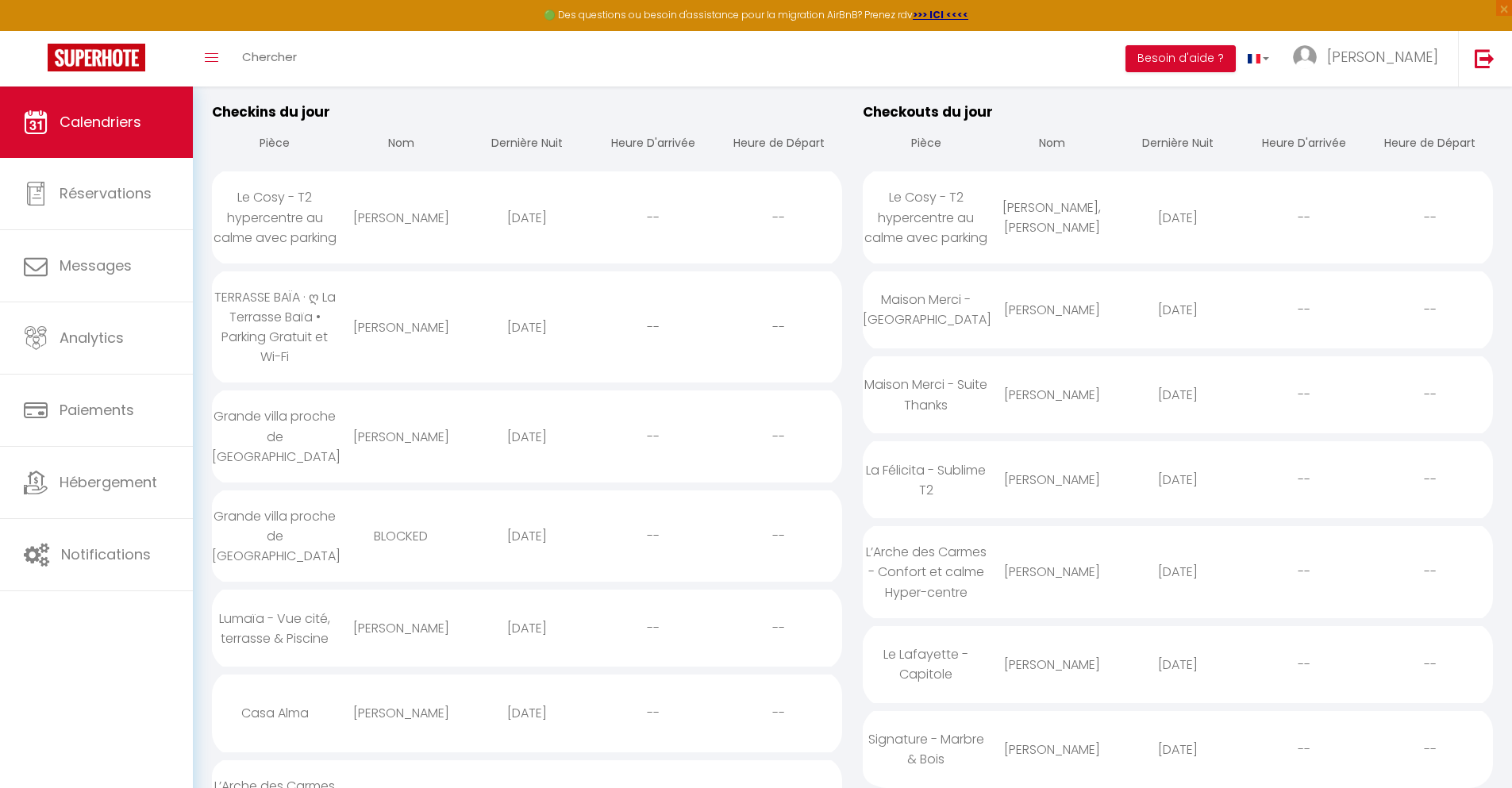
select select
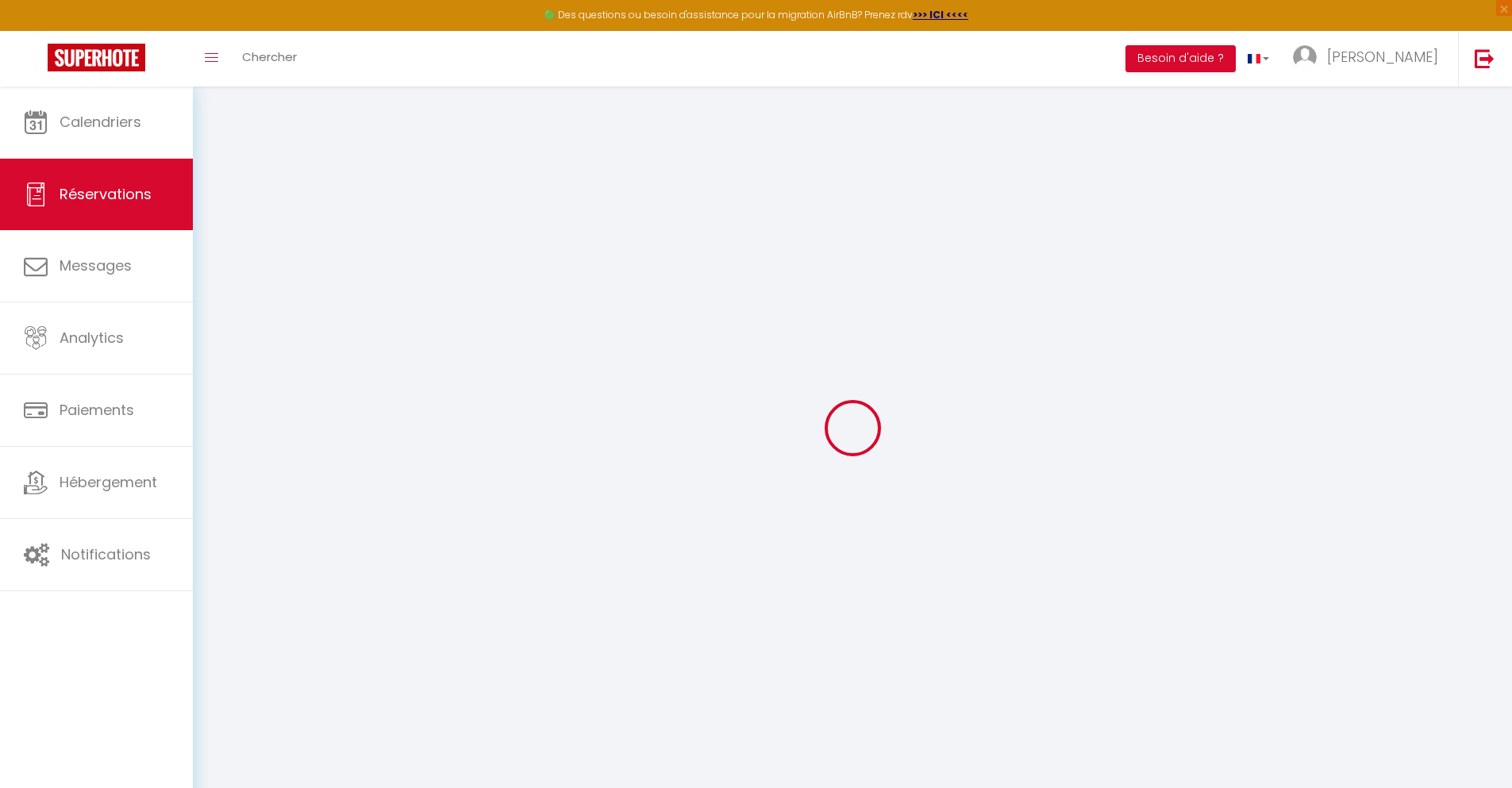
type input "[PERSON_NAME]"
type input "Assaly"
type input "[EMAIL_ADDRESS][DOMAIN_NAME]"
type input "[PHONE_NUMBER]"
select select
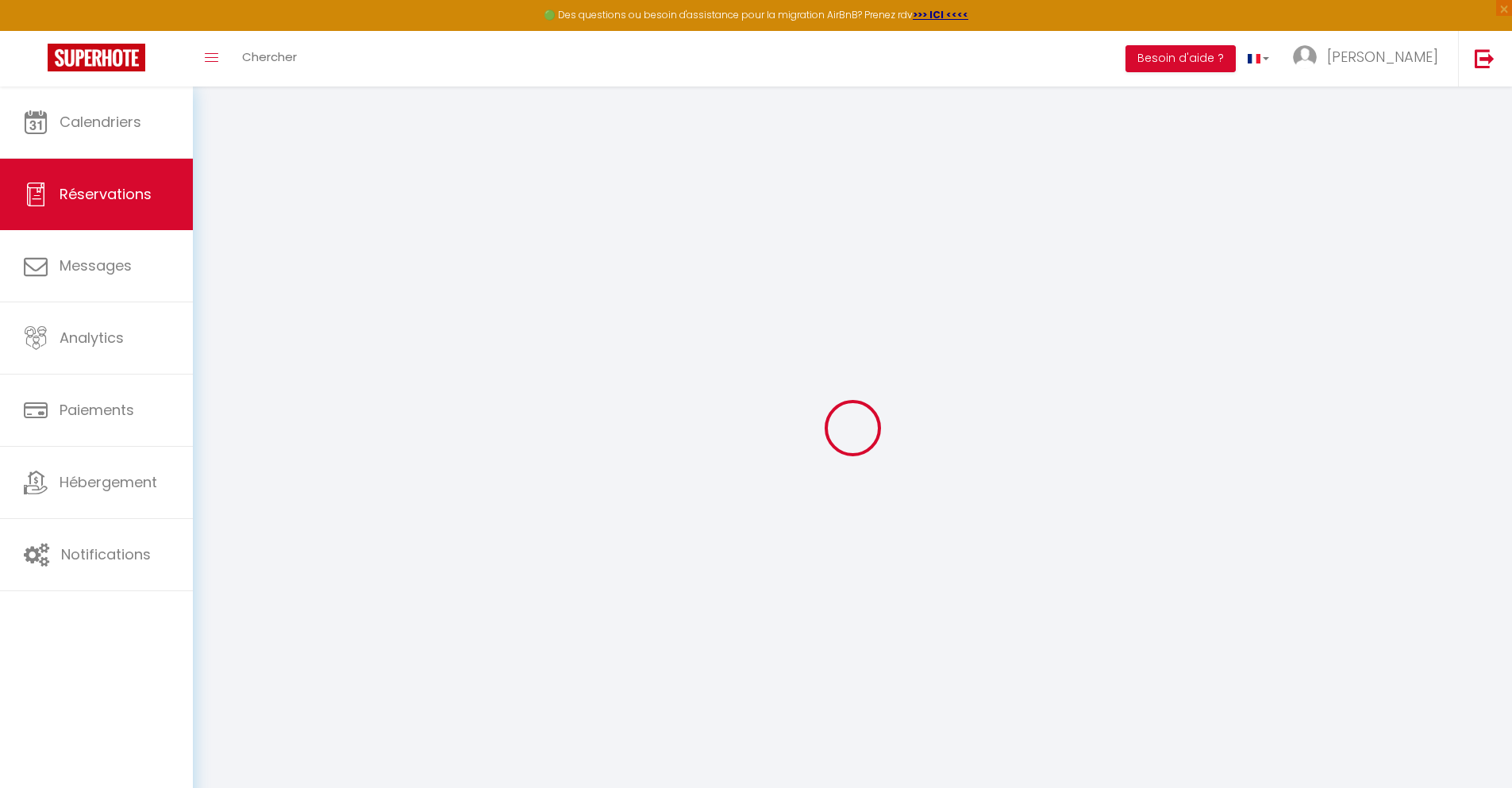
type input "69.53"
select select "77737"
select select "1"
select select
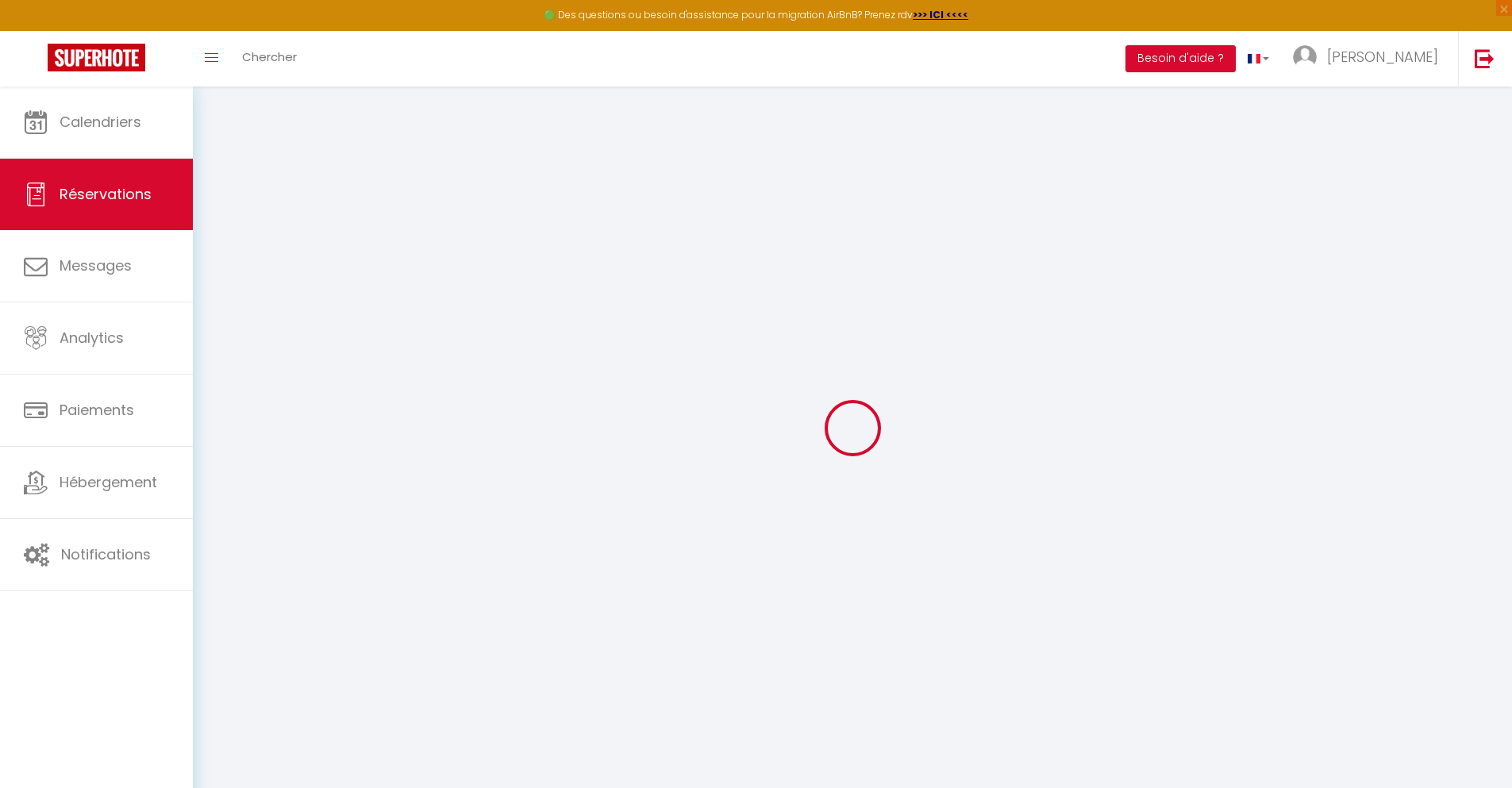
type input "2"
select select "12"
select select
type input "308.8"
checkbox input "false"
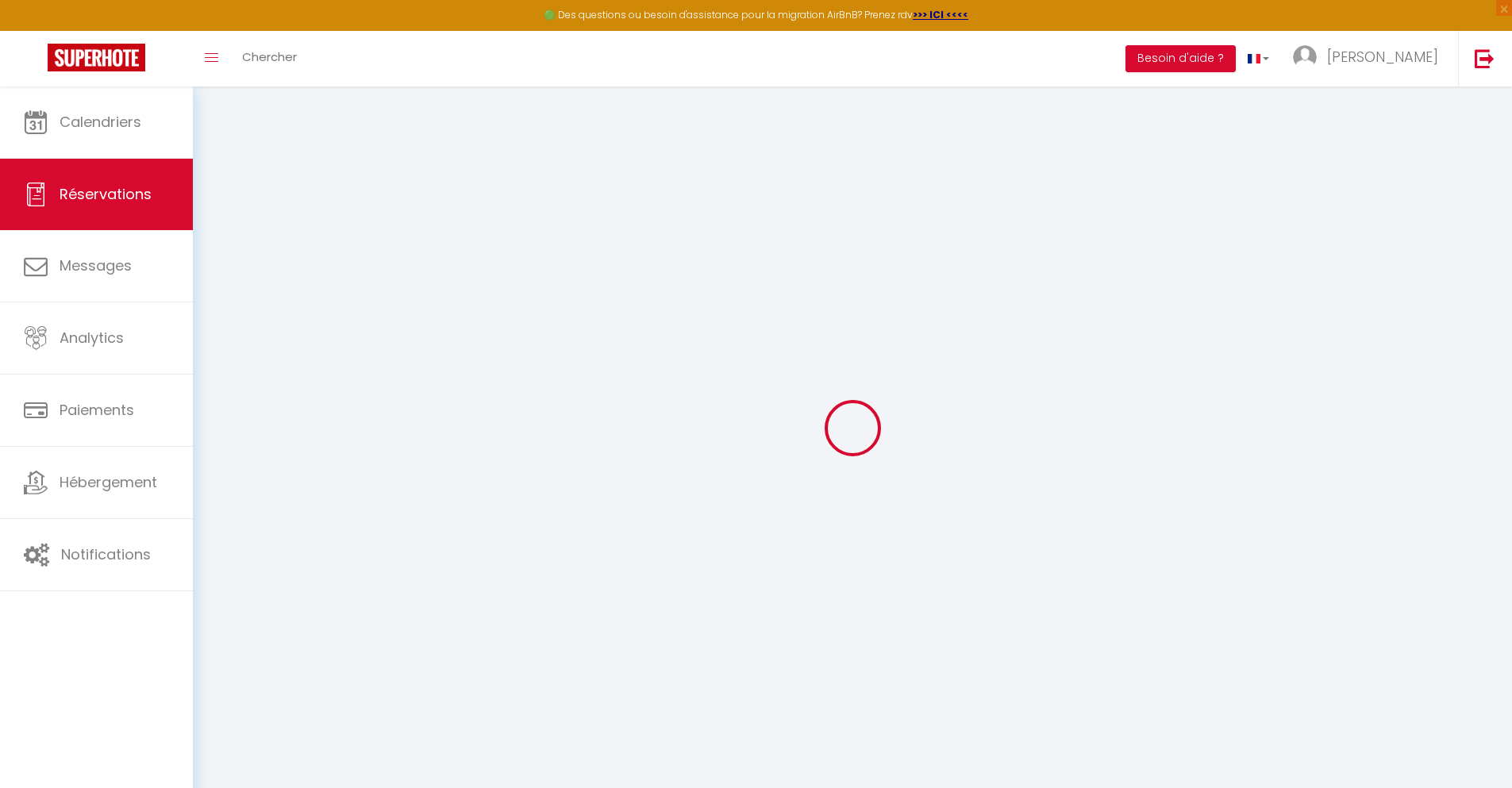
type input "20"
select select "1"
type input "0"
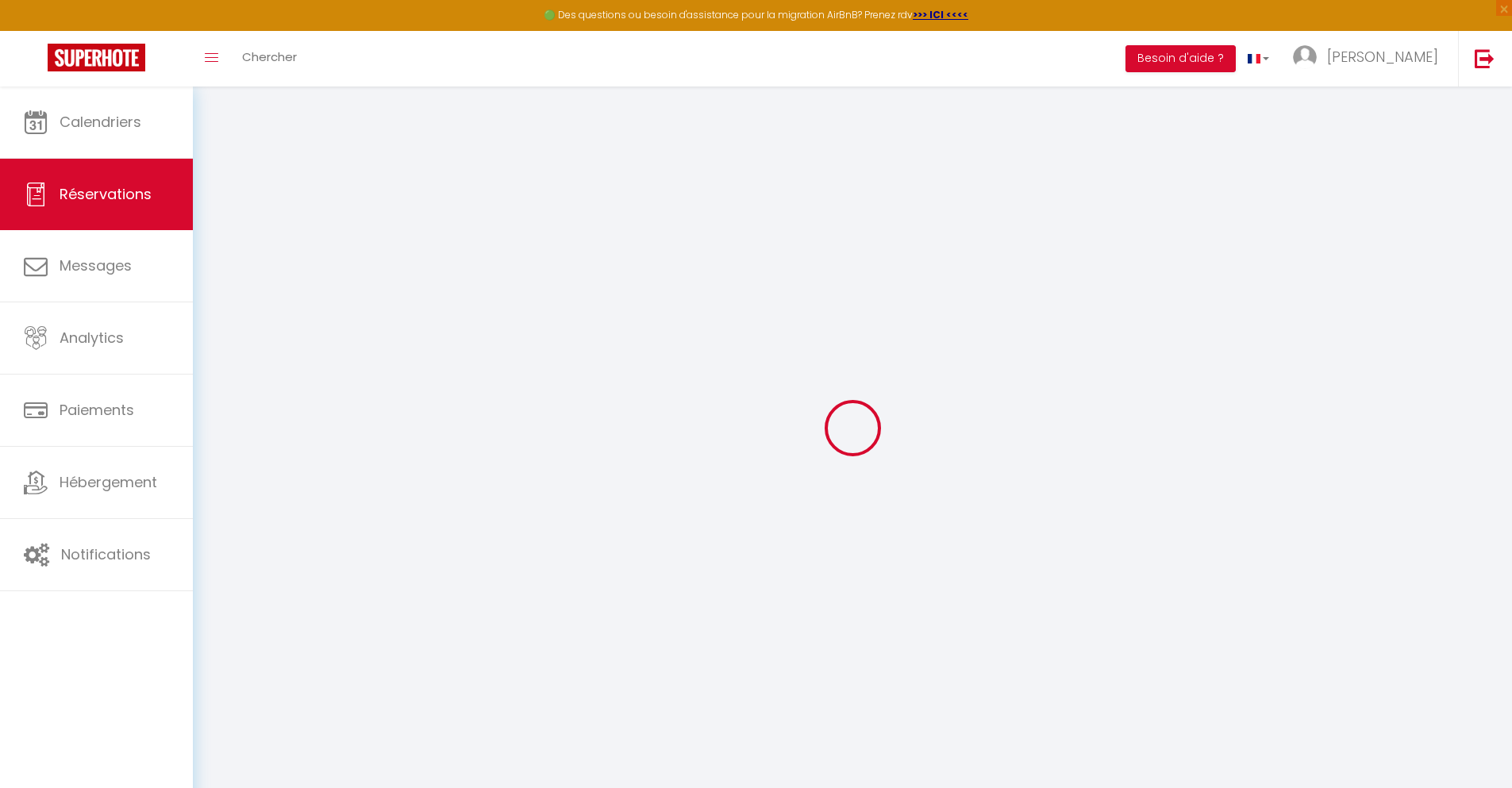
select select
select select "15"
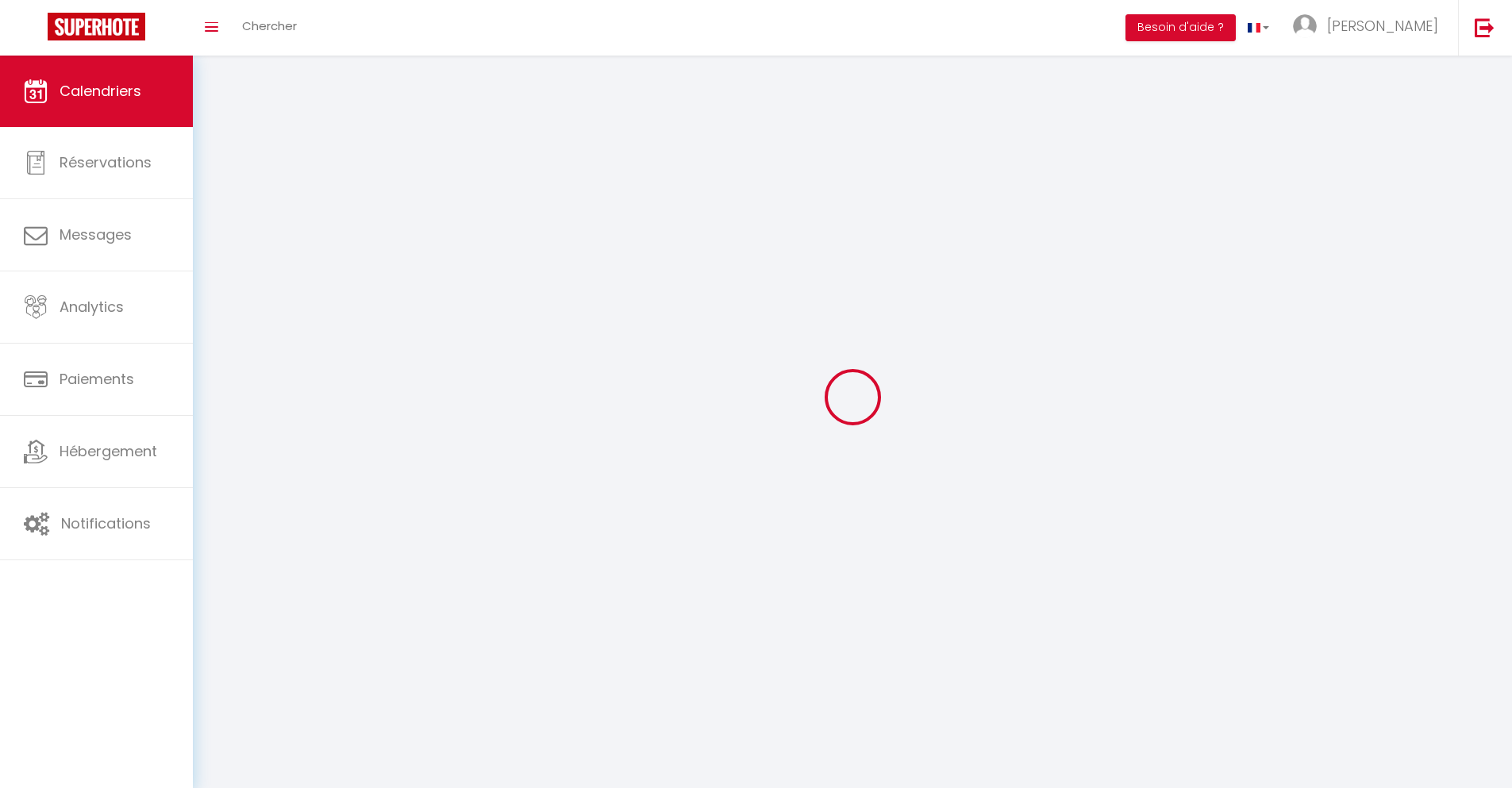
scroll to position [86, 0]
